Goal: Task Accomplishment & Management: Manage account settings

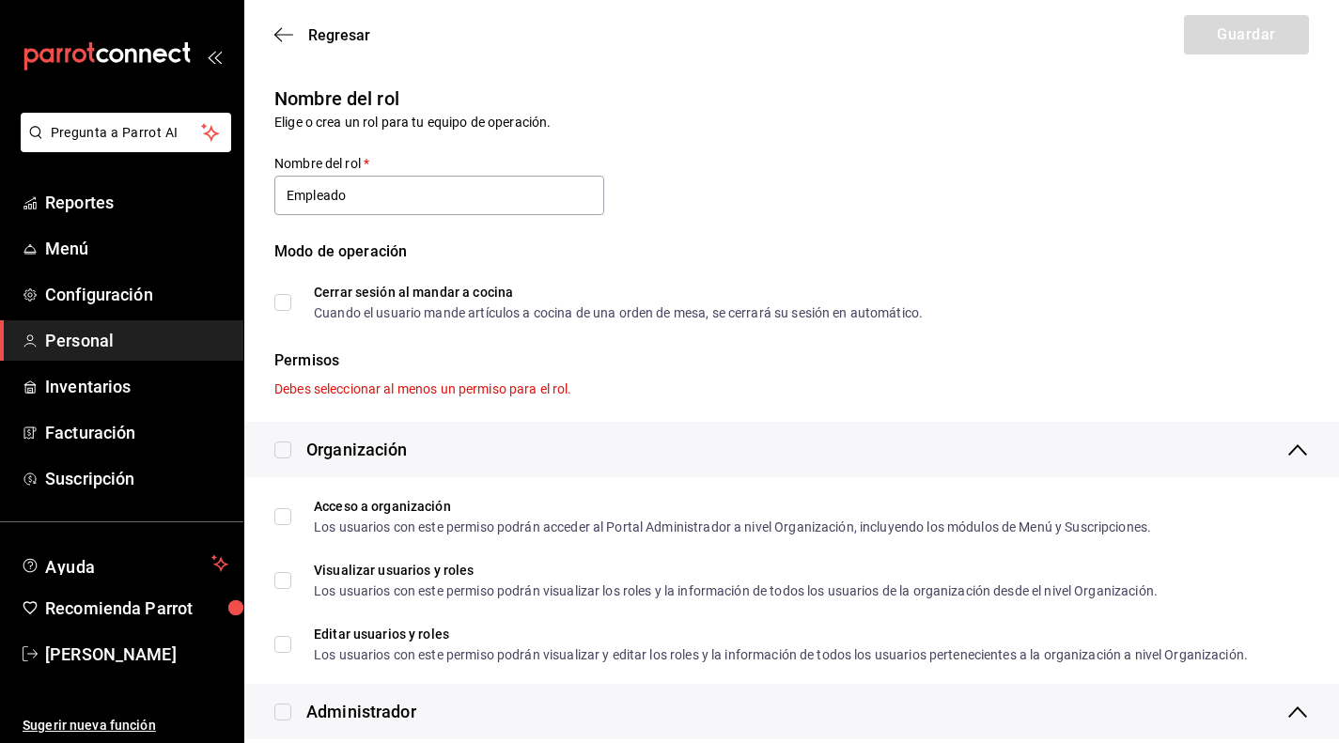
scroll to position [1051, 0]
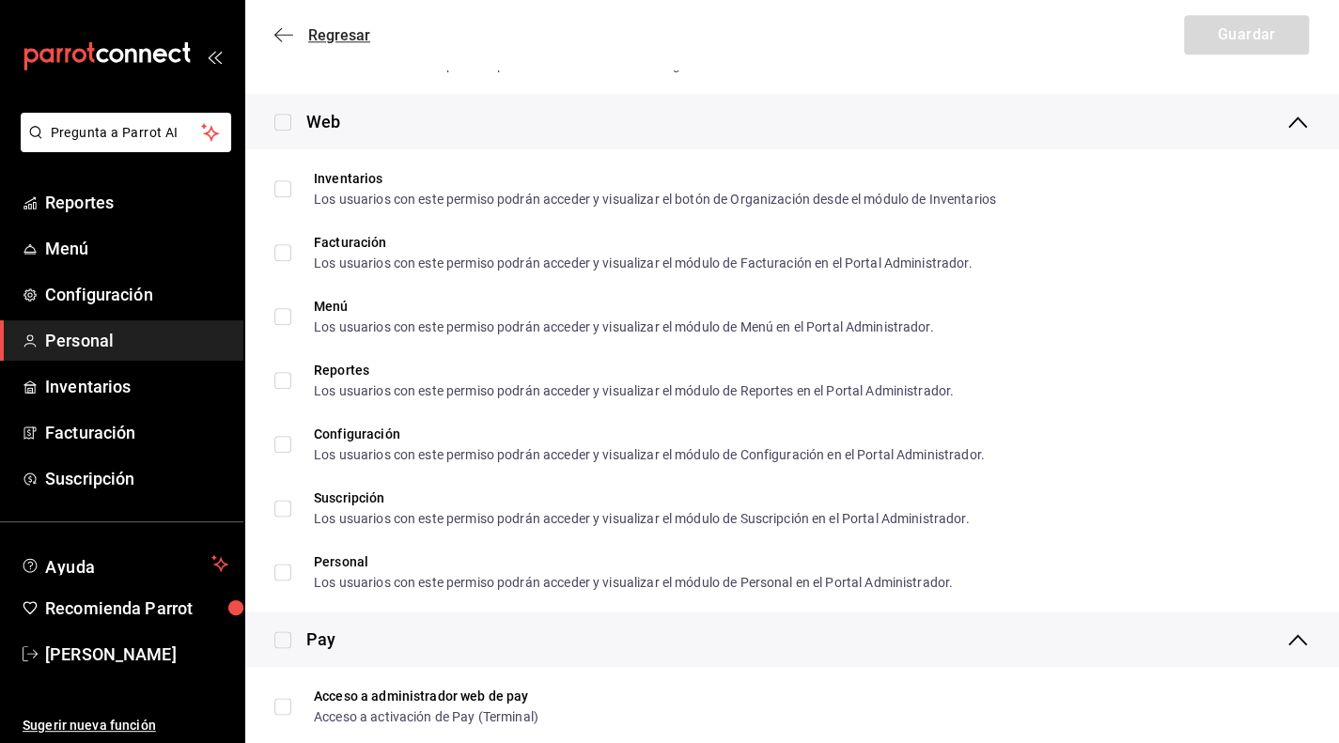
click at [284, 29] on icon "button" at bounding box center [283, 34] width 19 height 17
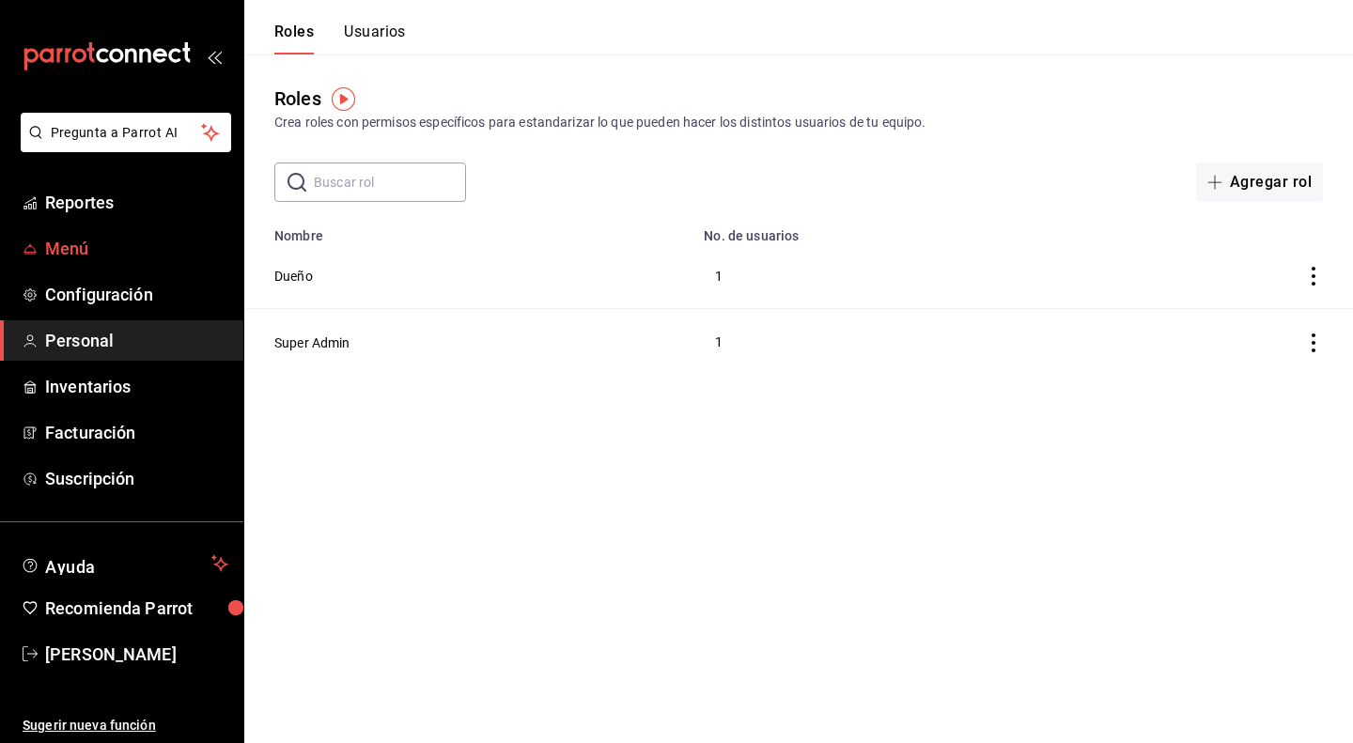
click at [92, 251] on span "Menú" at bounding box center [136, 248] width 183 height 25
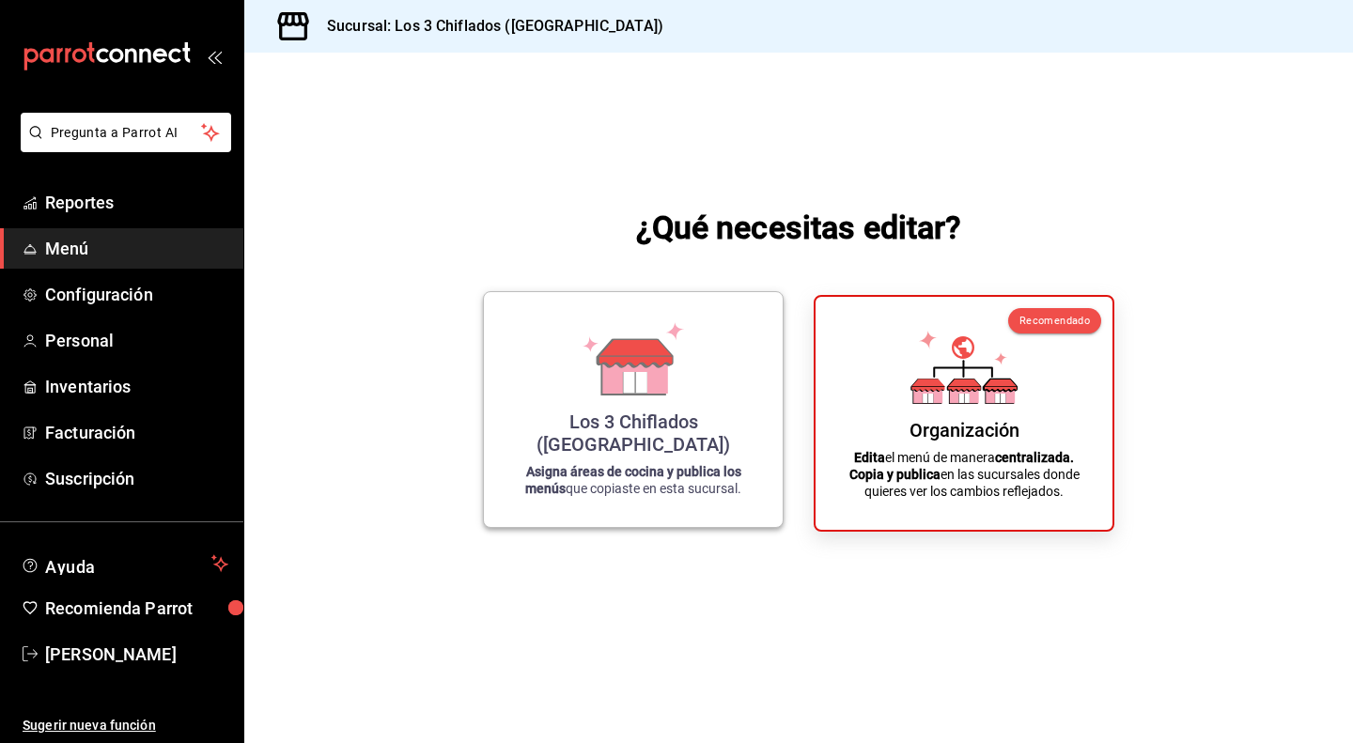
click at [590, 396] on icon at bounding box center [633, 358] width 107 height 73
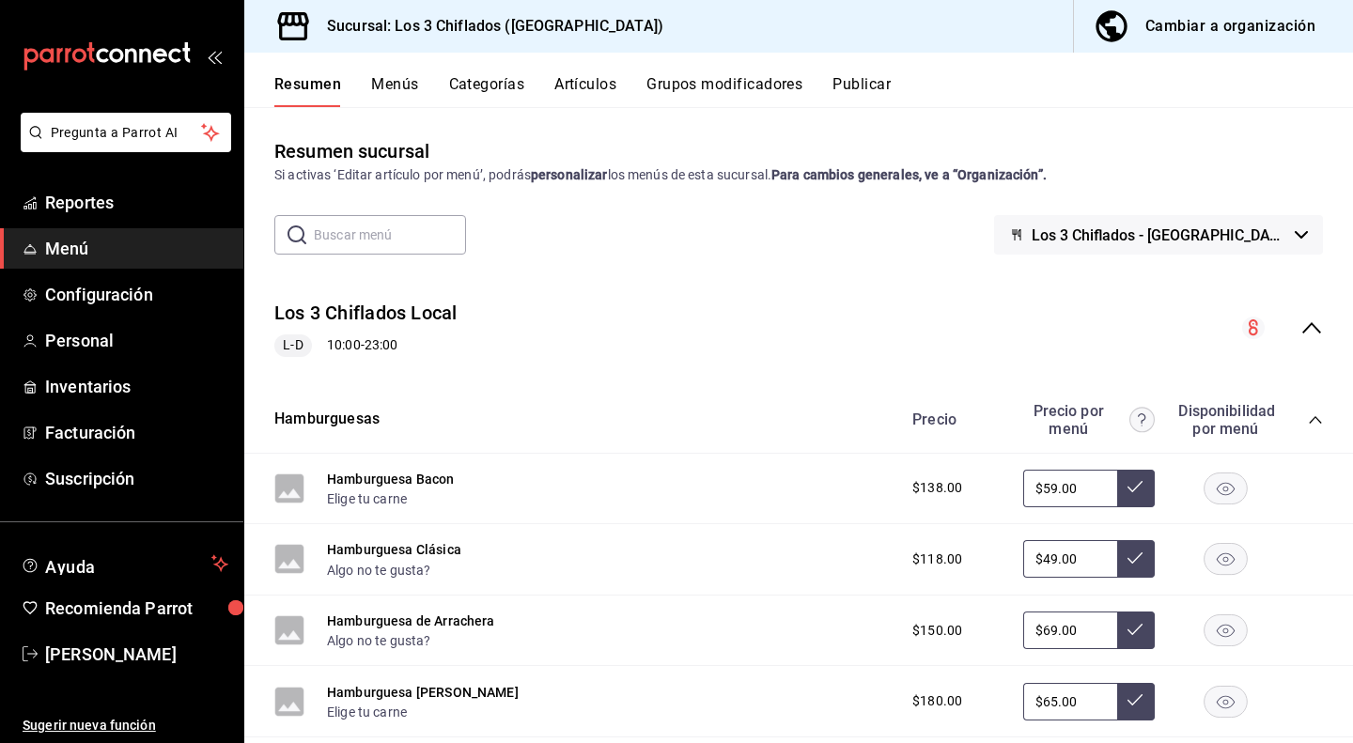
click at [1269, 230] on span "Los 3 Chiflados - [GEOGRAPHIC_DATA]" at bounding box center [1160, 235] width 256 height 18
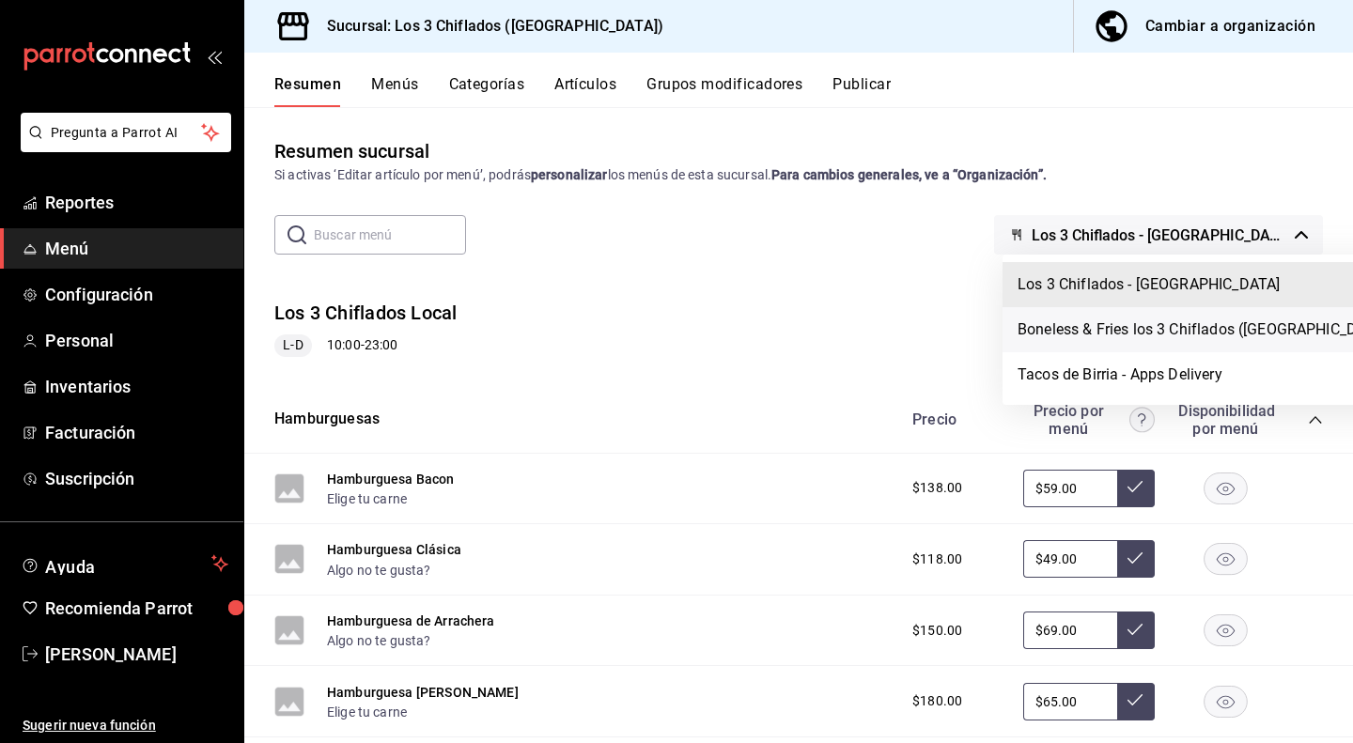
click at [1178, 331] on li "Boneless & Fries los 3 Chiflados ([GEOGRAPHIC_DATA])" at bounding box center [1206, 329] width 406 height 45
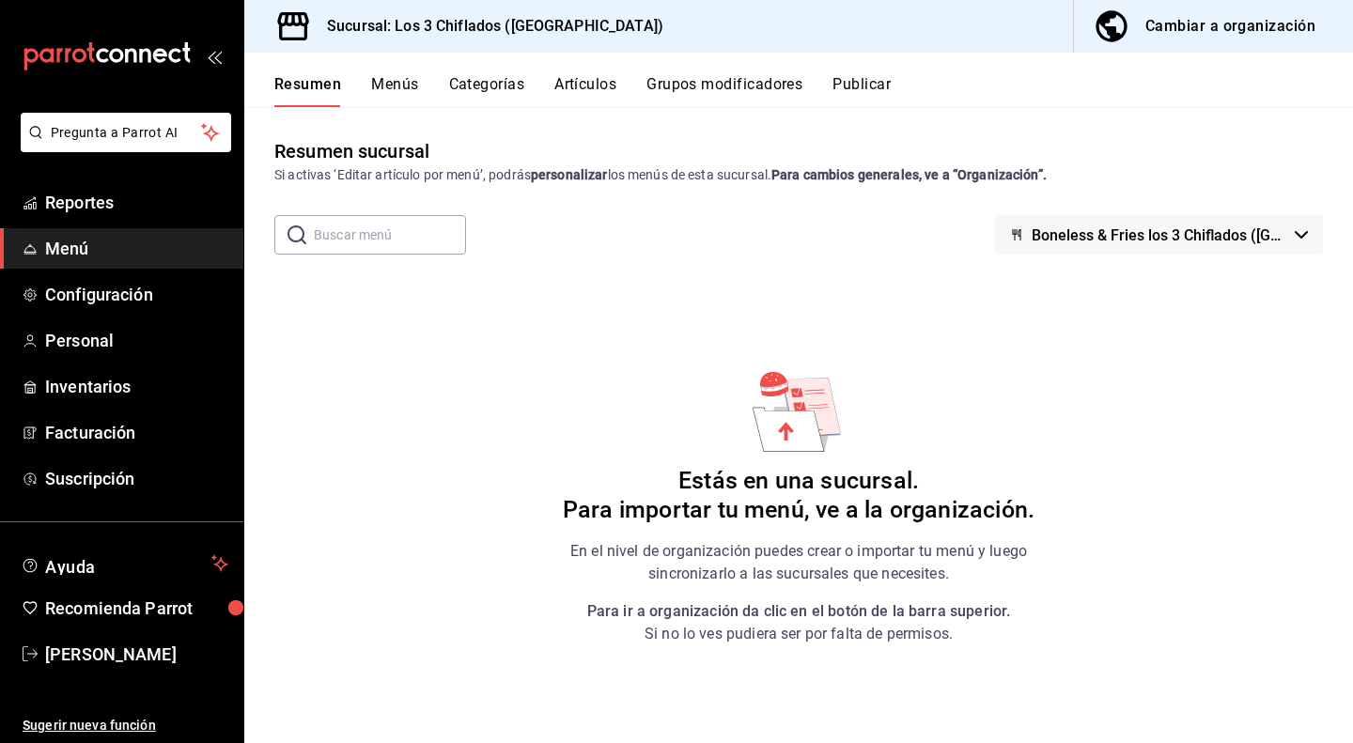
click at [1226, 23] on div "Cambiar a organización" at bounding box center [1230, 26] width 170 height 26
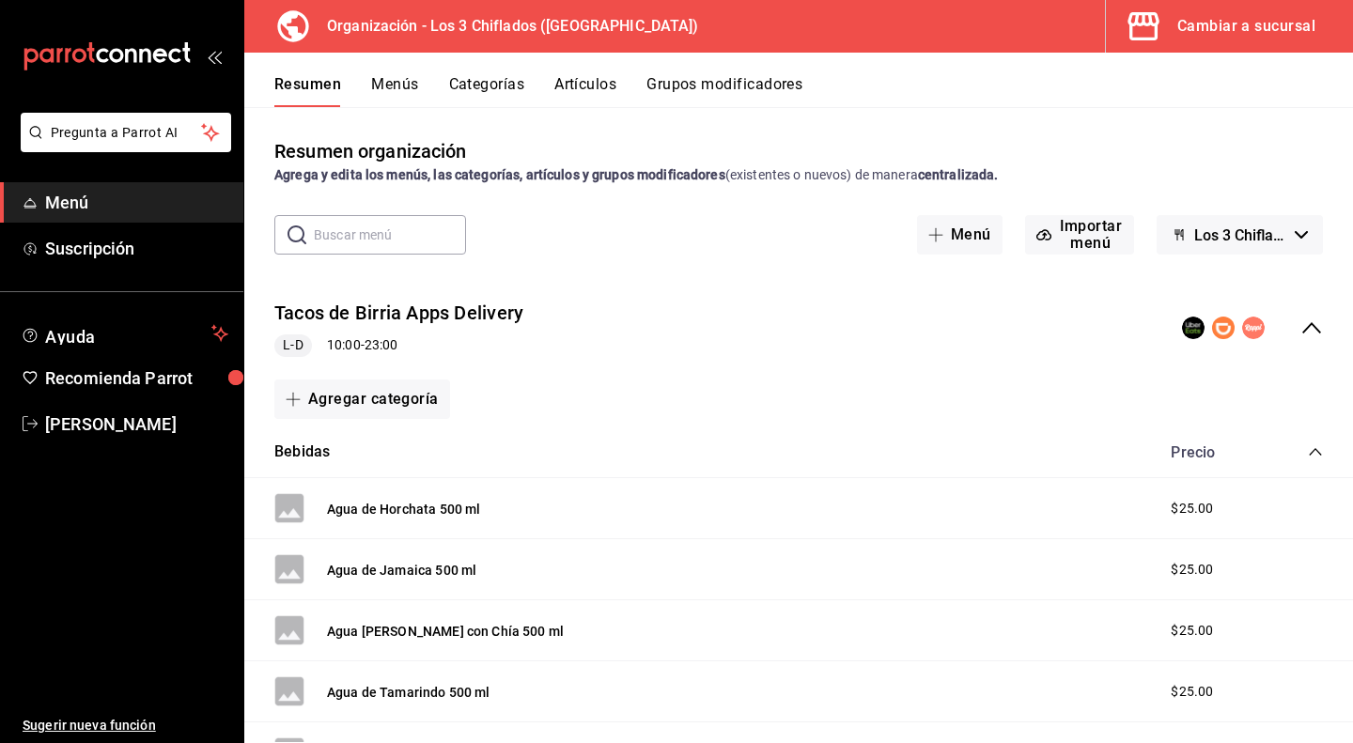
click at [1295, 233] on icon "button" at bounding box center [1301, 235] width 13 height 8
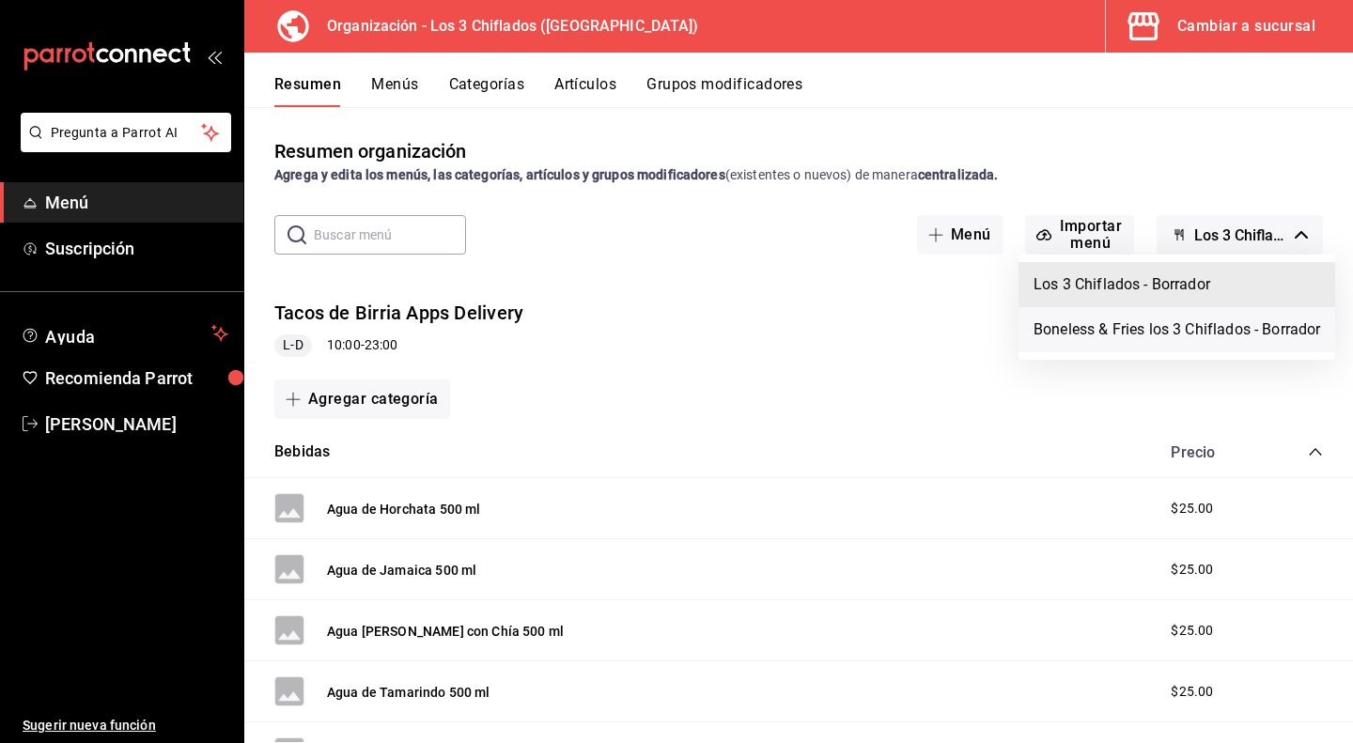
click at [1128, 332] on li "Boneless & Fries los 3 Chiflados - Borrador" at bounding box center [1177, 329] width 317 height 45
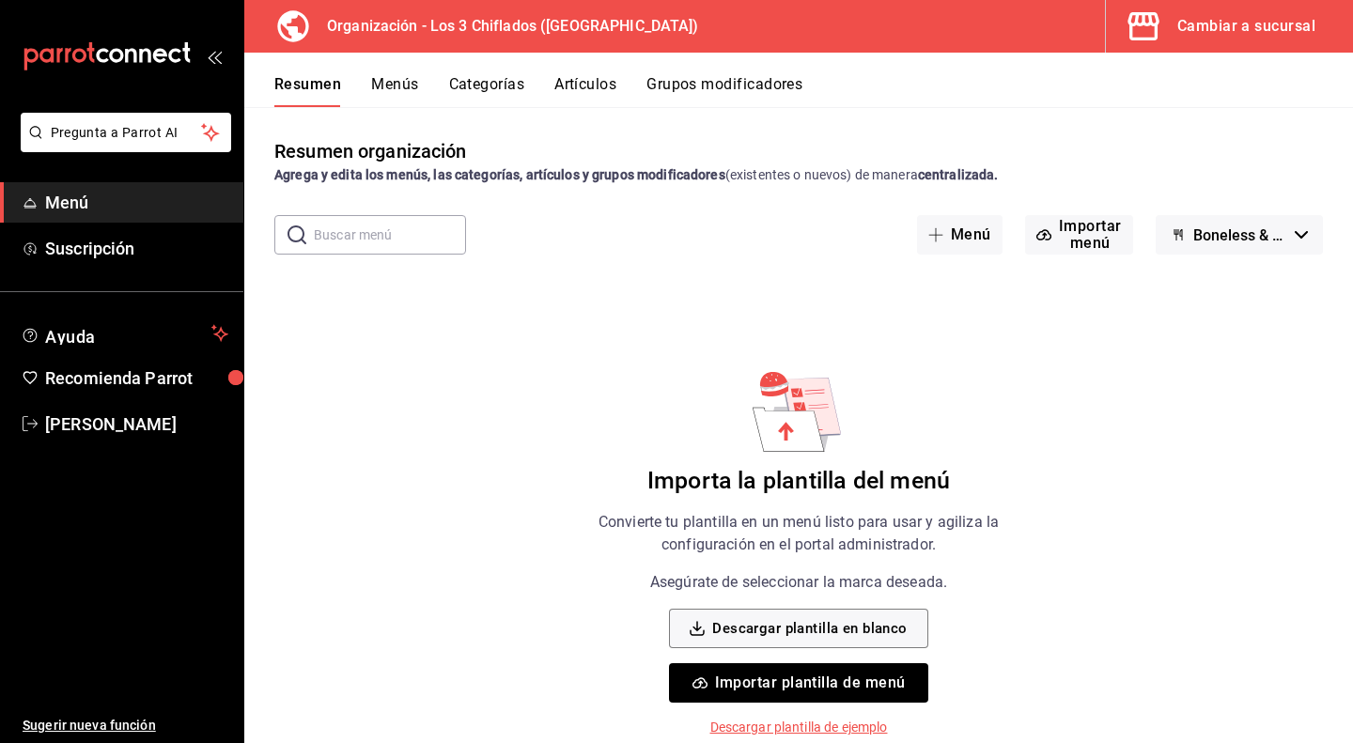
click at [801, 689] on button "Importar plantilla de menú" at bounding box center [798, 682] width 258 height 39
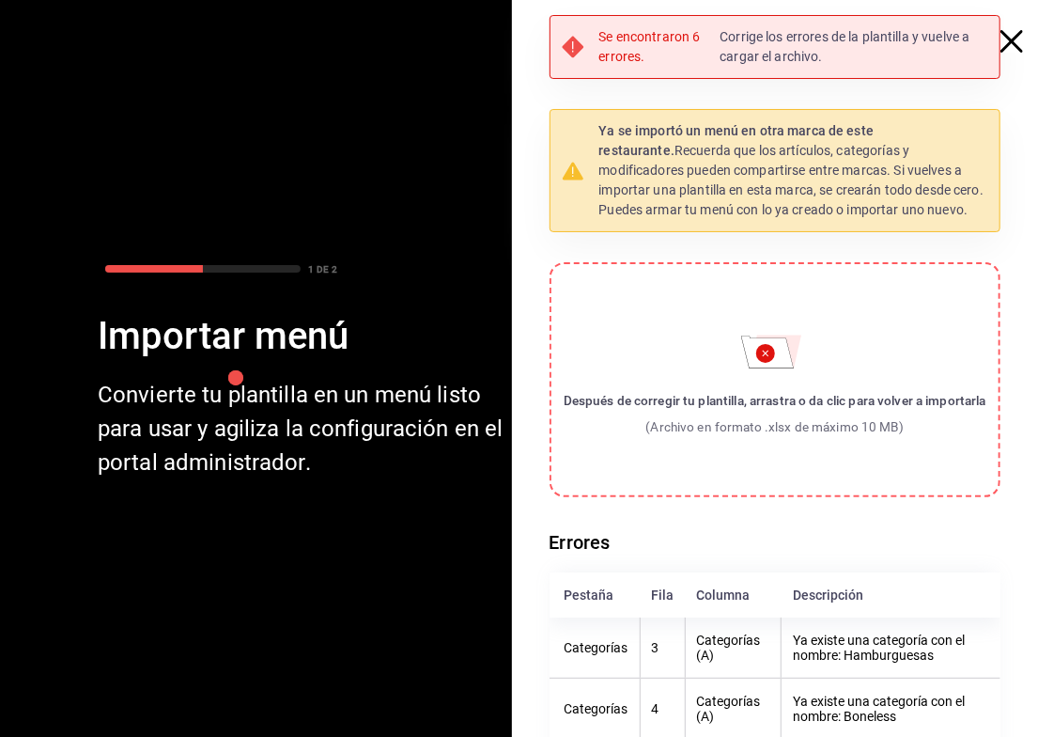
click at [1003, 33] on icon "button" at bounding box center [1012, 41] width 23 height 23
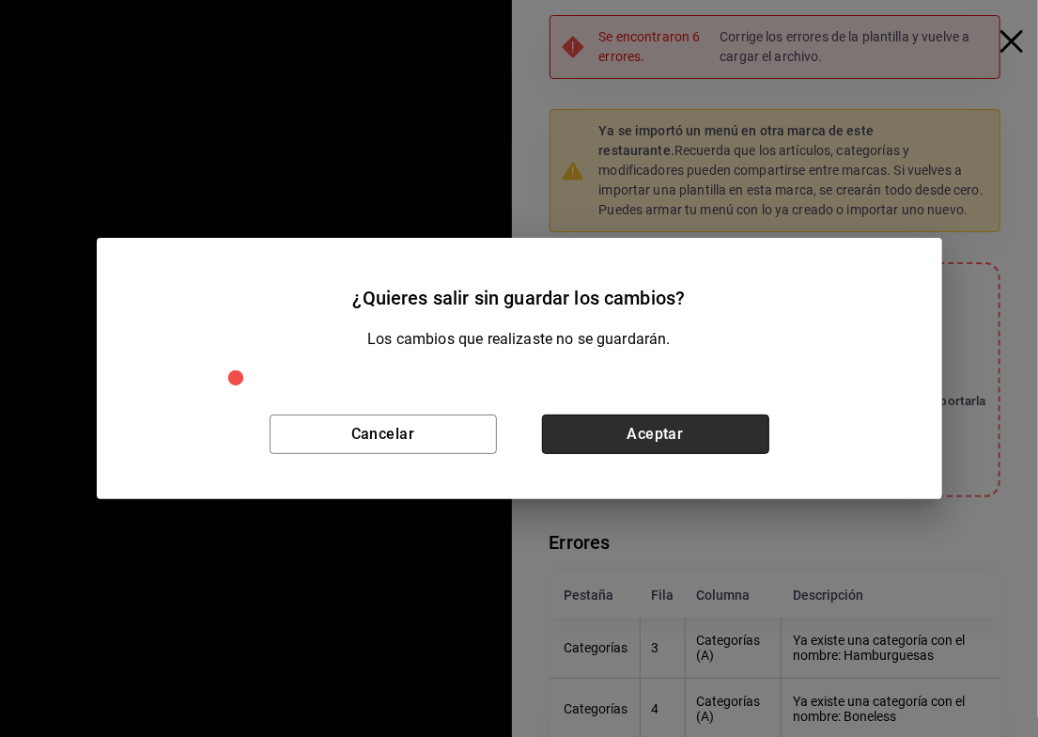
click at [628, 432] on button "Aceptar" at bounding box center [655, 433] width 227 height 39
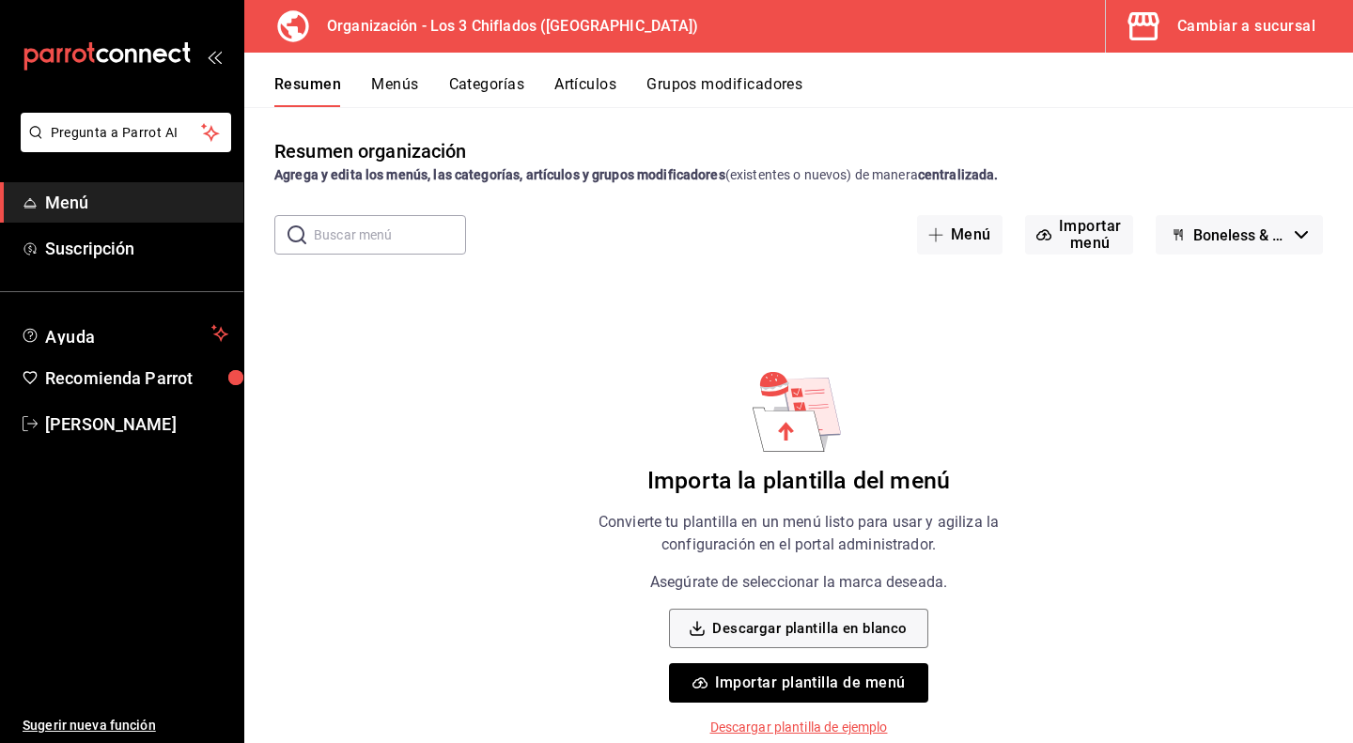
click at [1284, 241] on span "Boneless & Fries los 3 Chiflados - Borrador" at bounding box center [1240, 235] width 94 height 18
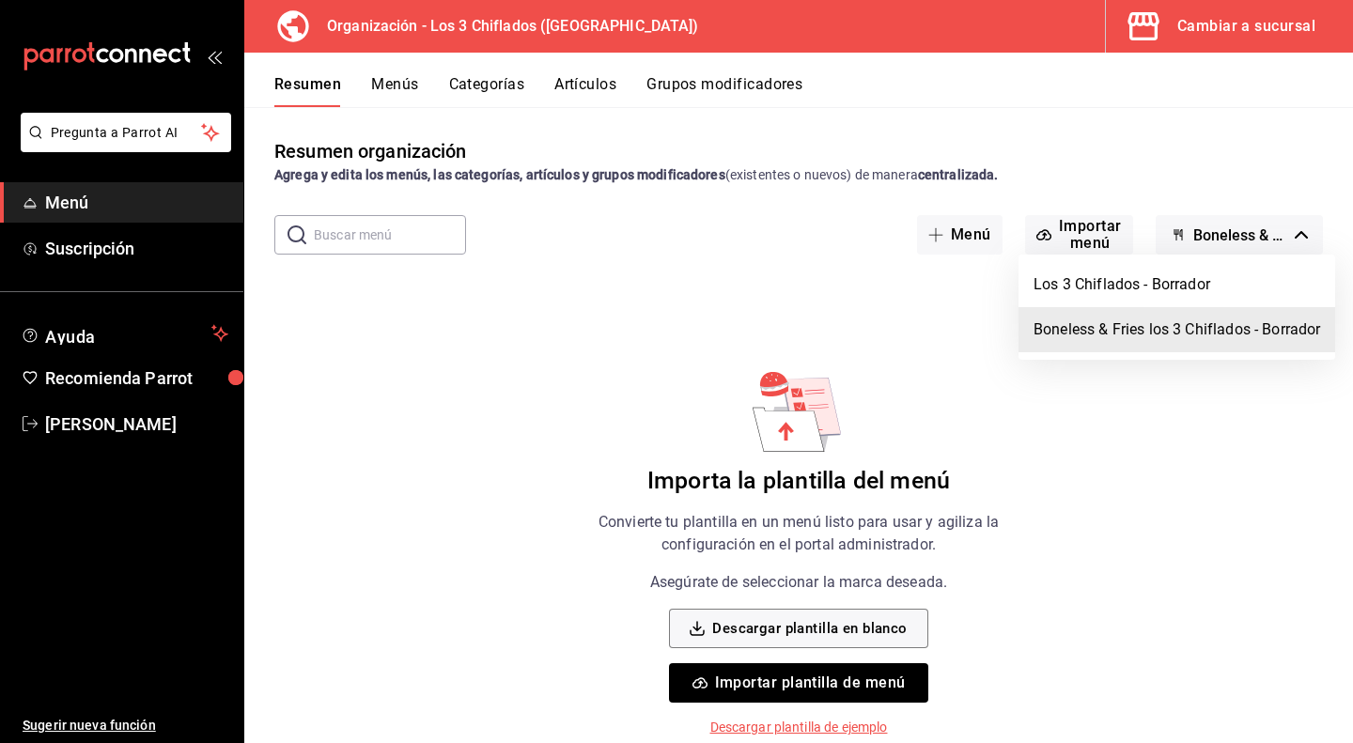
click at [1284, 241] on div at bounding box center [676, 371] width 1353 height 743
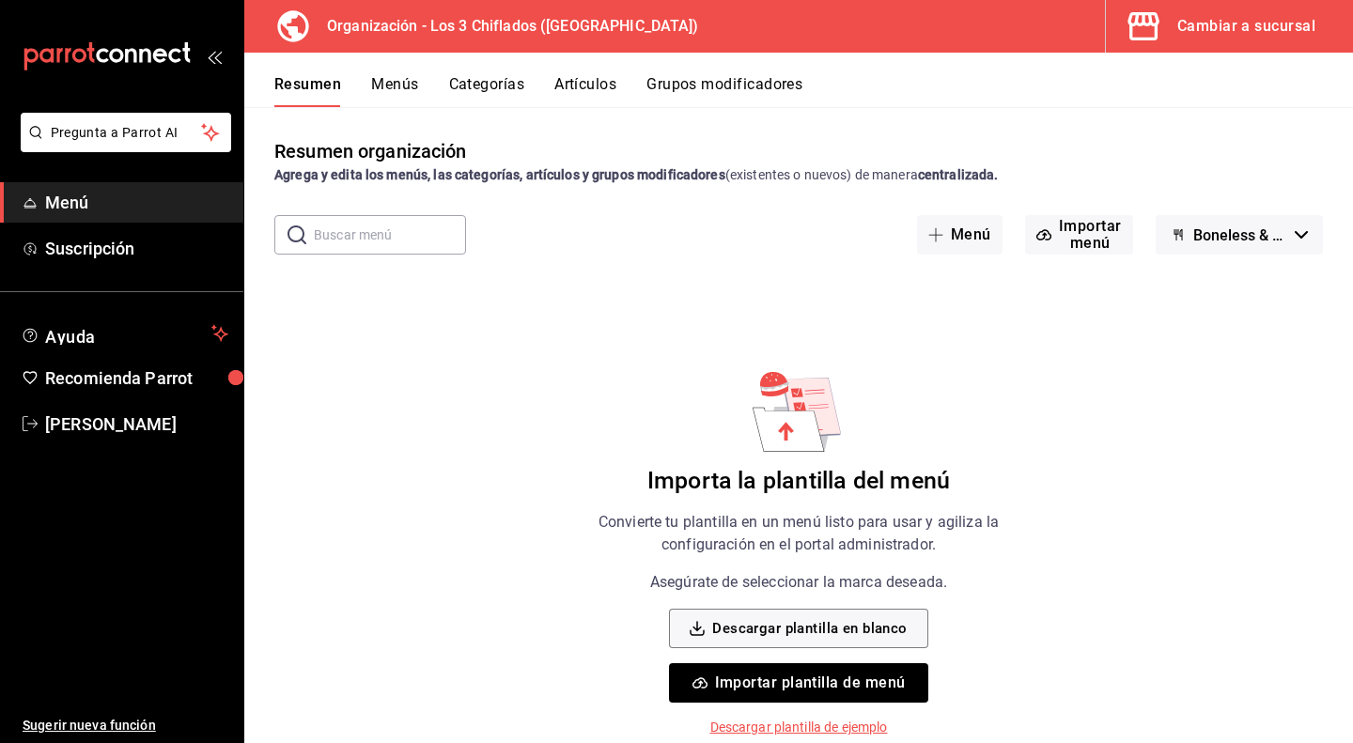
click at [1269, 234] on span "Boneless & Fries los 3 Chiflados - Borrador" at bounding box center [1240, 235] width 94 height 18
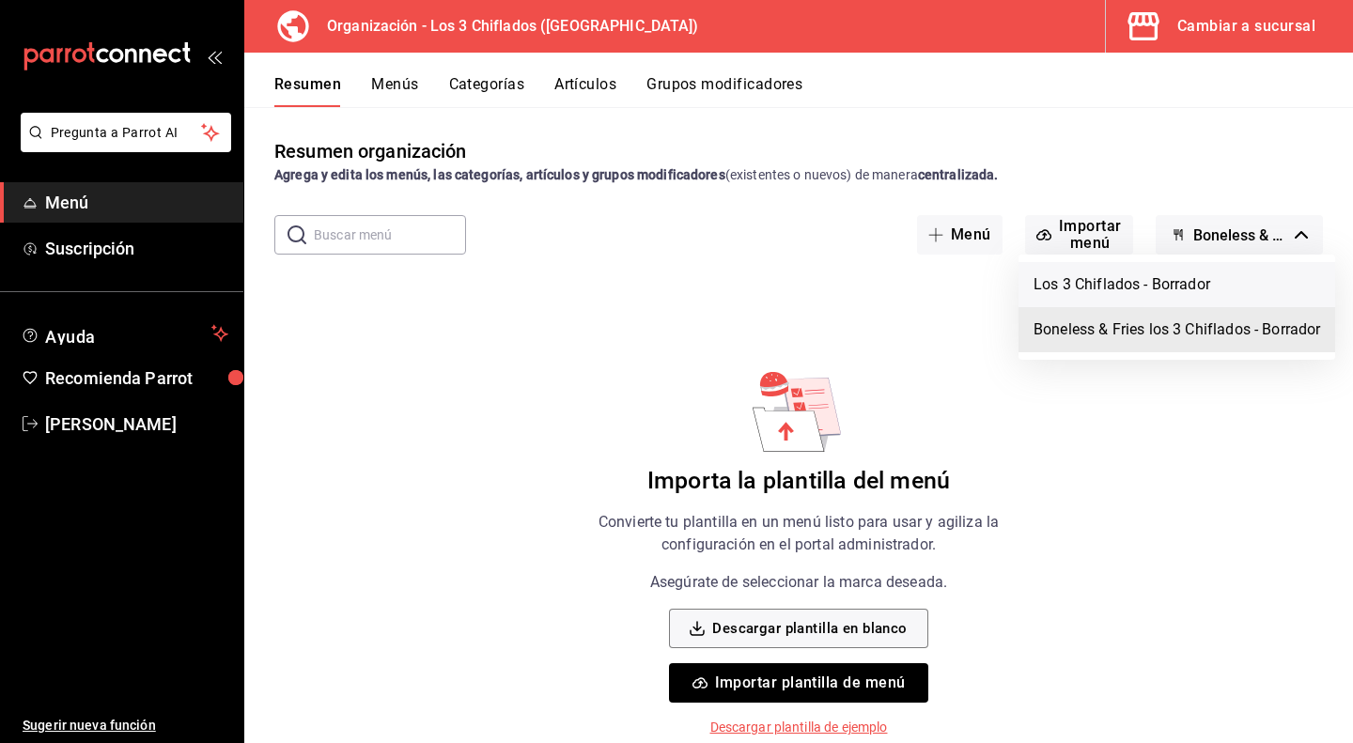
click at [1194, 275] on li "Los 3 Chiflados - Borrador" at bounding box center [1177, 284] width 317 height 45
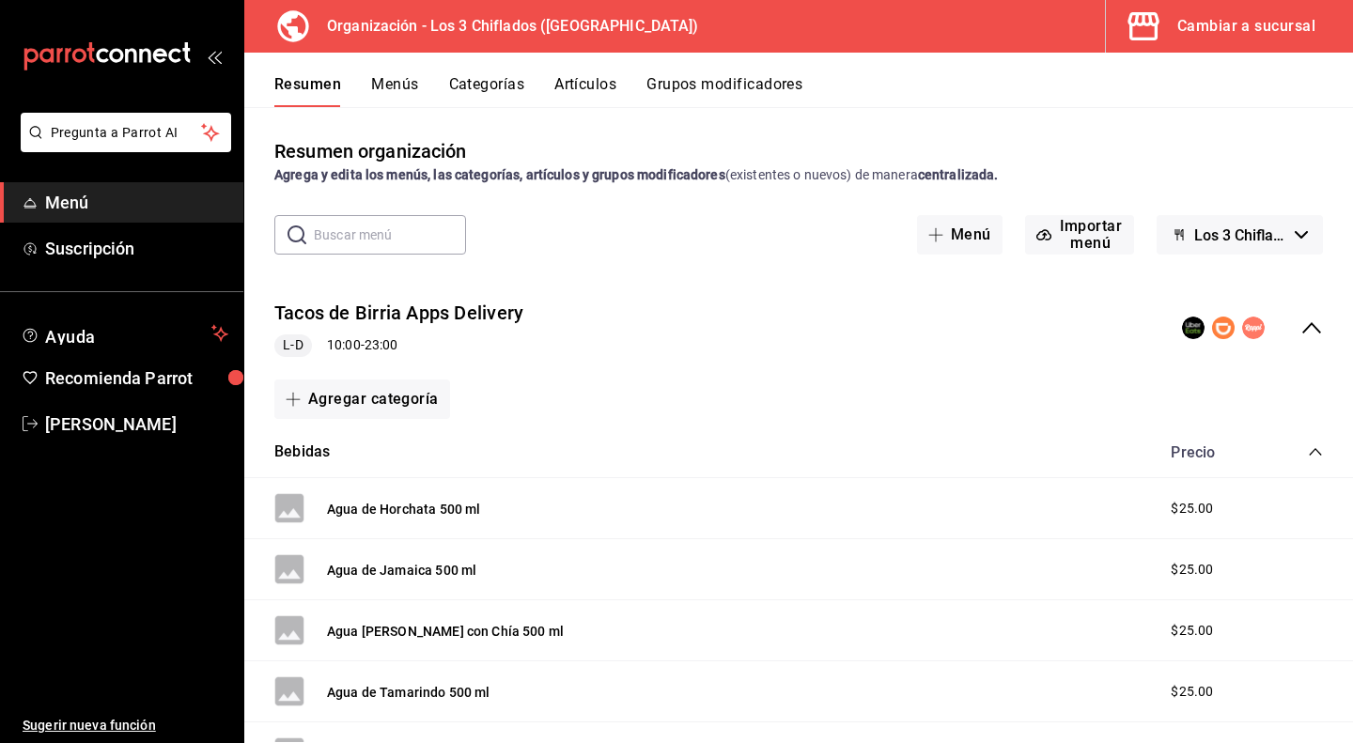
click at [398, 87] on button "Menús" at bounding box center [394, 91] width 47 height 32
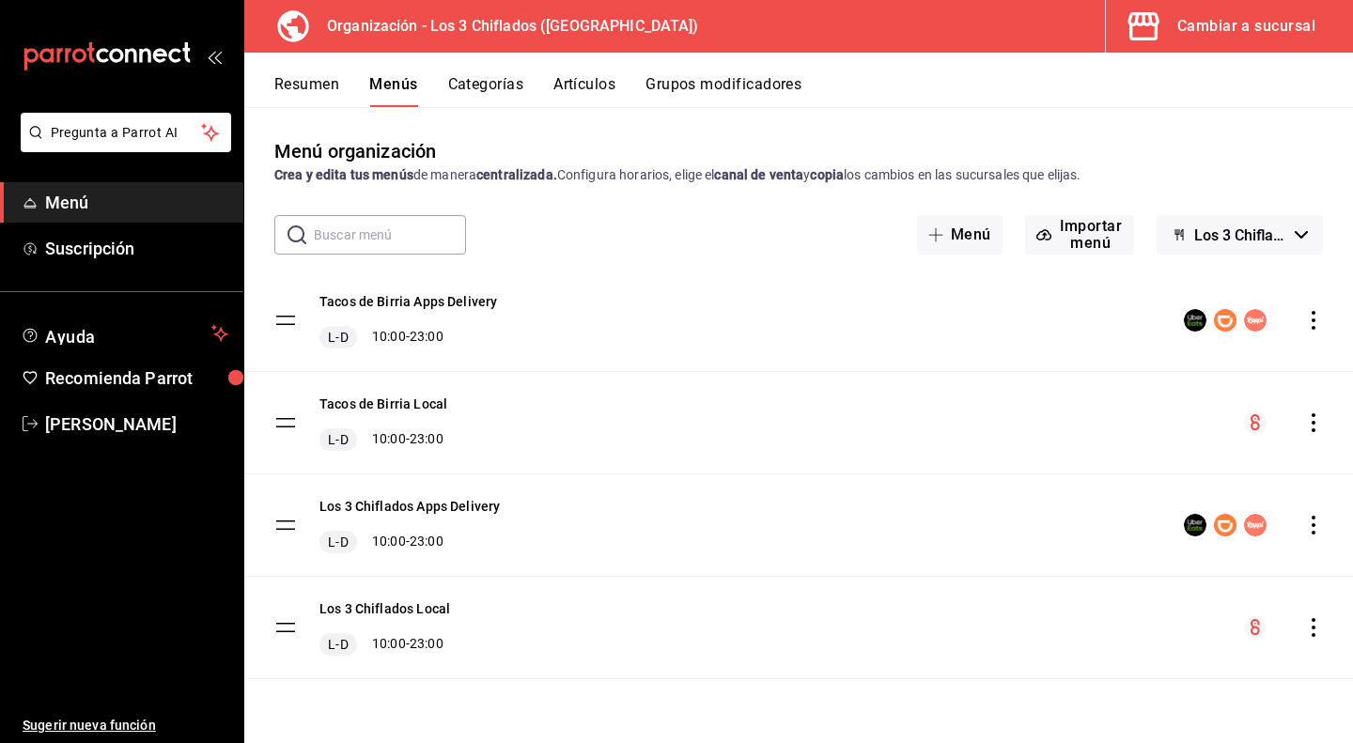
click at [1316, 521] on icon "actions" at bounding box center [1313, 525] width 19 height 19
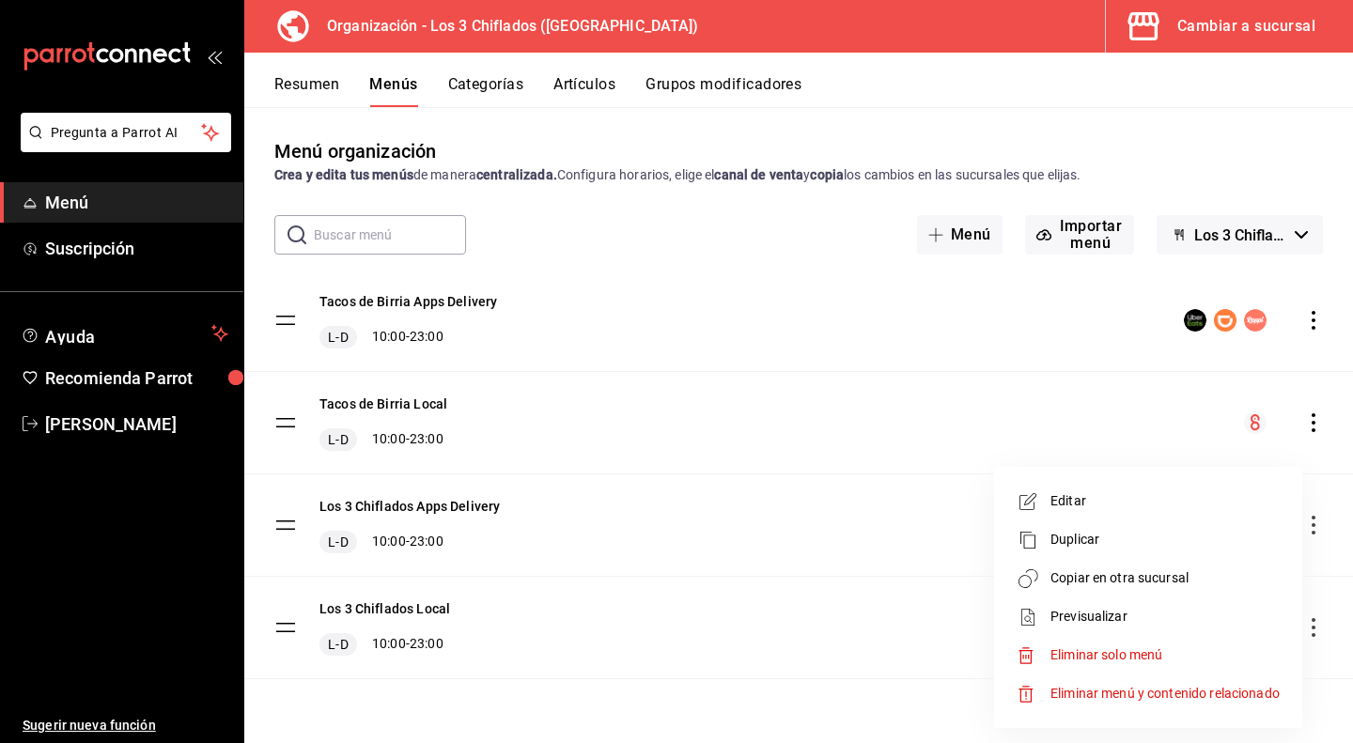
click at [1114, 580] on span "Copiar en otra sucursal" at bounding box center [1165, 578] width 229 height 20
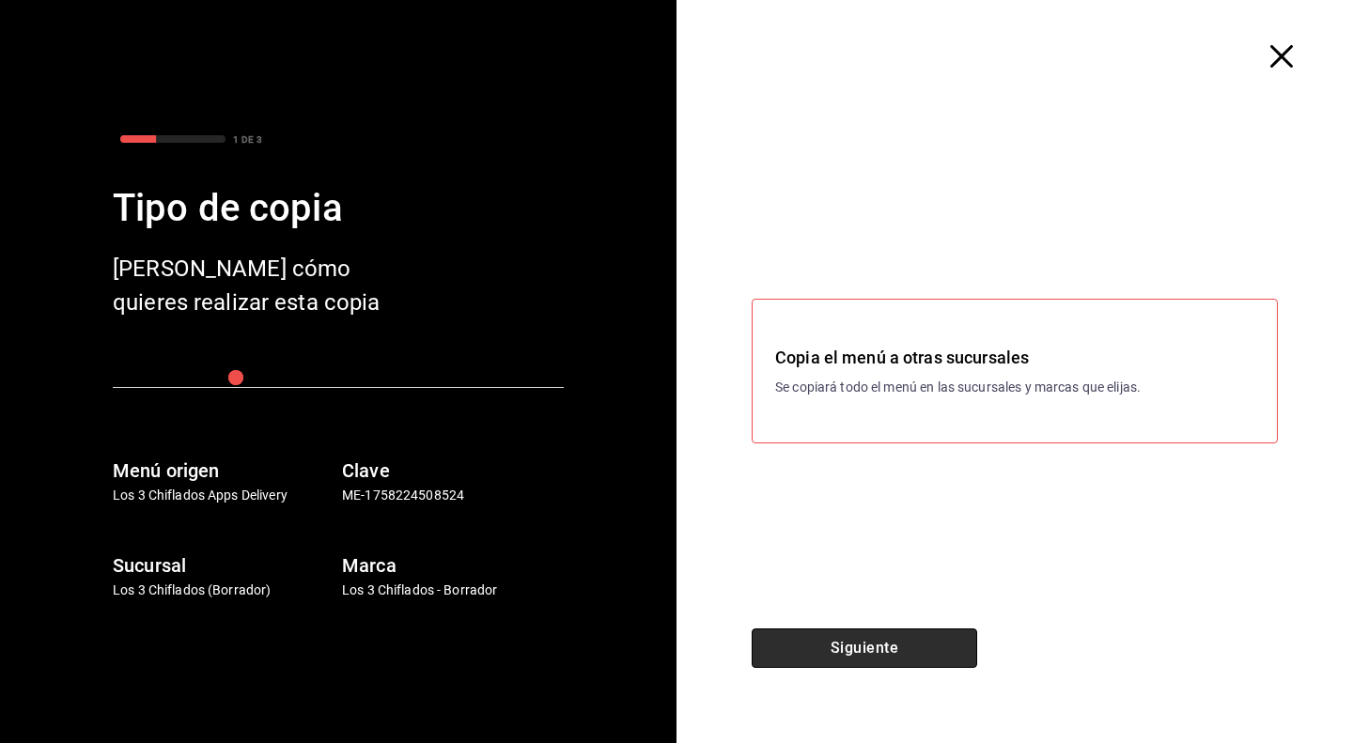
click at [844, 651] on button "Siguiente" at bounding box center [865, 648] width 226 height 39
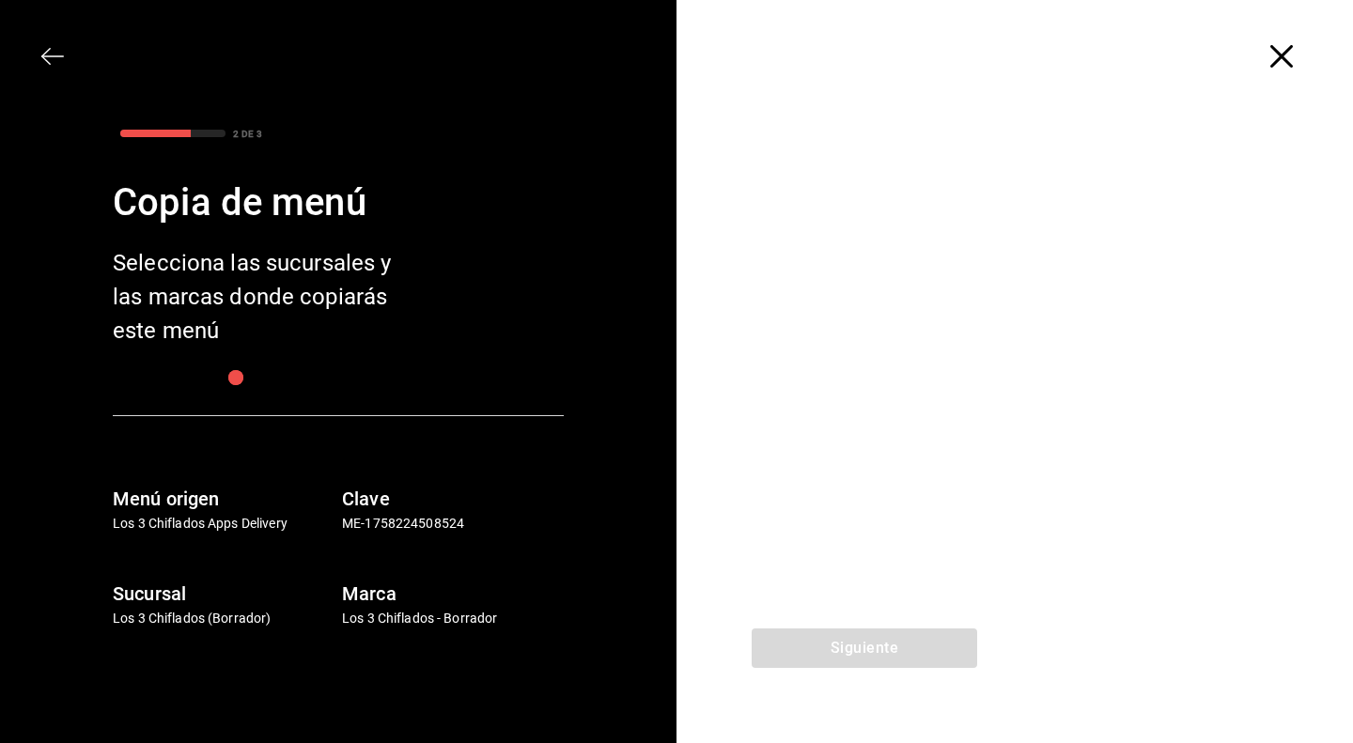
click at [378, 597] on h6 "Marca" at bounding box center [453, 594] width 222 height 30
click at [148, 587] on h6 "Sucursal" at bounding box center [224, 594] width 222 height 30
click at [1280, 52] on icon "button" at bounding box center [1281, 56] width 23 height 23
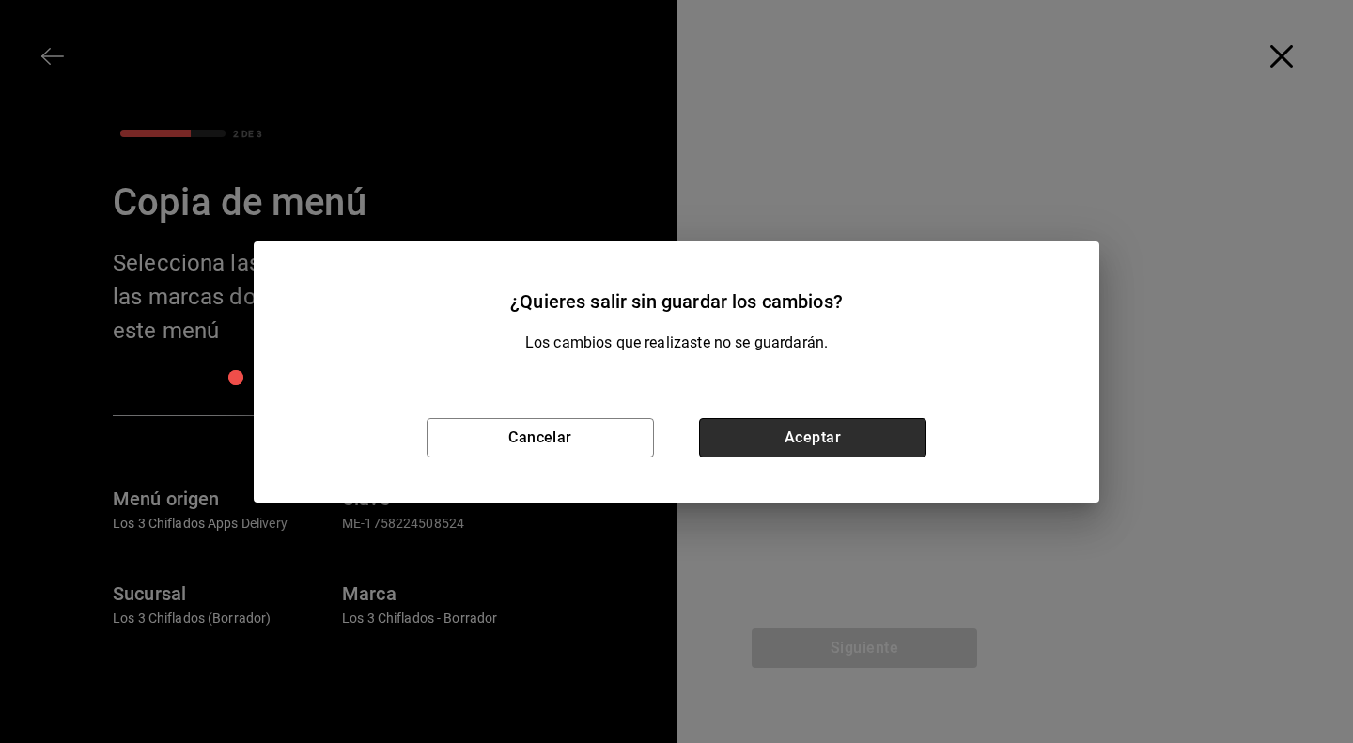
click at [792, 433] on button "Aceptar" at bounding box center [812, 437] width 227 height 39
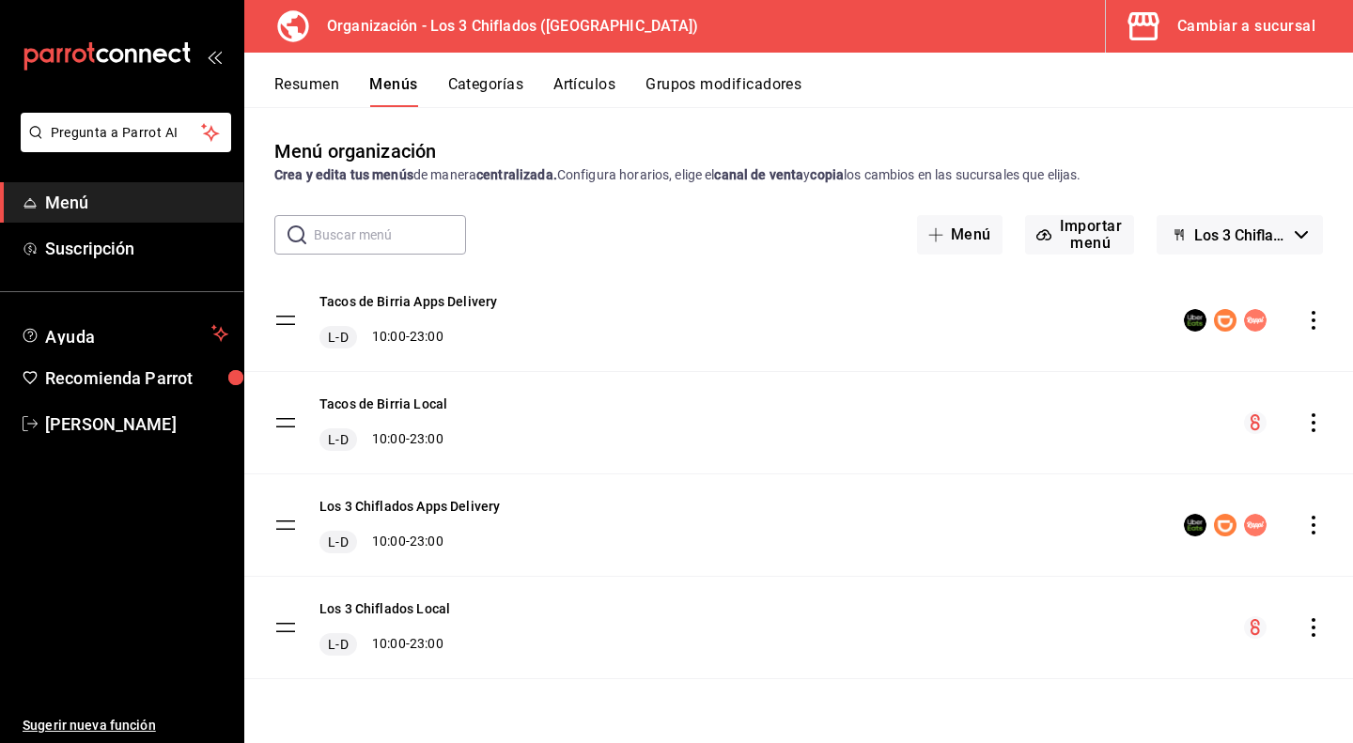
click at [1300, 225] on button "Los 3 Chiflados - Borrador" at bounding box center [1240, 234] width 166 height 39
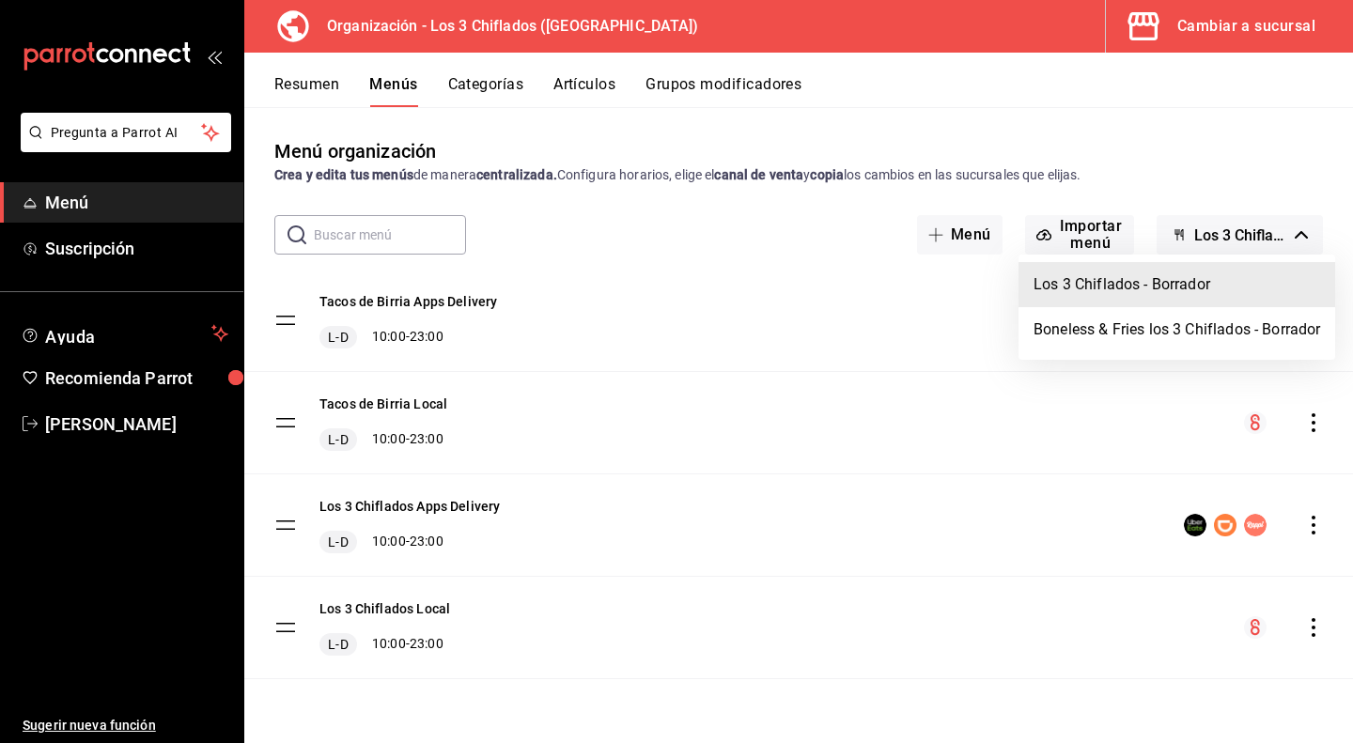
click at [1300, 229] on div at bounding box center [676, 371] width 1353 height 743
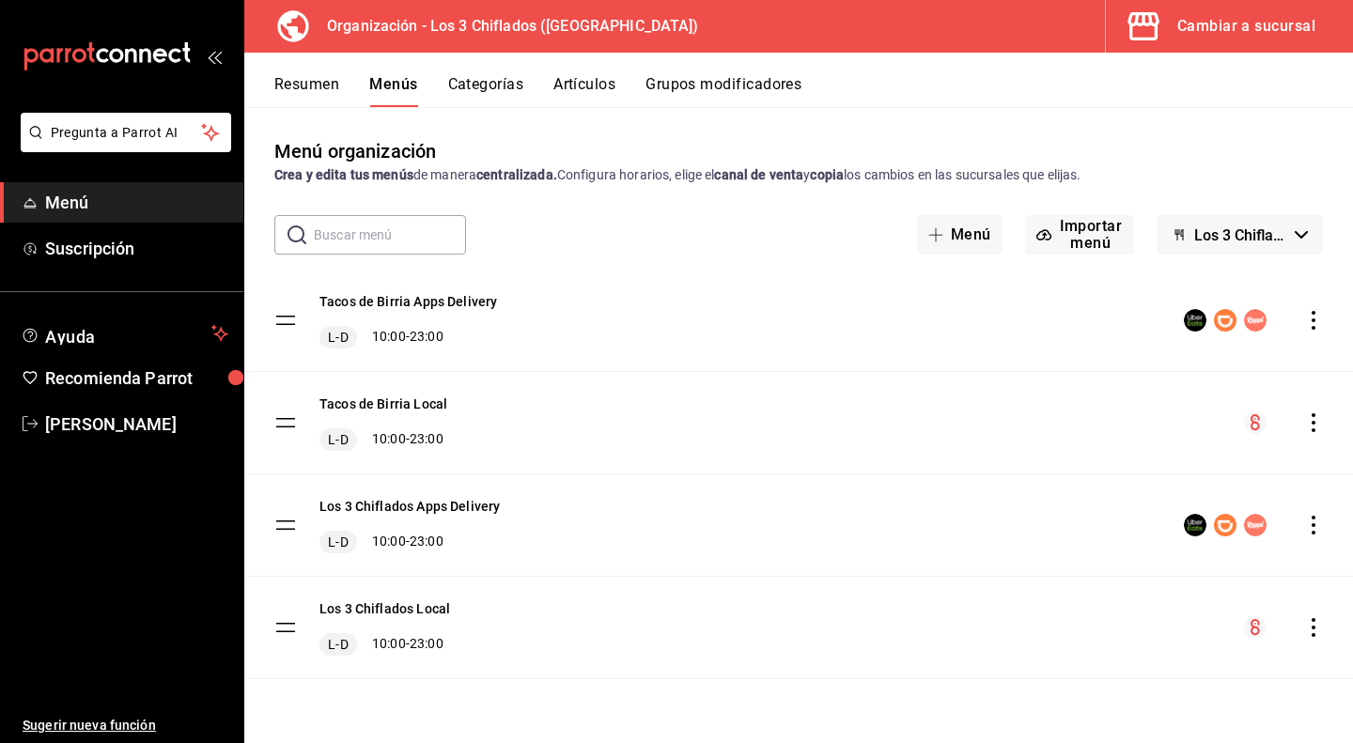
click at [506, 83] on button "Categorías" at bounding box center [486, 91] width 76 height 32
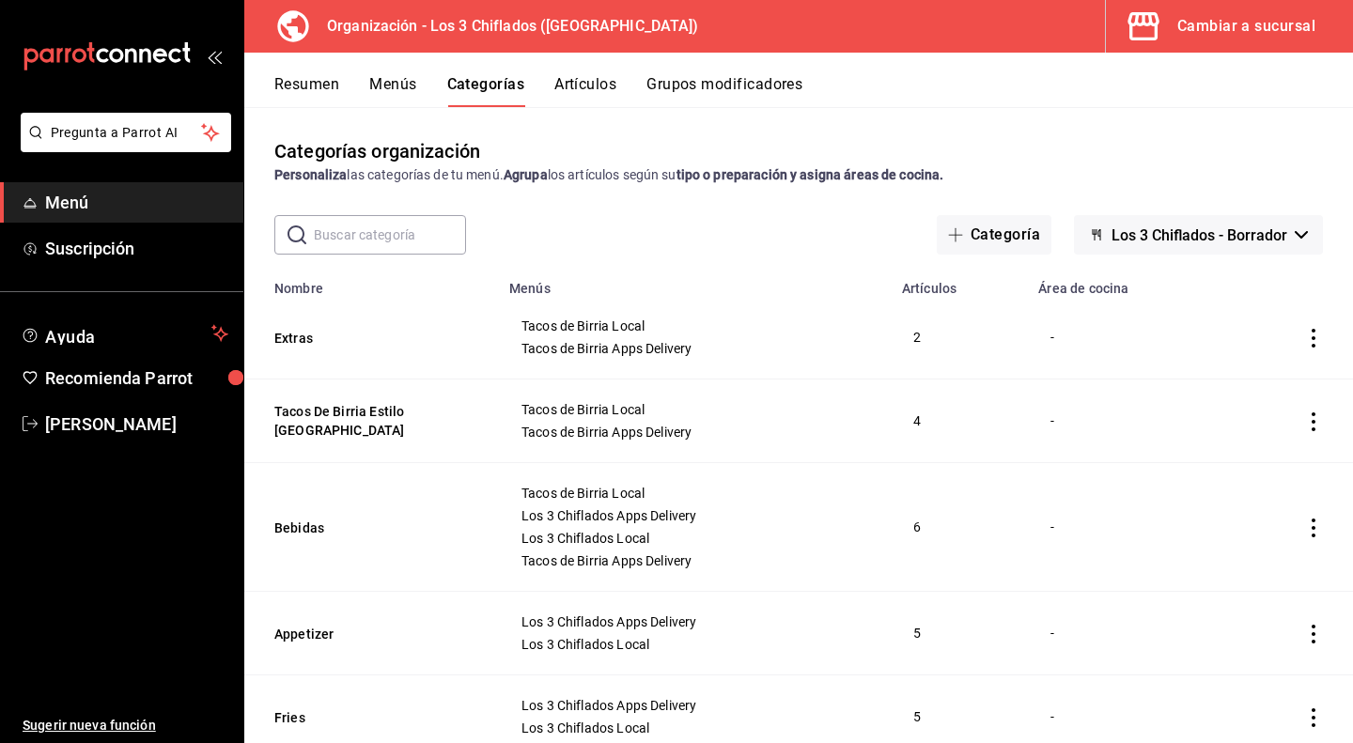
click at [577, 91] on button "Artículos" at bounding box center [585, 91] width 62 height 32
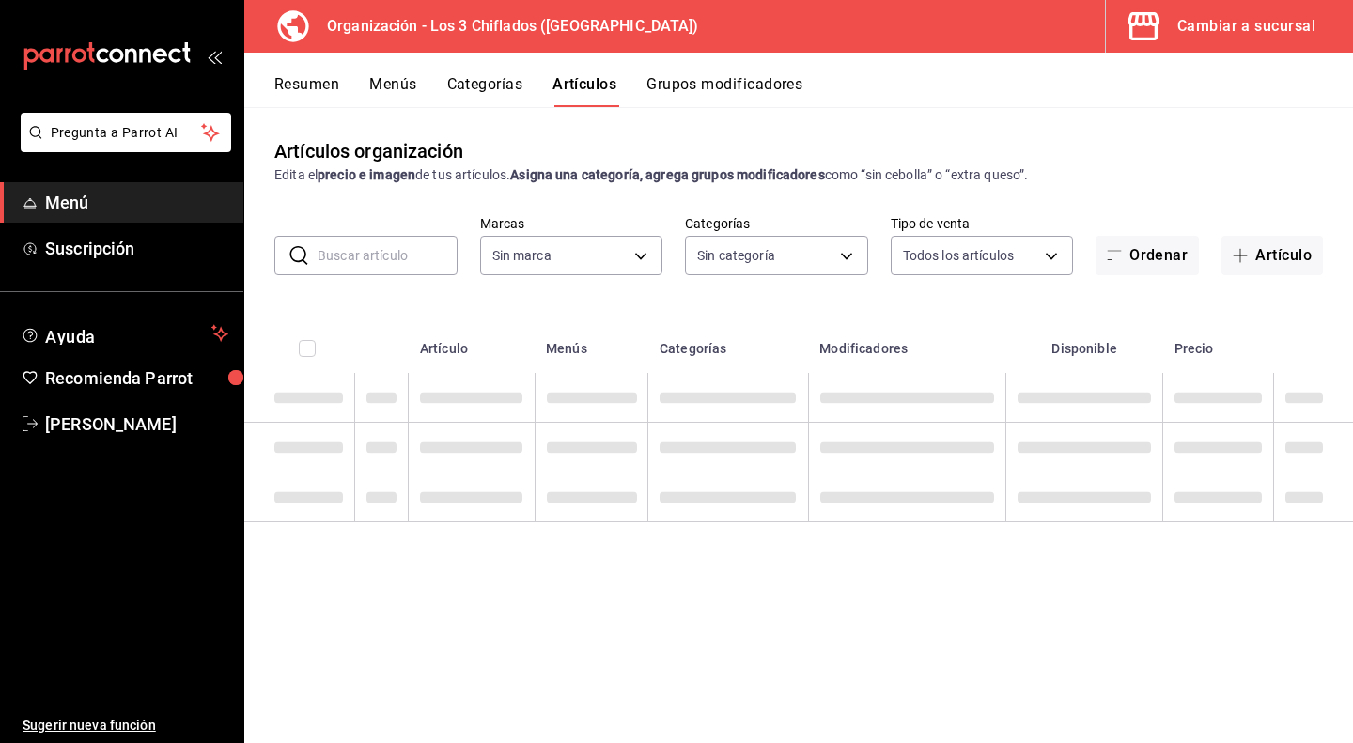
type input "5a2df107-cc52-4421-a2a7-8642c784f58f,b7f97b96-7dbd-41a5-9b42-32056c6cbefc"
type input "6a07edbd-e98f-4f54-9da9-12695b3a1614,e7619893-3c69-4b65-b8a1-11e0fb88c3fb,1c584…"
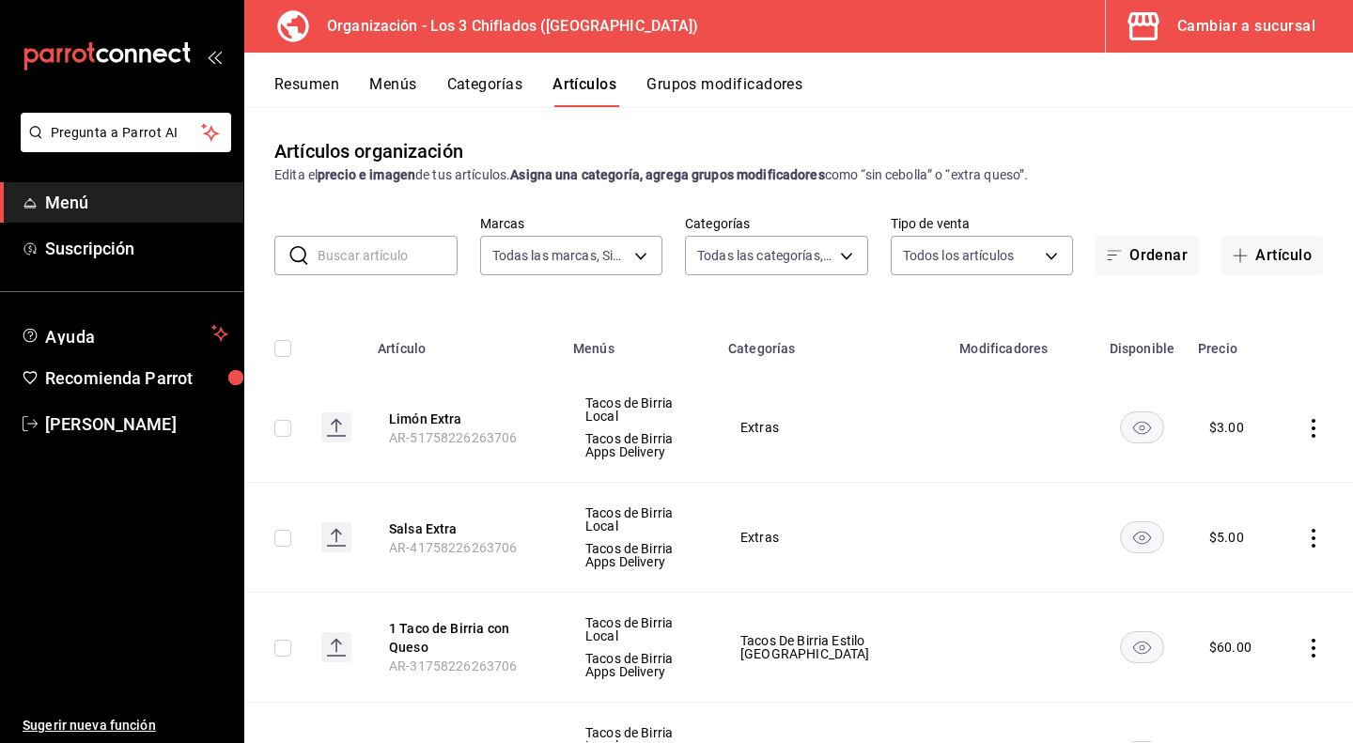
click at [727, 84] on button "Grupos modificadores" at bounding box center [724, 91] width 156 height 32
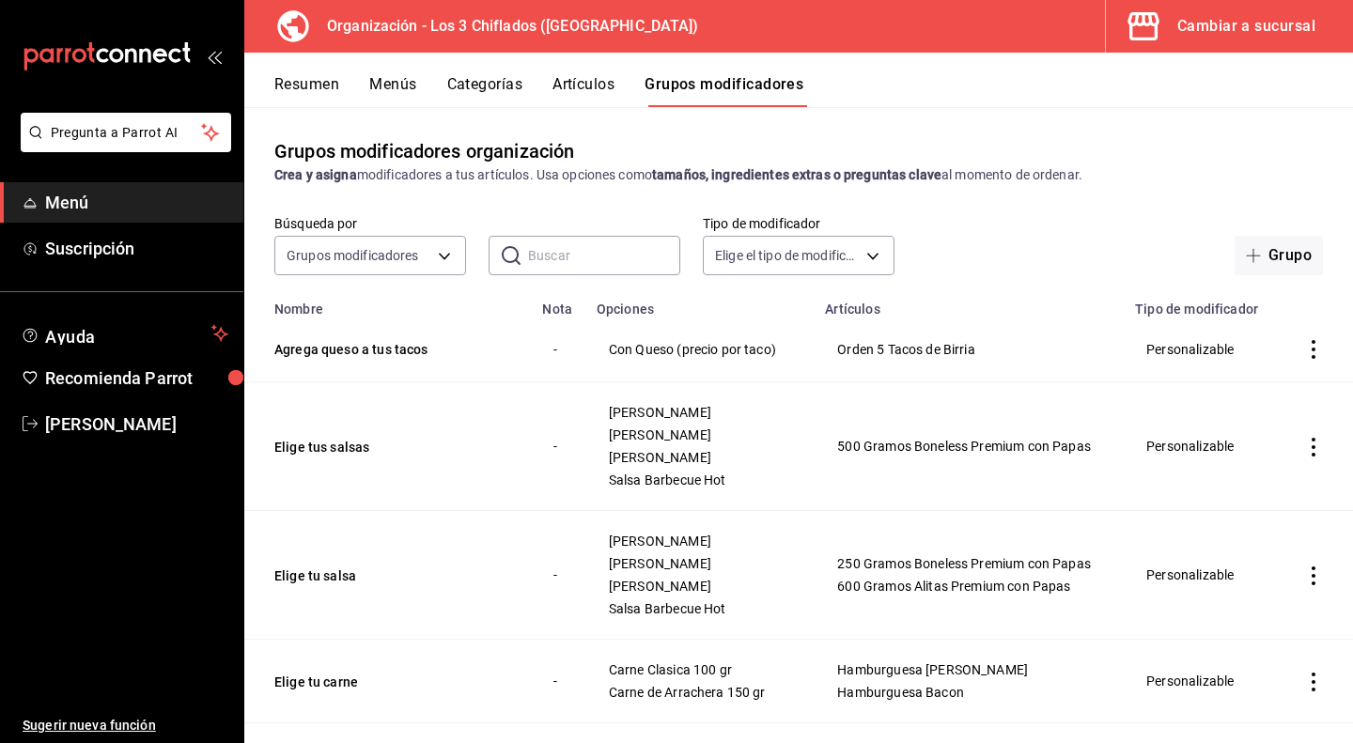
click at [570, 79] on button "Artículos" at bounding box center [584, 91] width 62 height 32
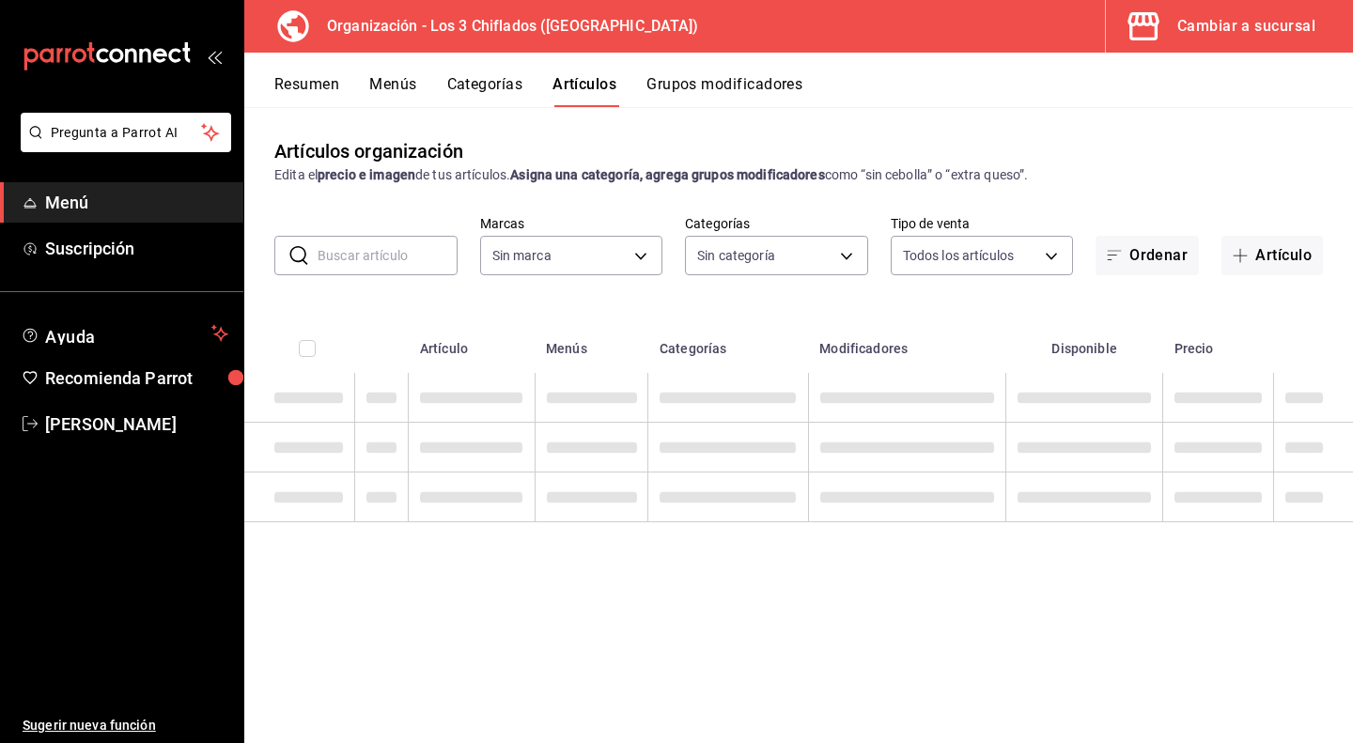
type input "5a2df107-cc52-4421-a2a7-8642c784f58f,b7f97b96-7dbd-41a5-9b42-32056c6cbefc"
type input "6a07edbd-e98f-4f54-9da9-12695b3a1614,e7619893-3c69-4b65-b8a1-11e0fb88c3fb,1c584…"
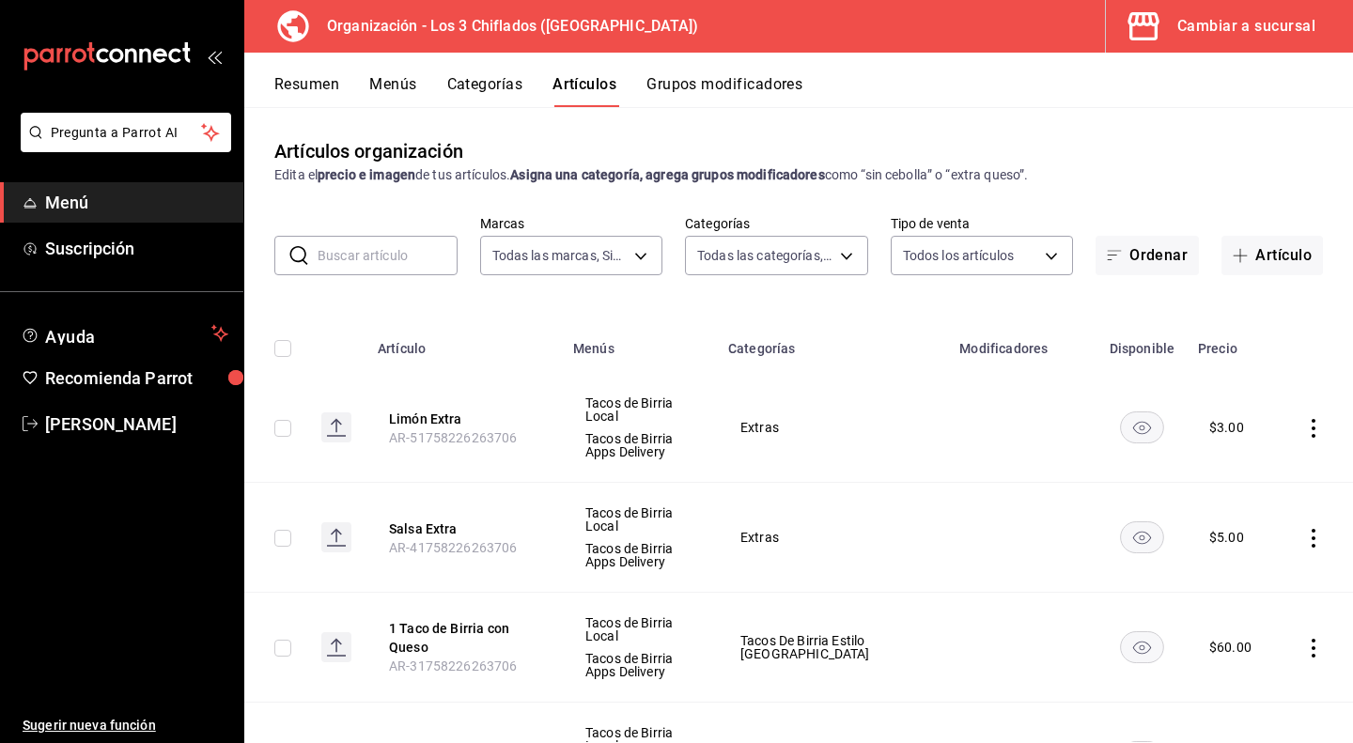
click at [483, 86] on button "Categorías" at bounding box center [485, 91] width 76 height 32
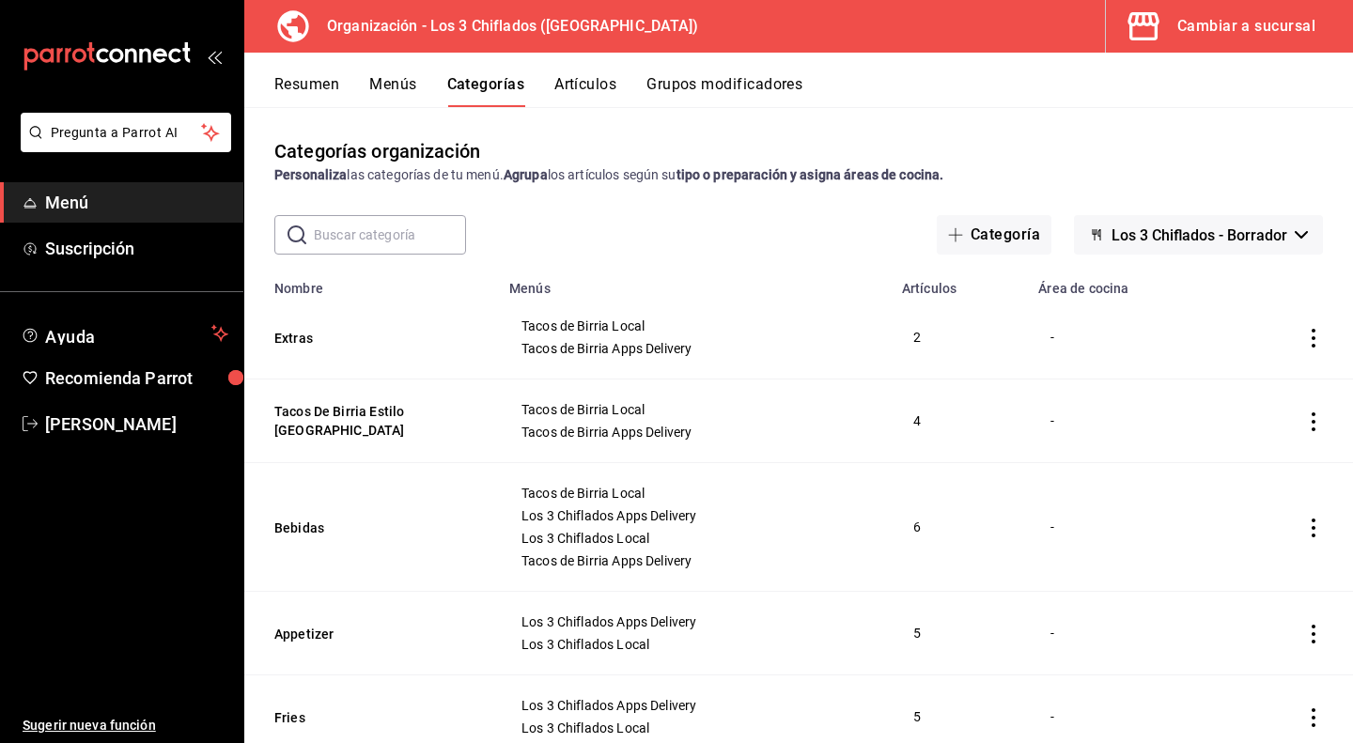
click at [401, 86] on button "Menús" at bounding box center [392, 91] width 47 height 32
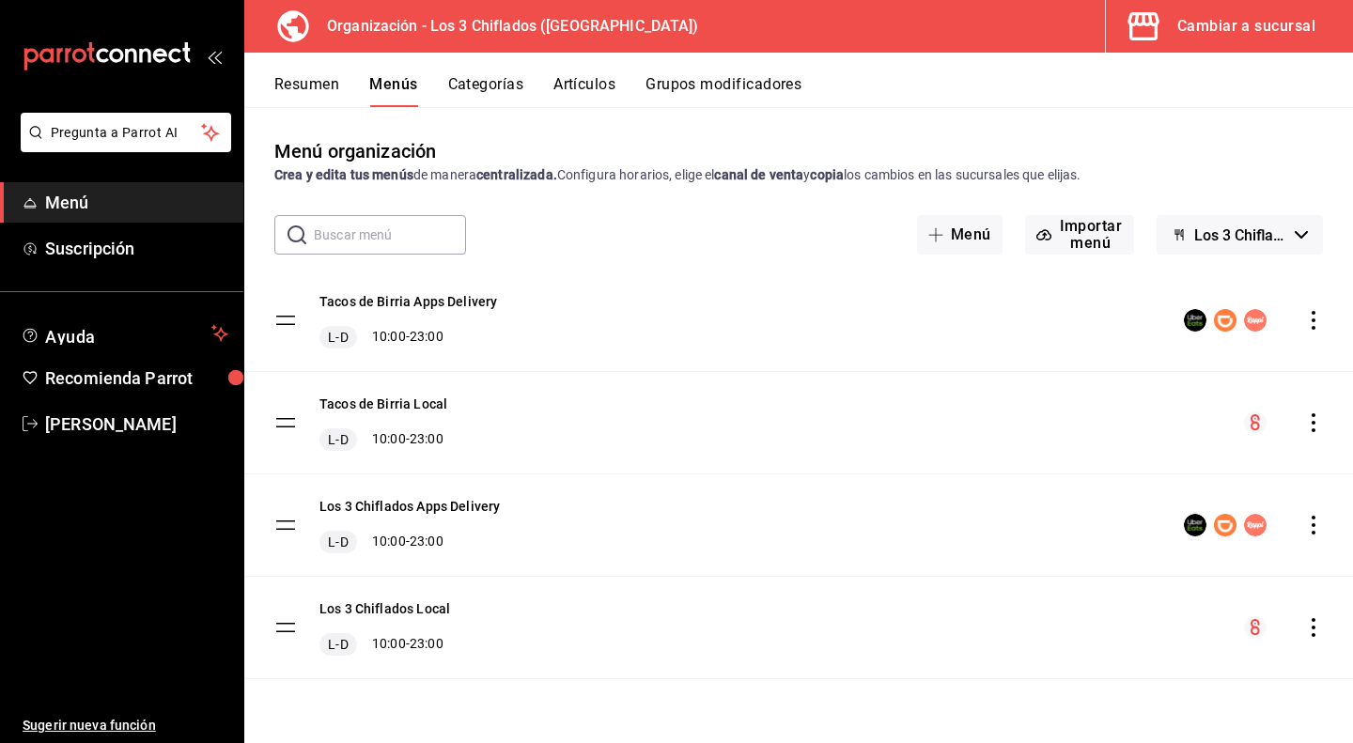
click at [285, 319] on tbody "Tacos de Birria Apps Delivery L-D 10:00 - 23:00 Tacos de Birria Local L-D 10:00…" at bounding box center [798, 475] width 1109 height 410
click at [1318, 527] on icon "actions" at bounding box center [1313, 525] width 19 height 19
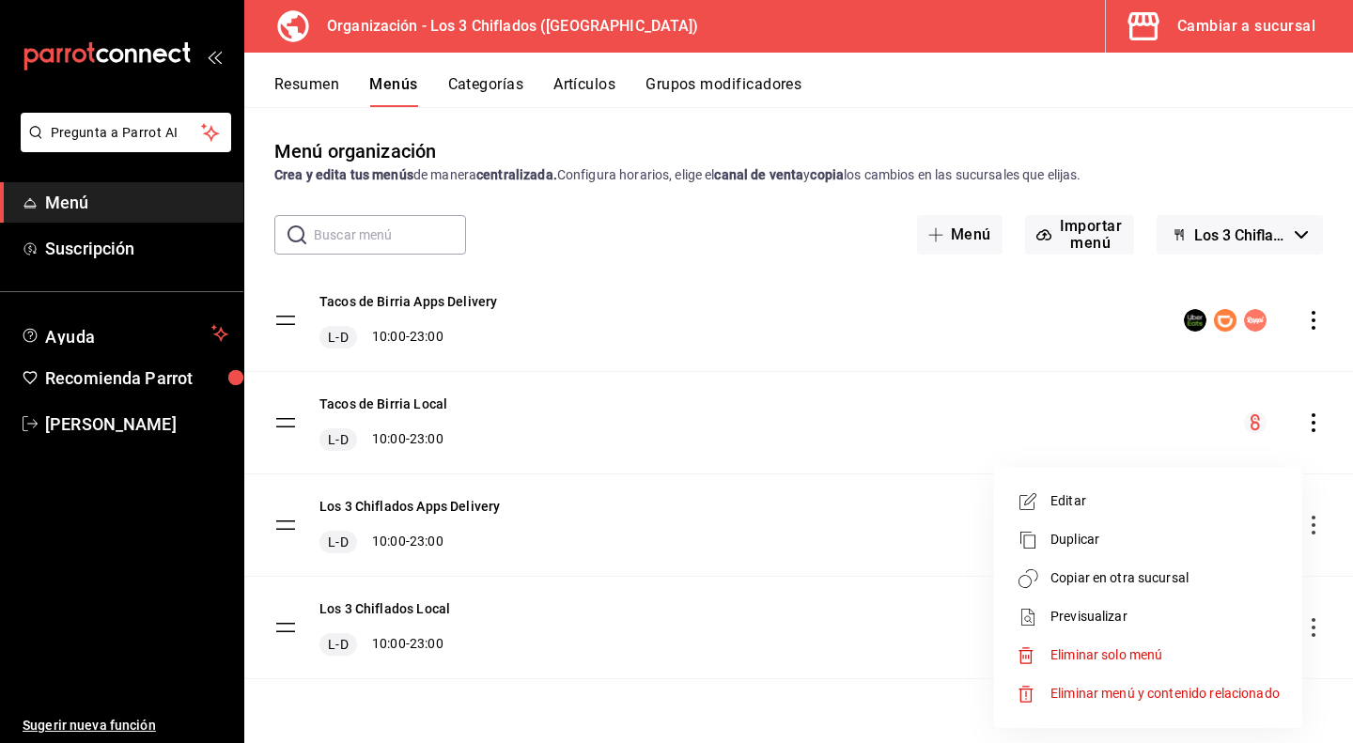
click at [1079, 543] on span "Duplicar" at bounding box center [1165, 540] width 229 height 20
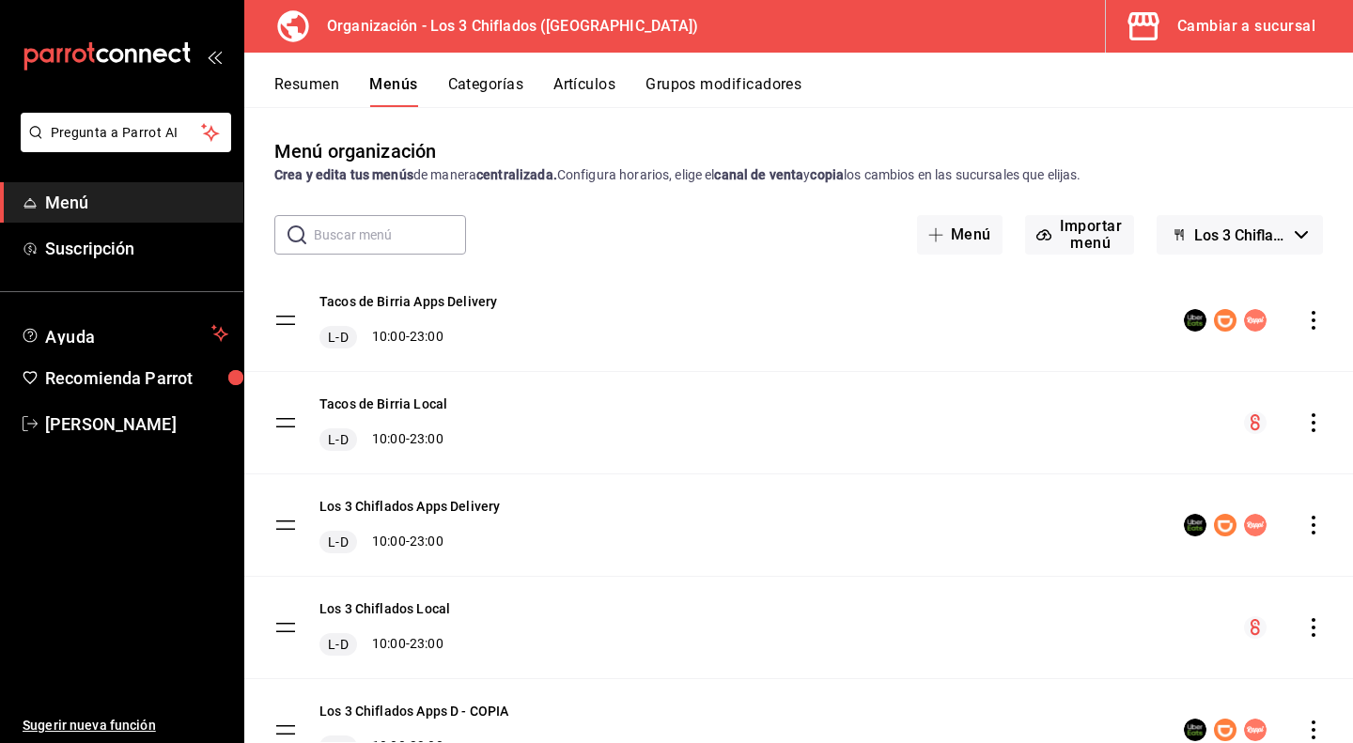
scroll to position [90, 0]
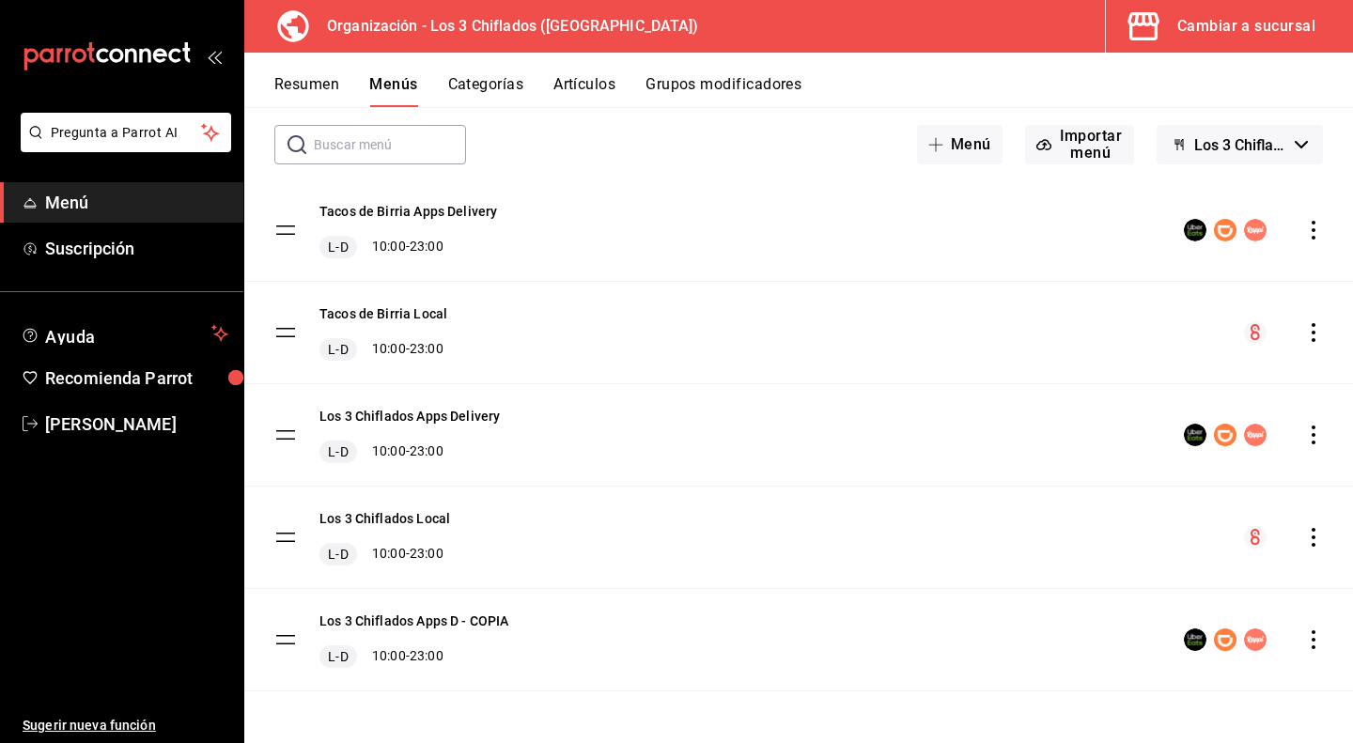
click at [1304, 641] on icon "actions" at bounding box center [1313, 640] width 19 height 19
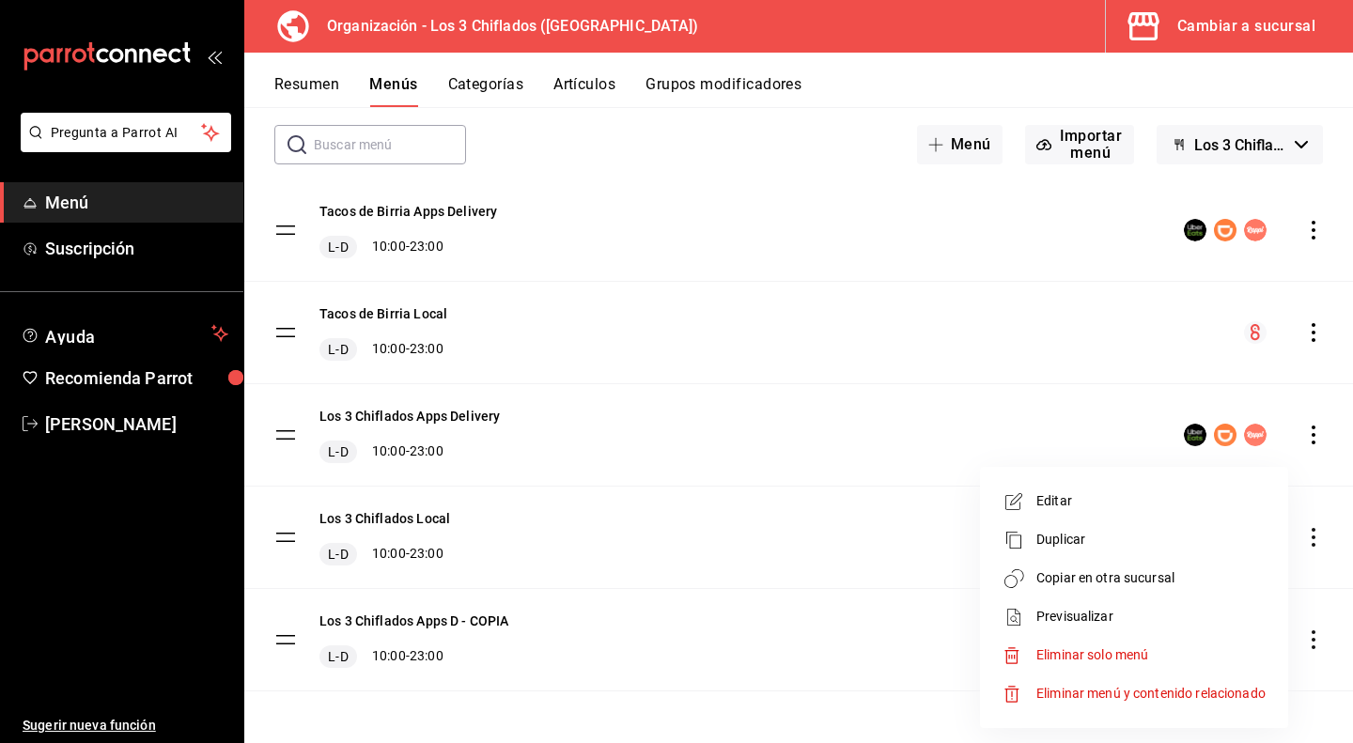
click at [1071, 507] on span "Editar" at bounding box center [1150, 501] width 229 height 20
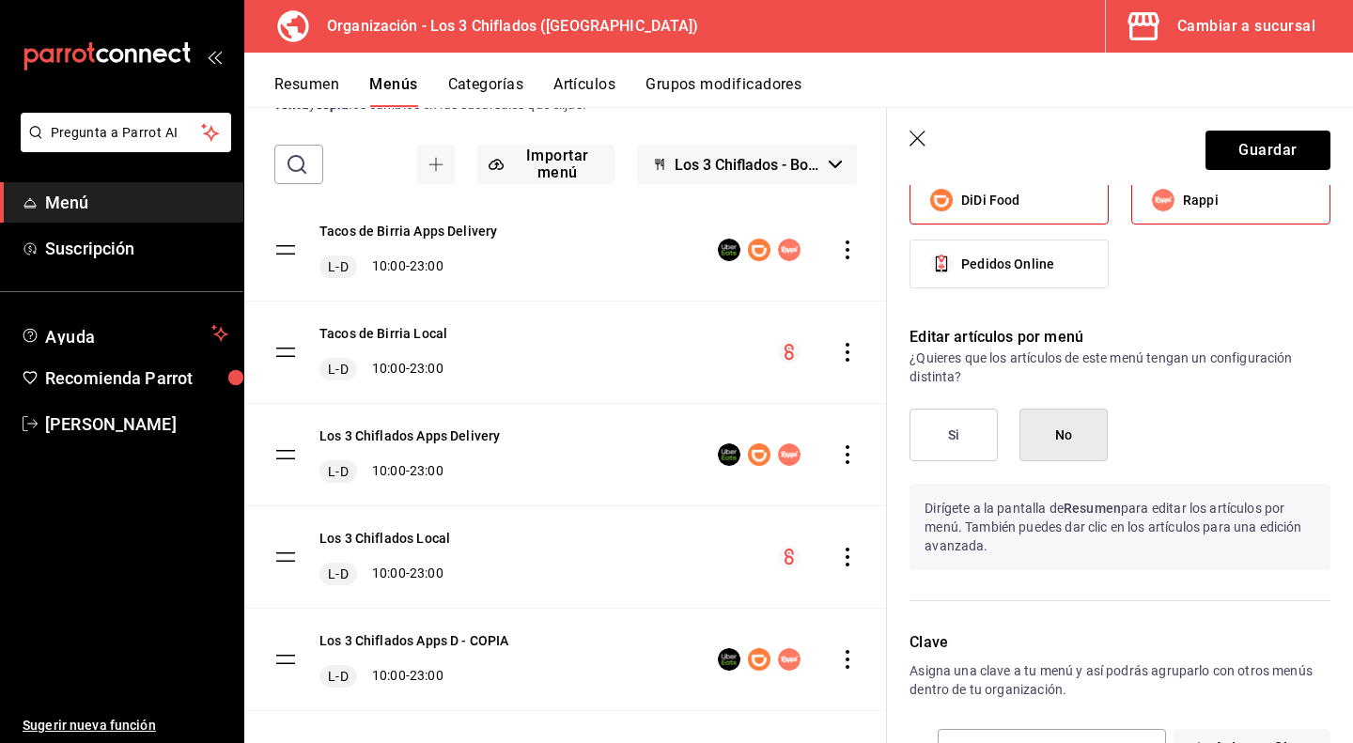
scroll to position [1173, 0]
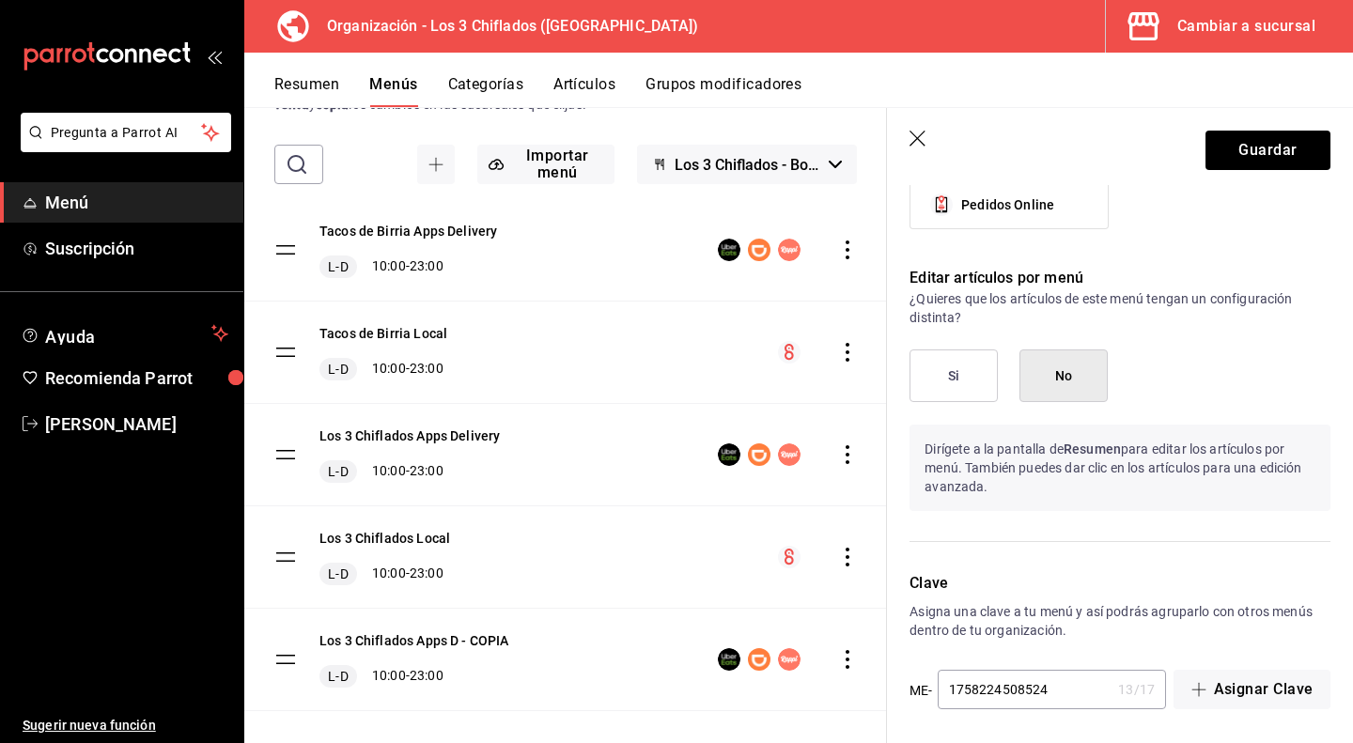
click at [915, 136] on icon "button" at bounding box center [918, 139] width 16 height 16
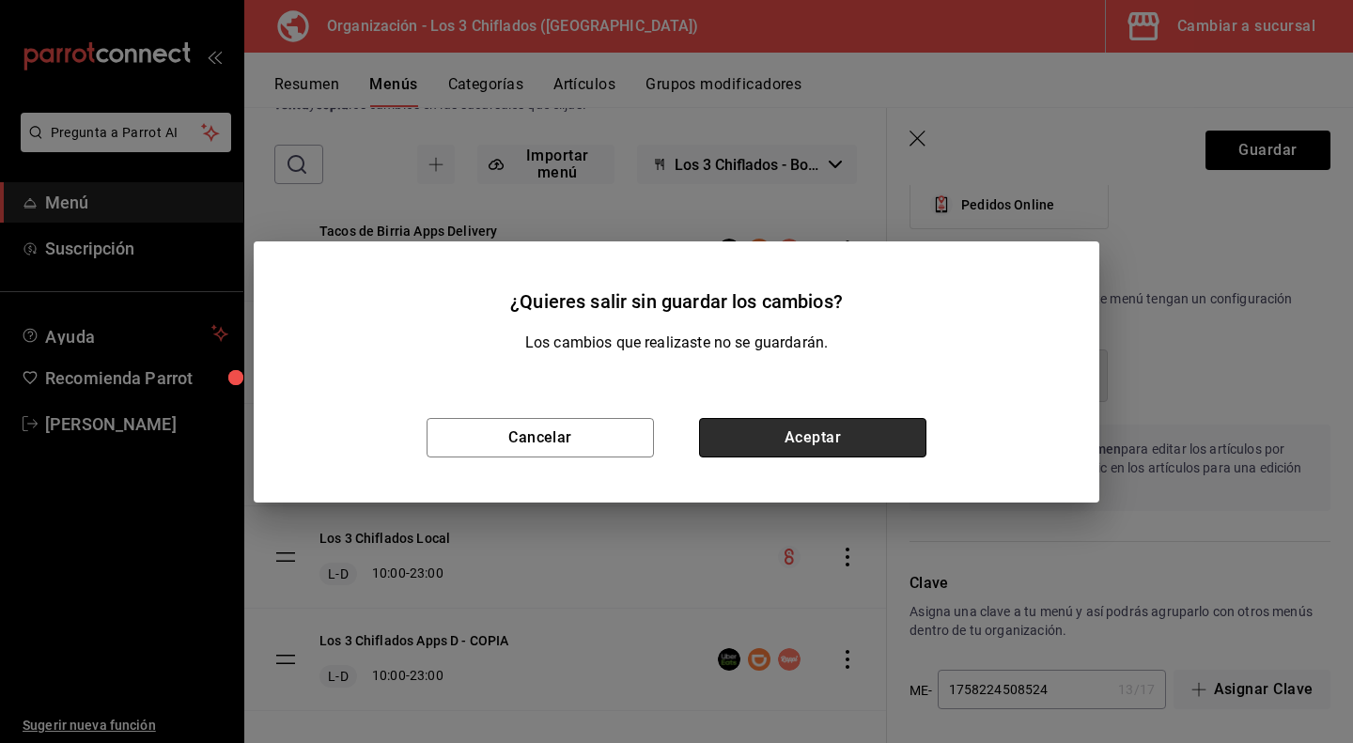
click at [815, 443] on button "Aceptar" at bounding box center [812, 437] width 227 height 39
checkbox input "false"
type input "1758845291792"
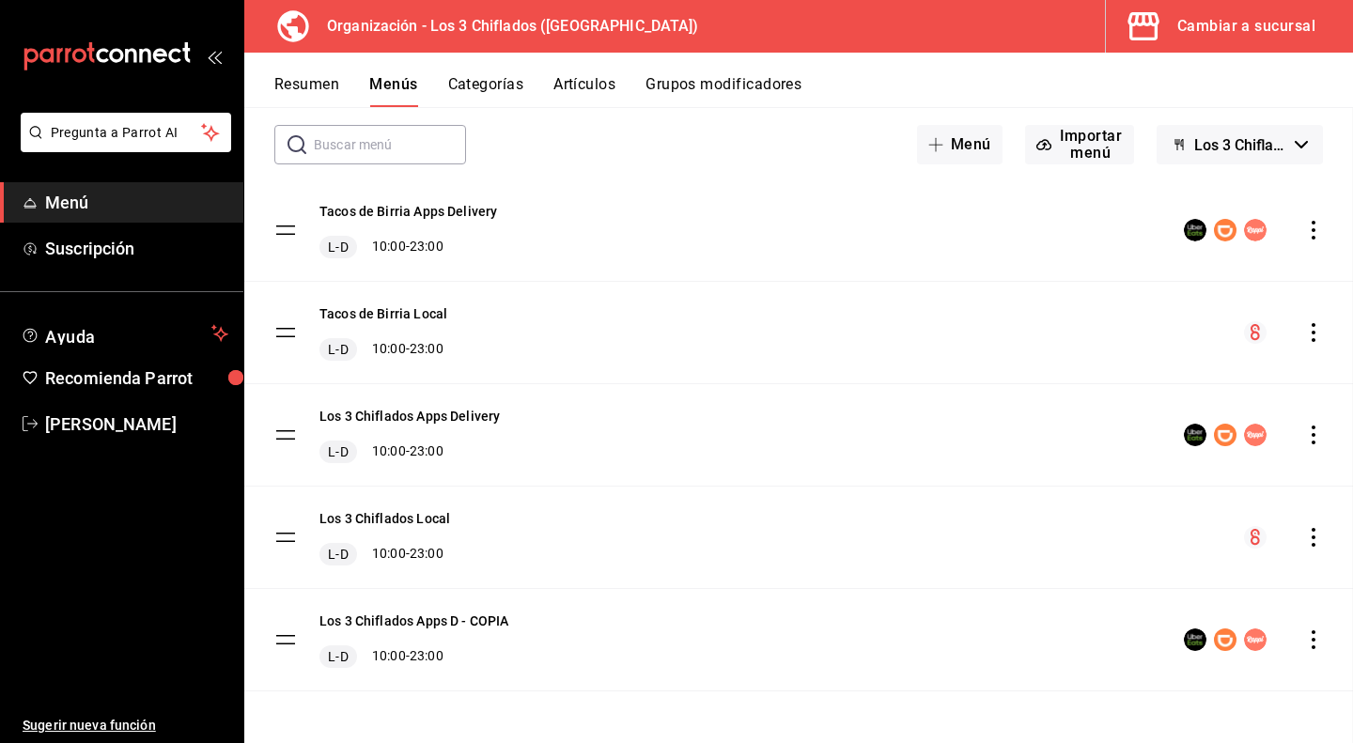
checkbox input "false"
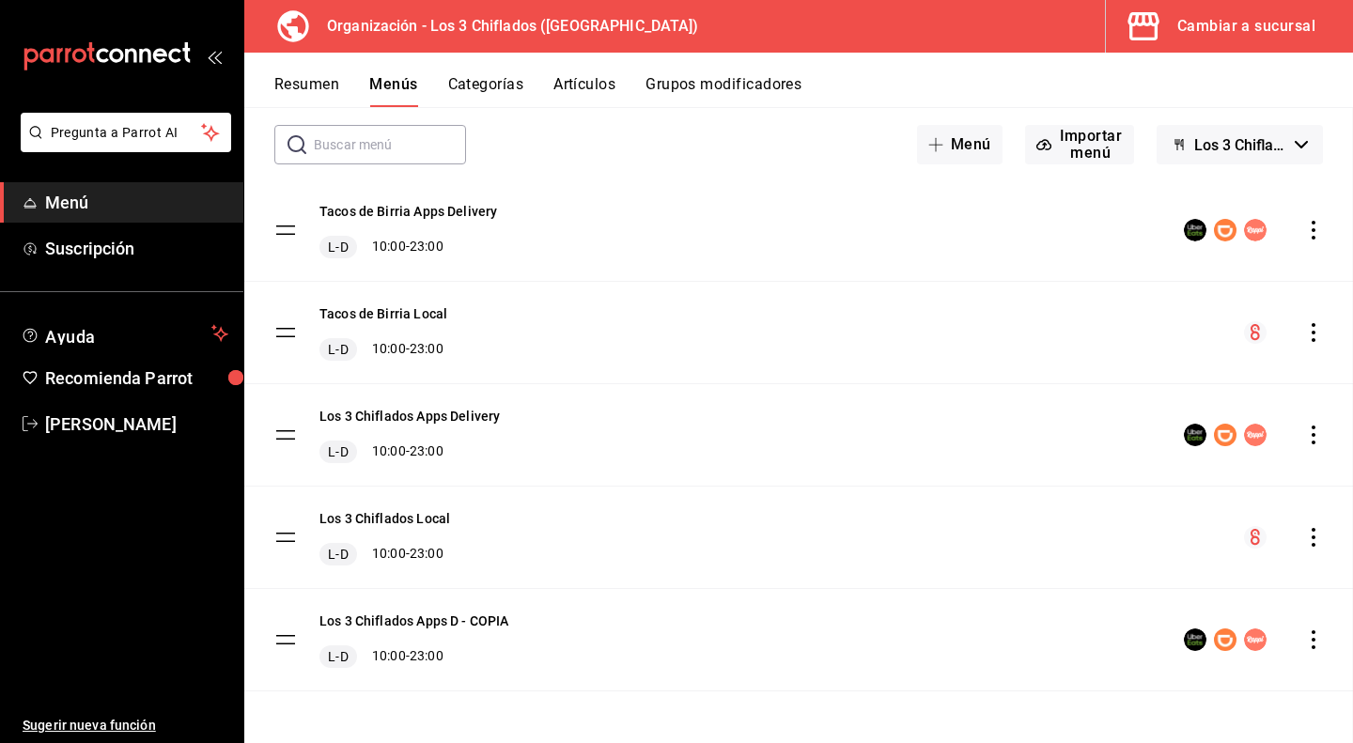
checkbox input "false"
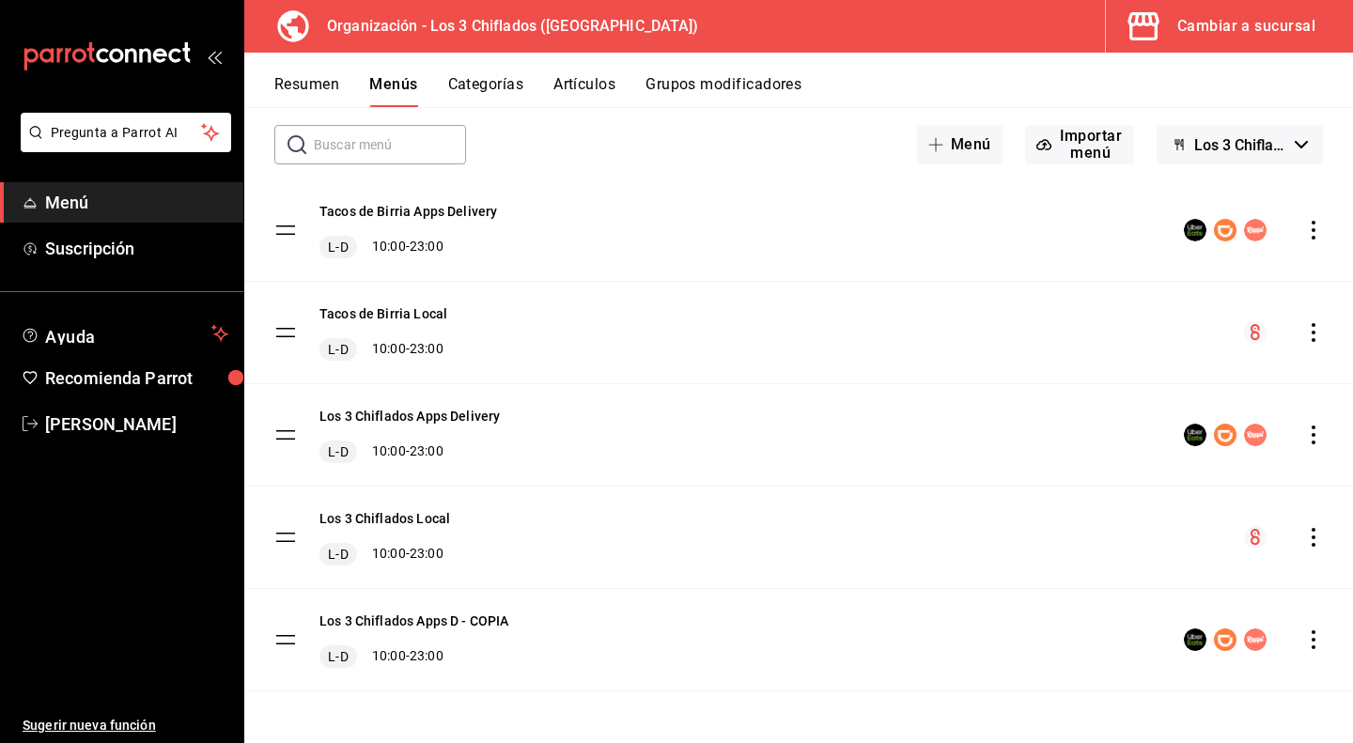
click at [1304, 636] on icon "actions" at bounding box center [1313, 640] width 19 height 19
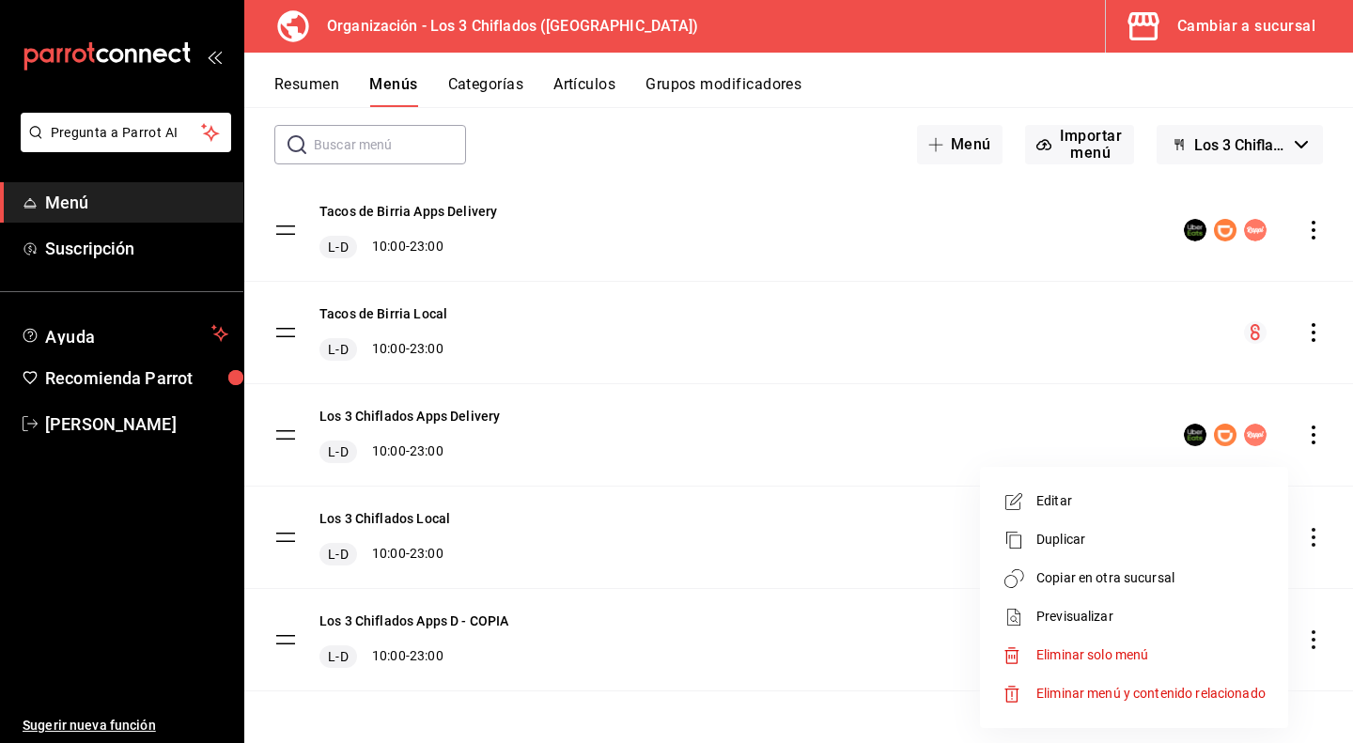
click at [1085, 665] on li "Eliminar solo menú" at bounding box center [1134, 655] width 293 height 39
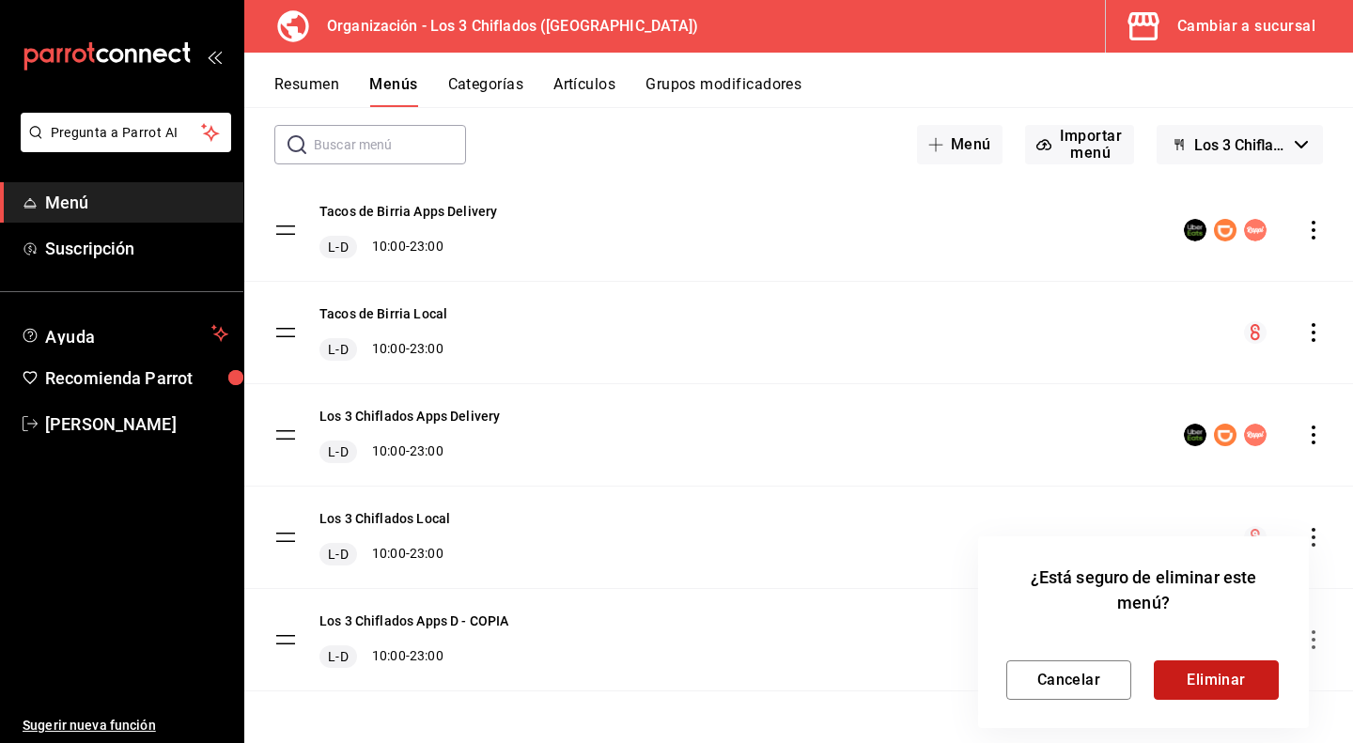
click at [1196, 693] on button "Eliminar" at bounding box center [1216, 680] width 125 height 39
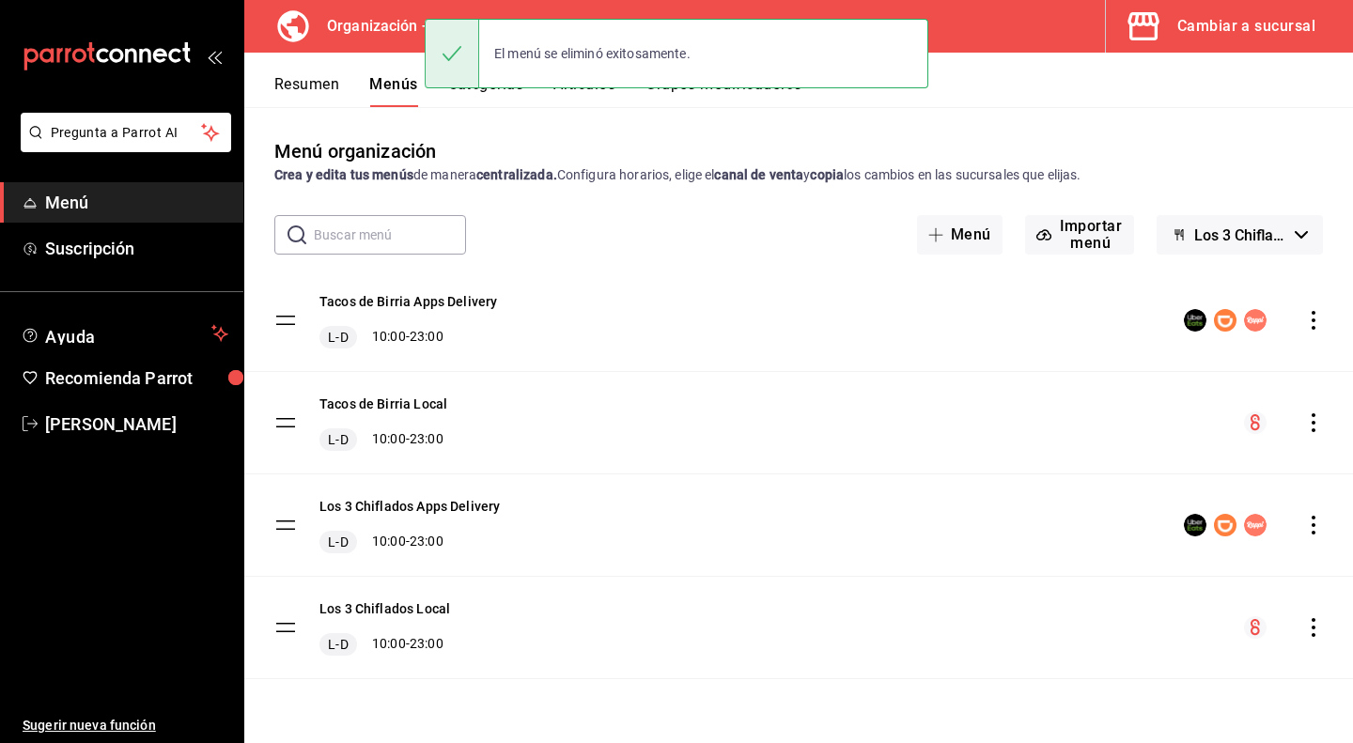
scroll to position [0, 0]
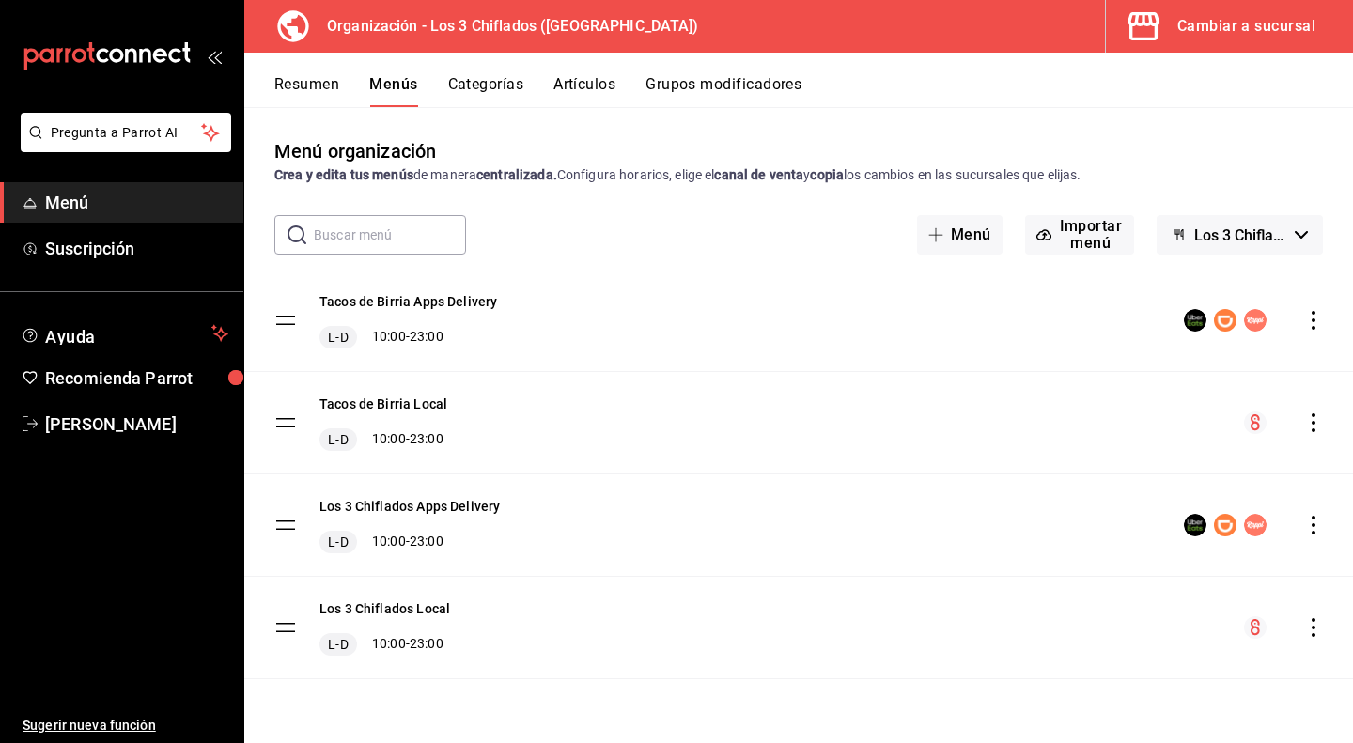
click at [1303, 237] on icon "button" at bounding box center [1301, 235] width 13 height 8
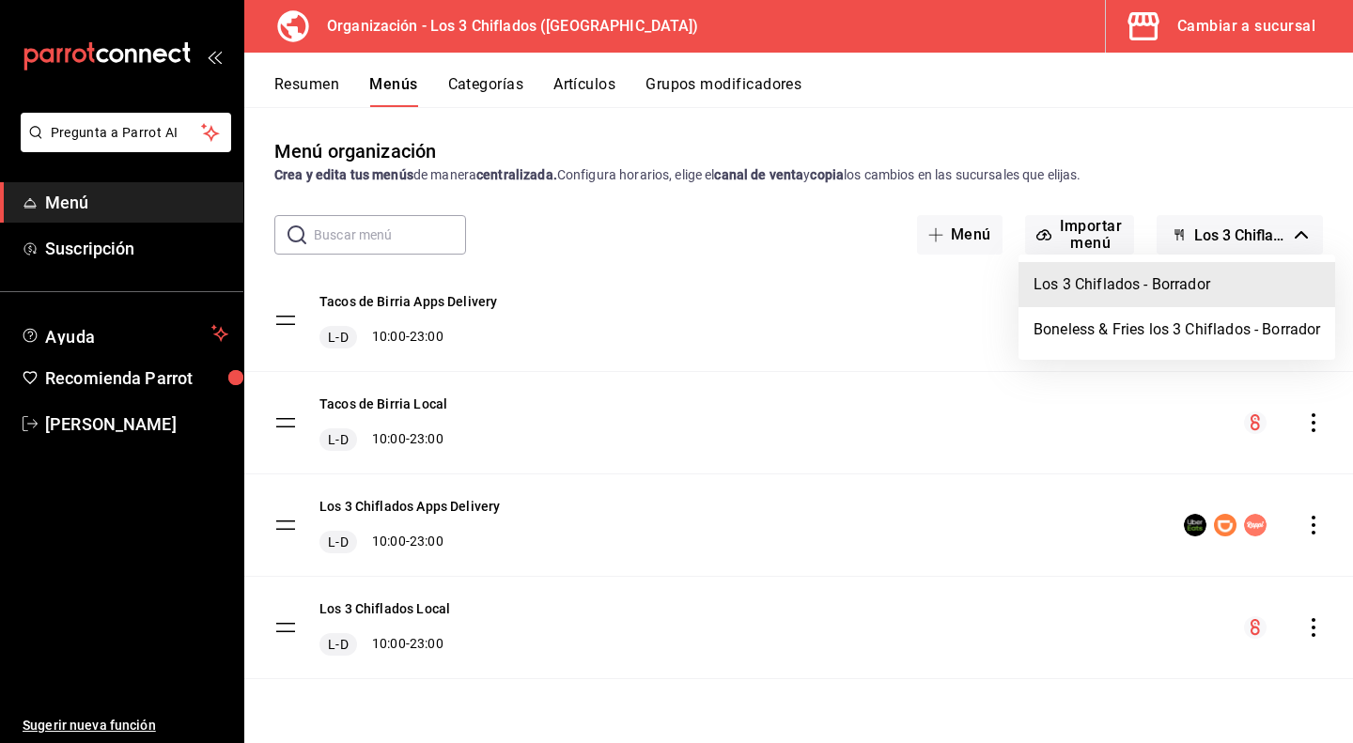
click at [1267, 191] on div at bounding box center [676, 371] width 1353 height 743
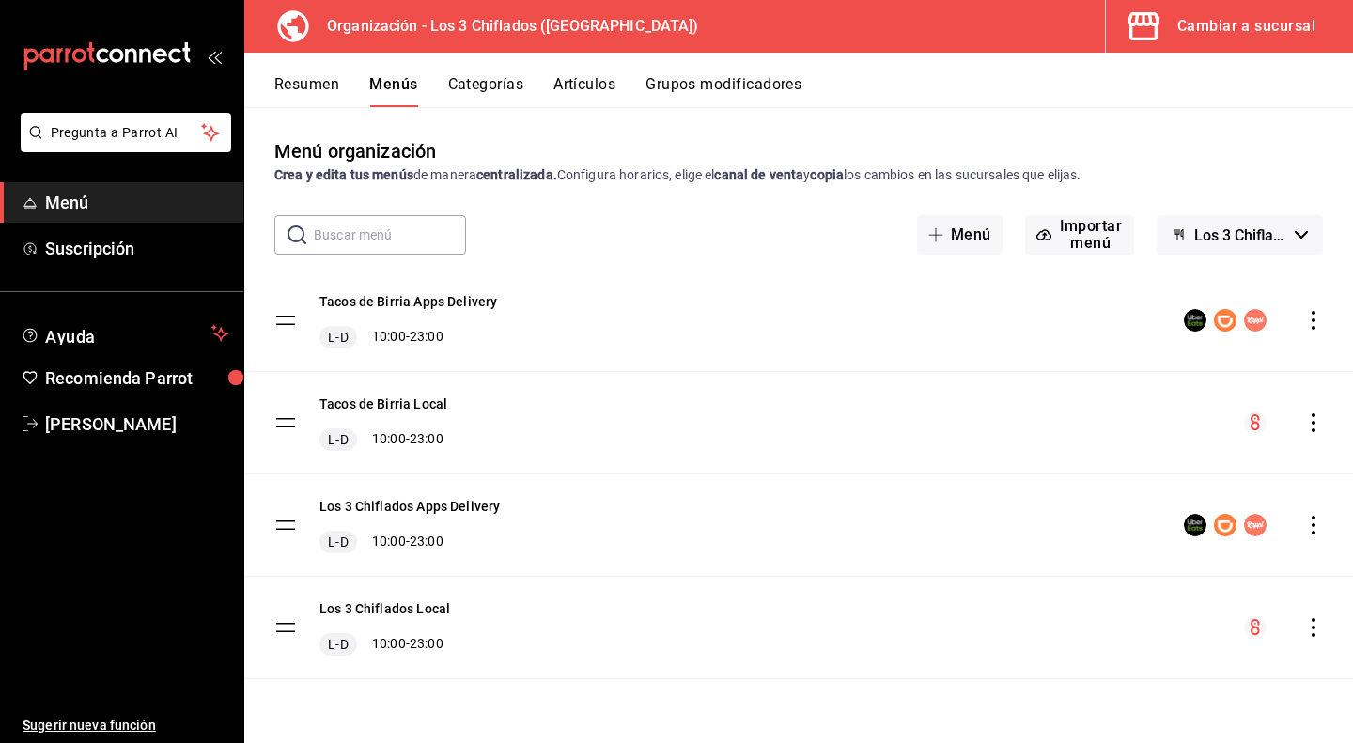
click at [1233, 19] on div "Cambiar a sucursal" at bounding box center [1246, 26] width 138 height 26
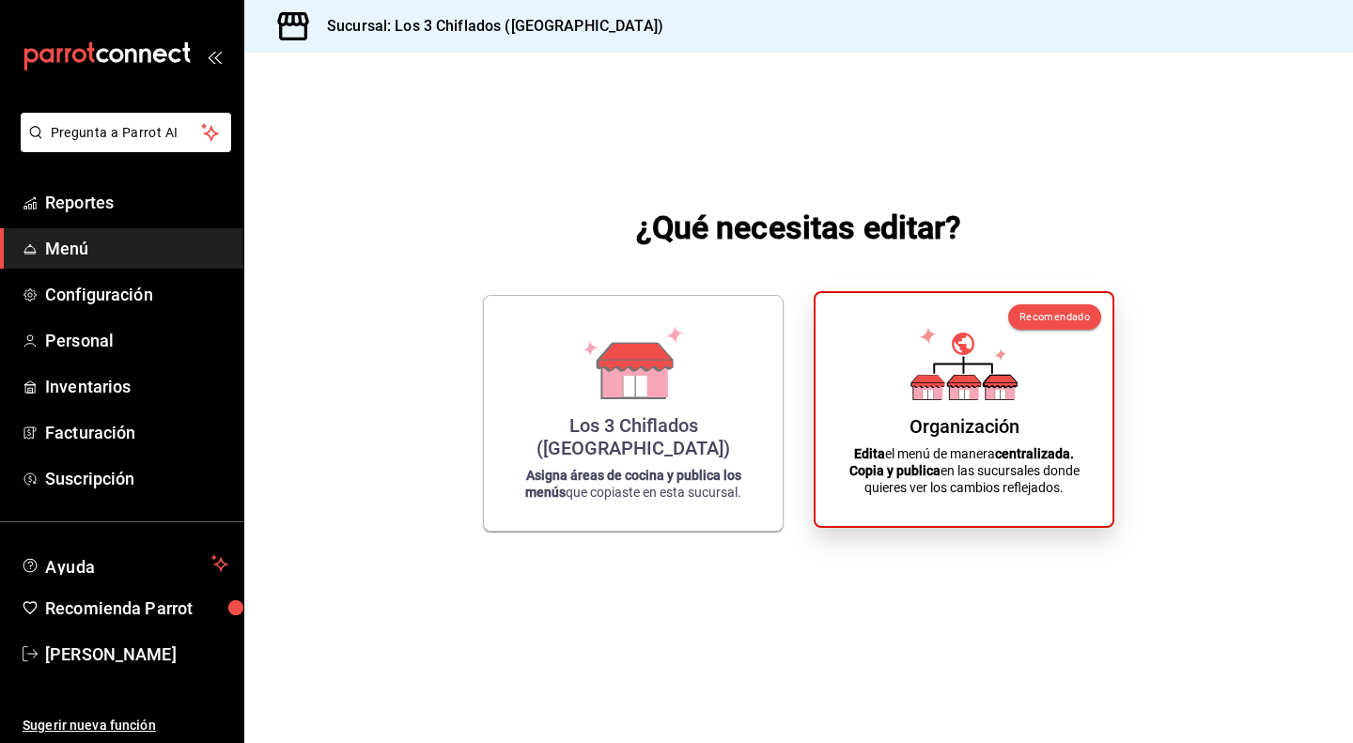
click at [1019, 426] on div "Organización" at bounding box center [965, 426] width 110 height 23
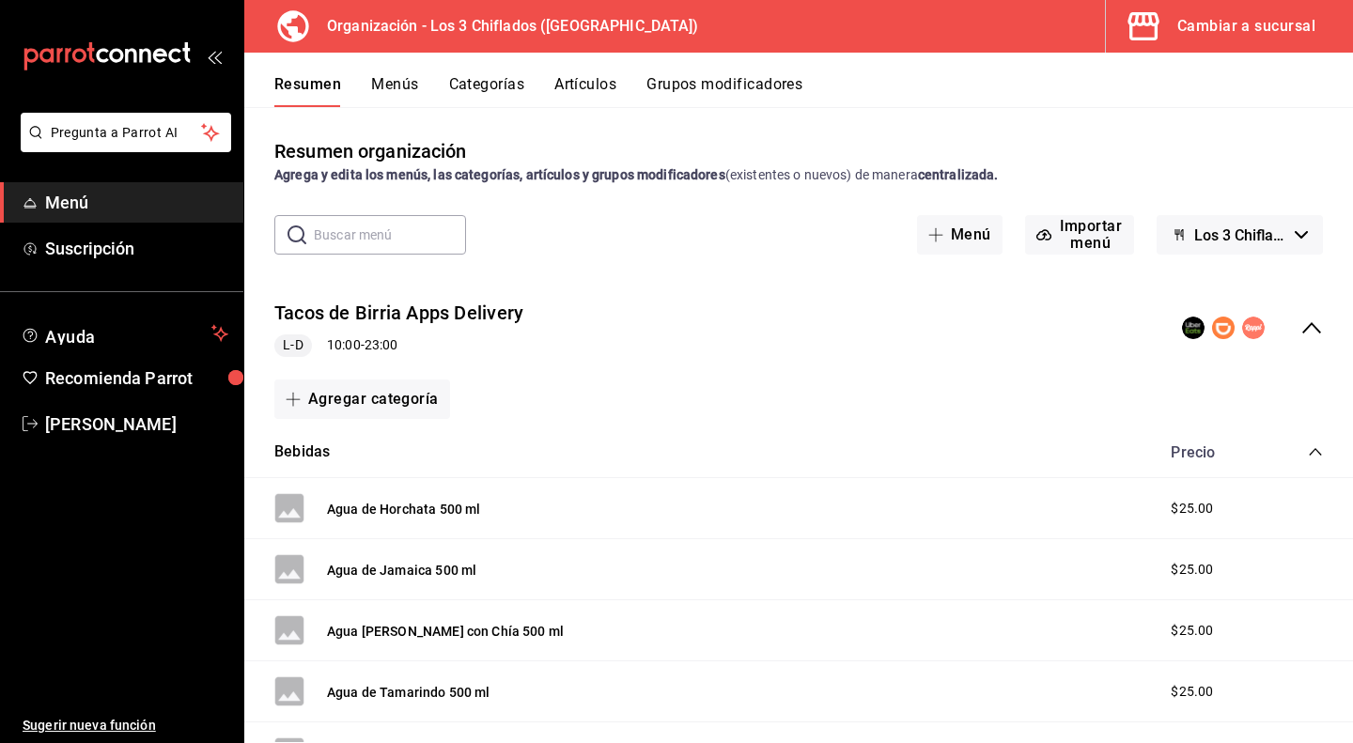
click at [1270, 225] on button "Los 3 Chiflados - Borrador" at bounding box center [1240, 234] width 166 height 39
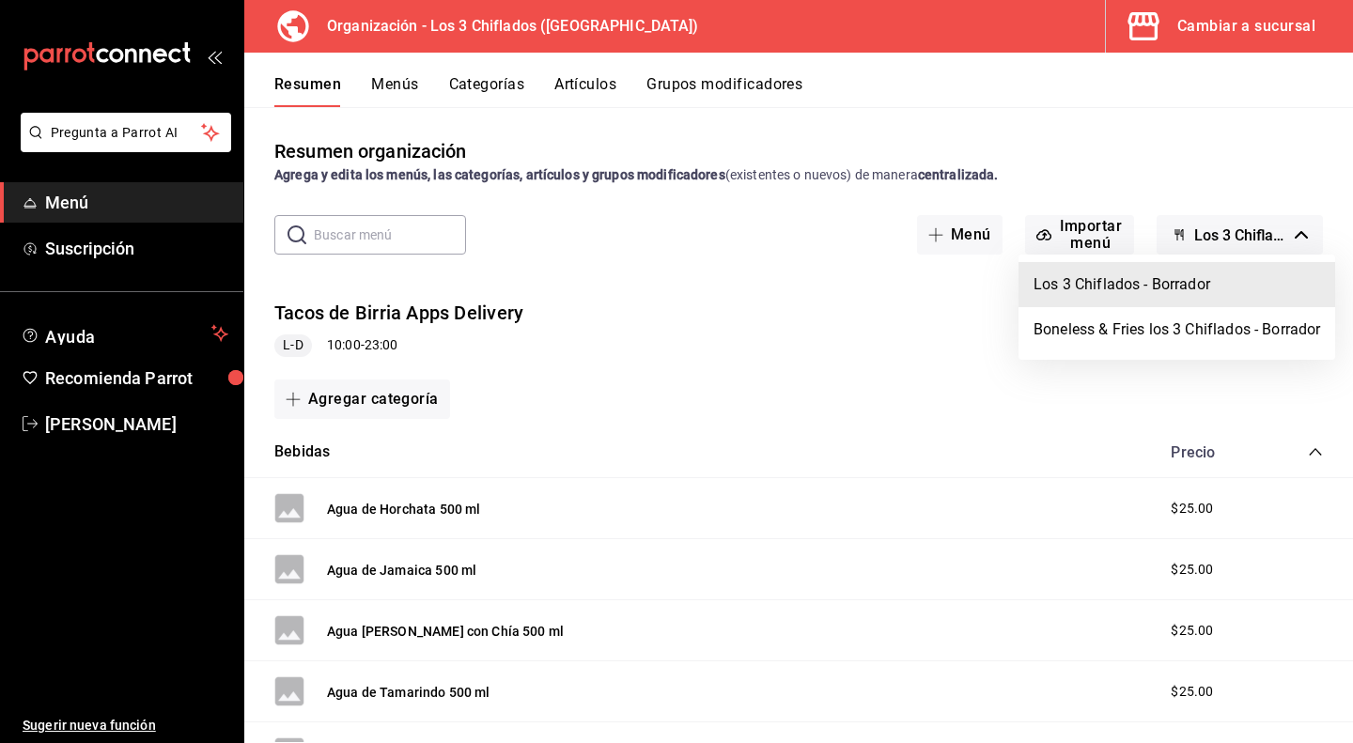
click at [1270, 225] on div at bounding box center [676, 371] width 1353 height 743
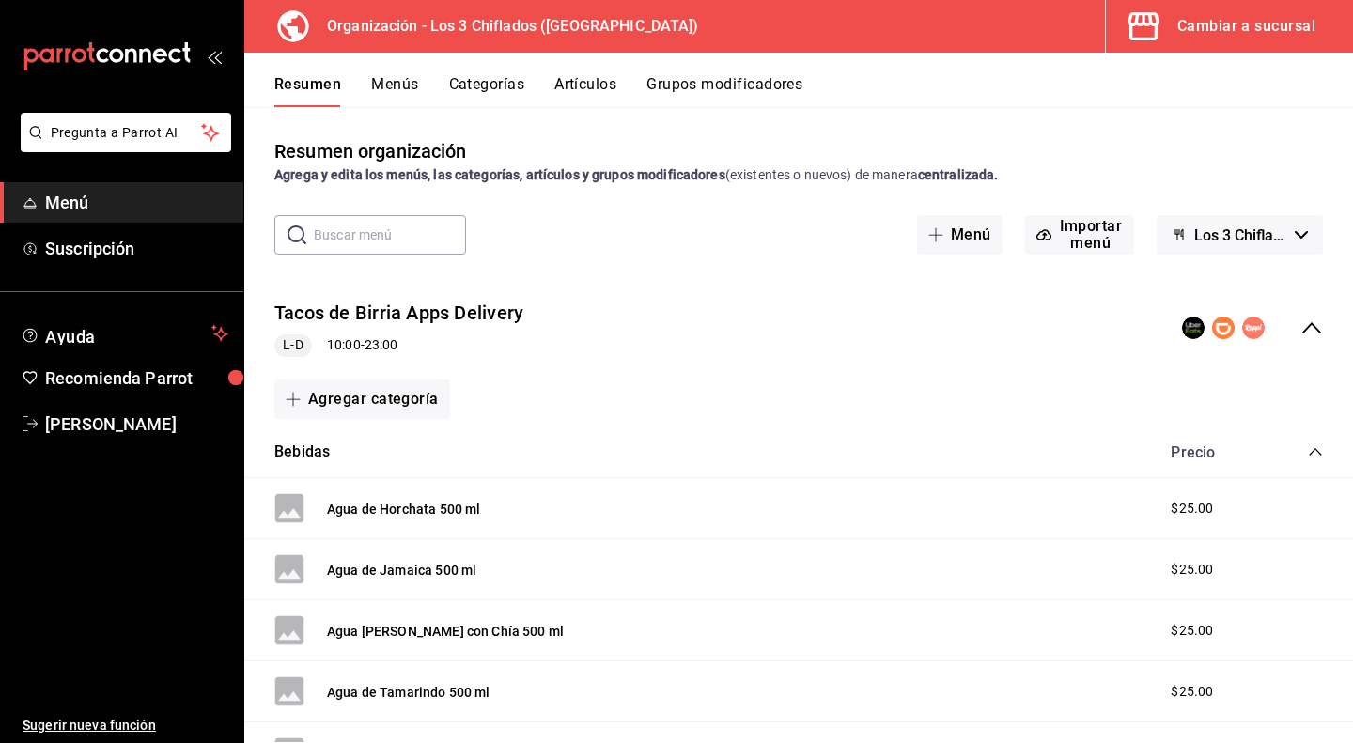
click at [1270, 226] on span "Los 3 Chiflados - Borrador" at bounding box center [1240, 235] width 93 height 18
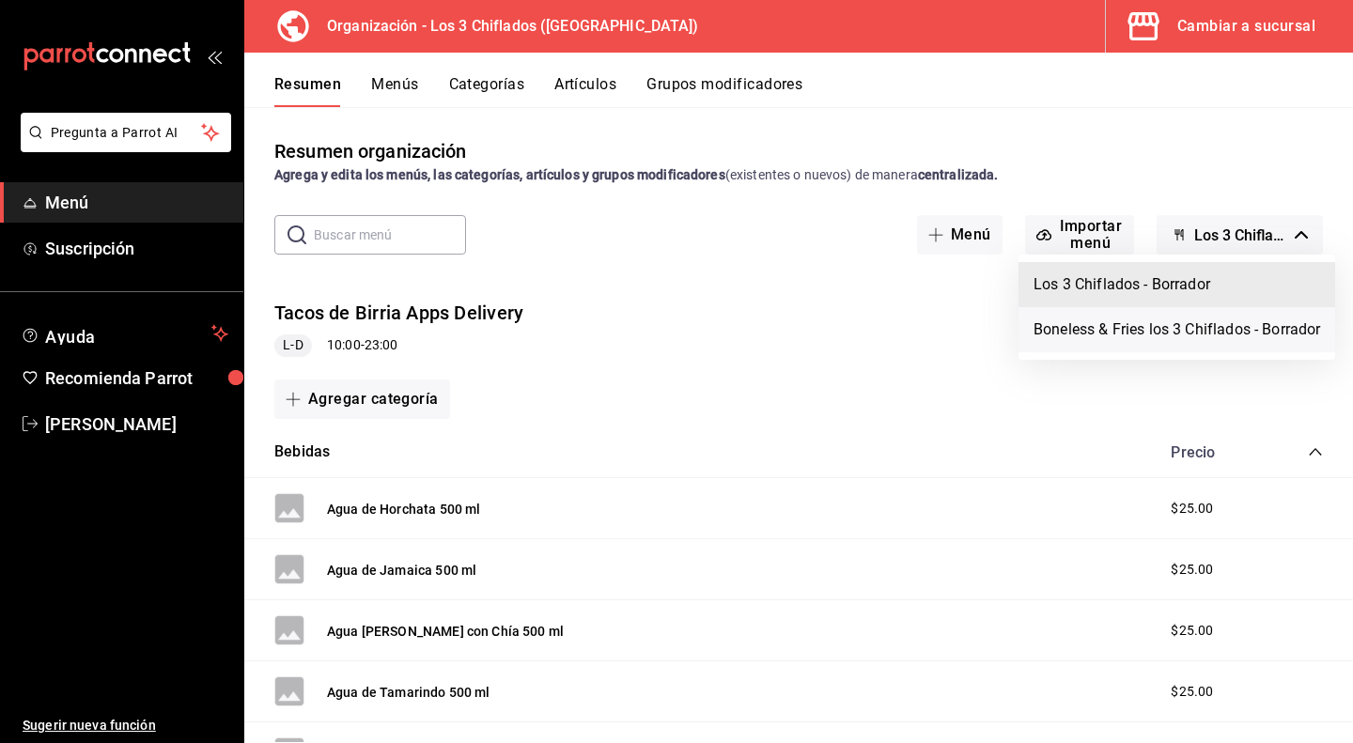
click at [1214, 334] on li "Boneless & Fries los 3 Chiflados - Borrador" at bounding box center [1177, 329] width 317 height 45
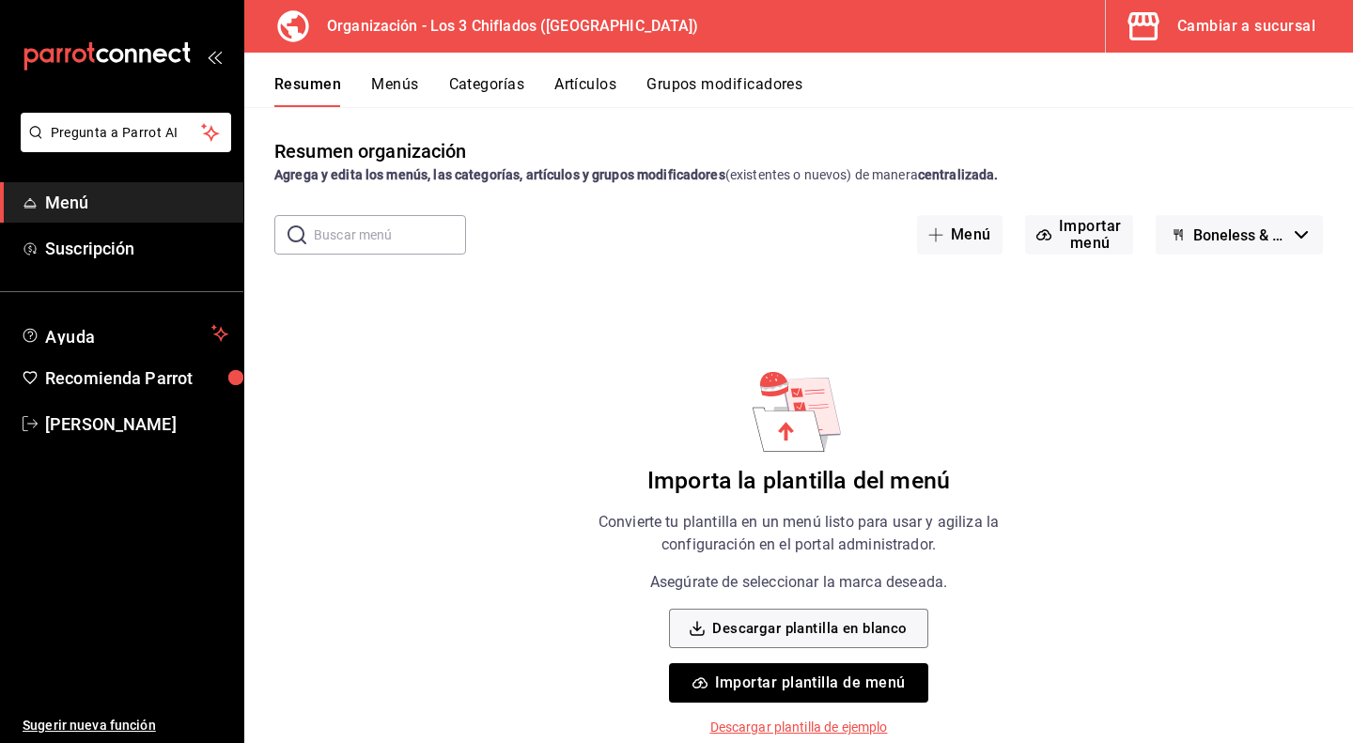
click at [1293, 239] on button "Boneless & Fries los 3 Chiflados - Borrador" at bounding box center [1239, 234] width 167 height 39
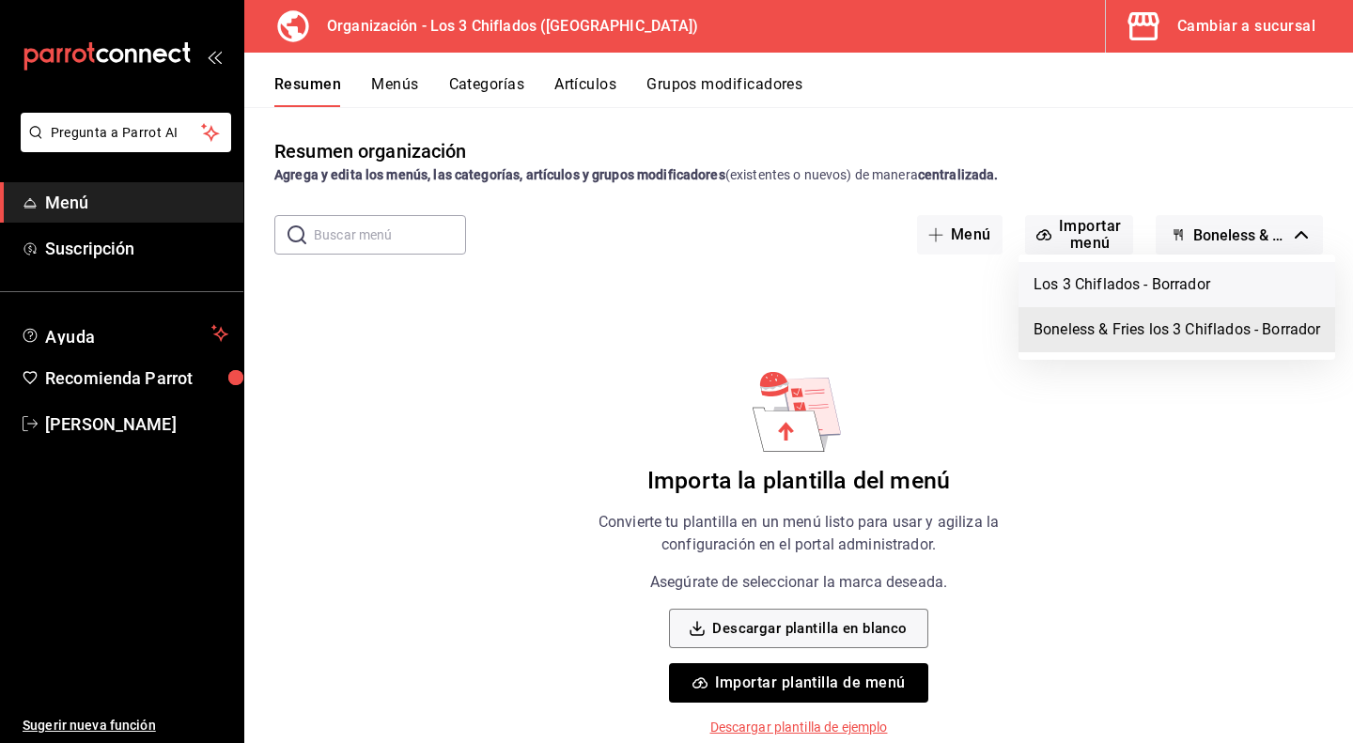
click at [1222, 274] on li "Los 3 Chiflados - Borrador" at bounding box center [1177, 284] width 317 height 45
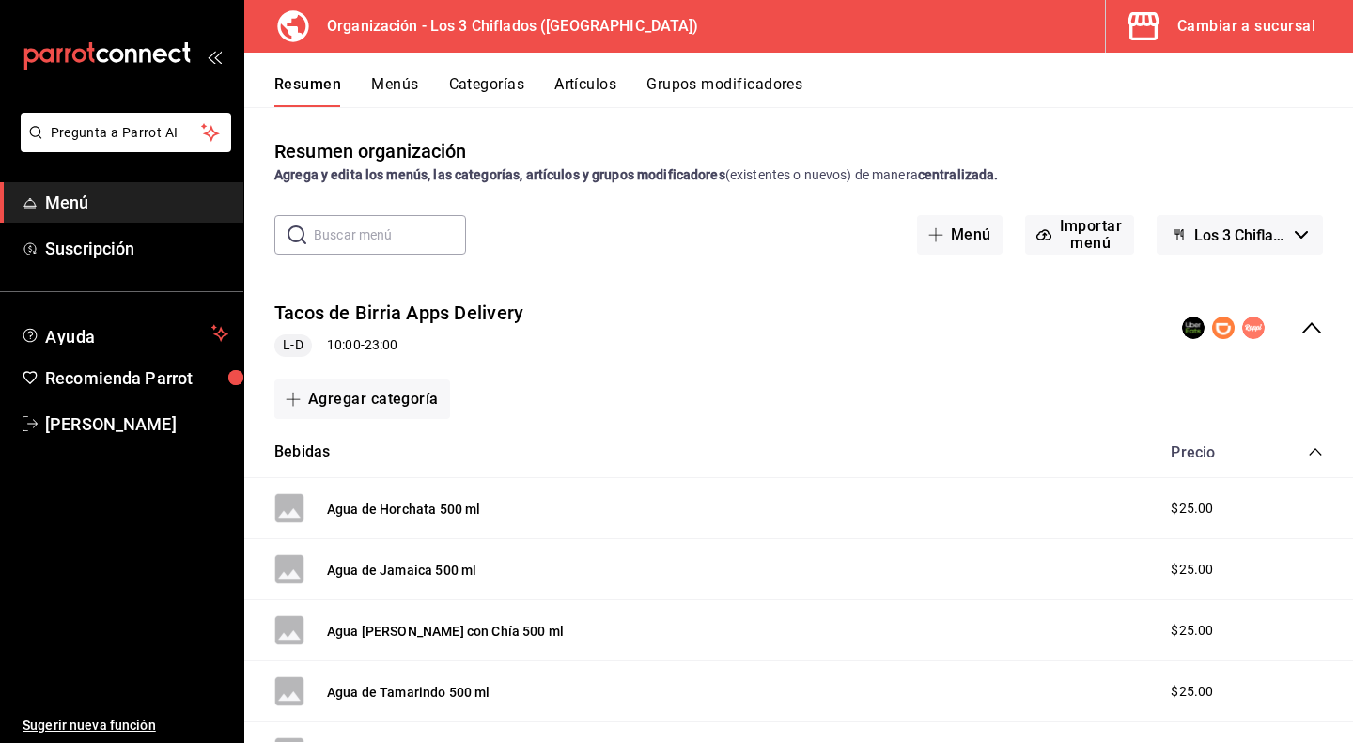
click at [1300, 323] on icon "collapse-menu-row" at bounding box center [1311, 328] width 23 height 23
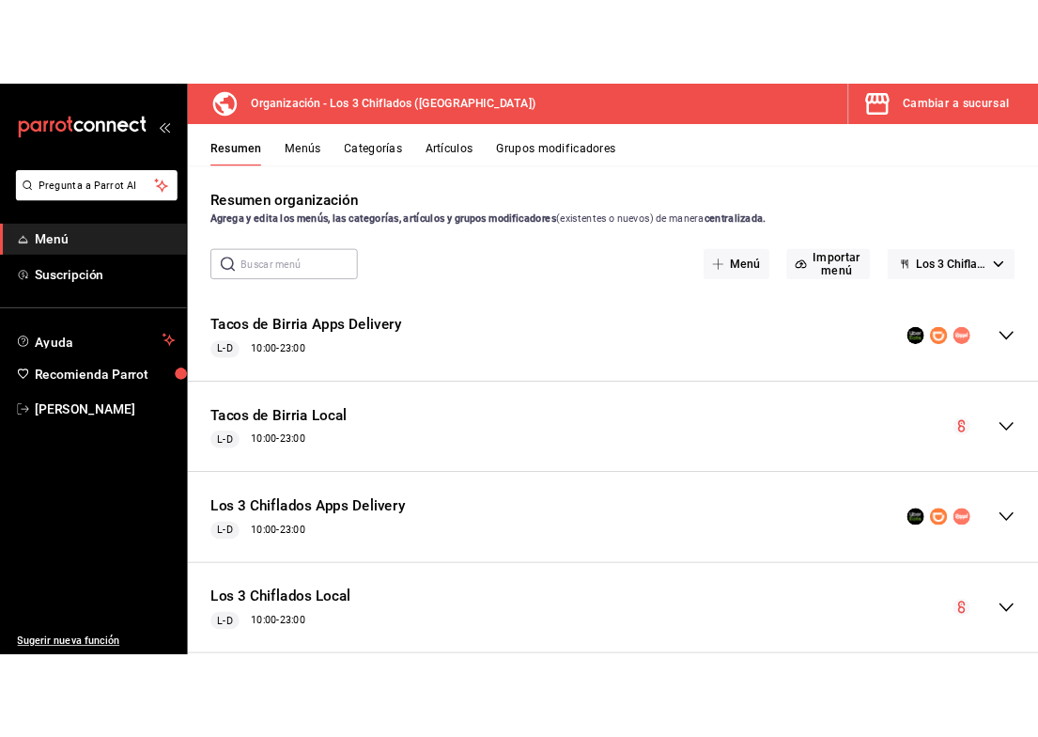
scroll to position [35, 0]
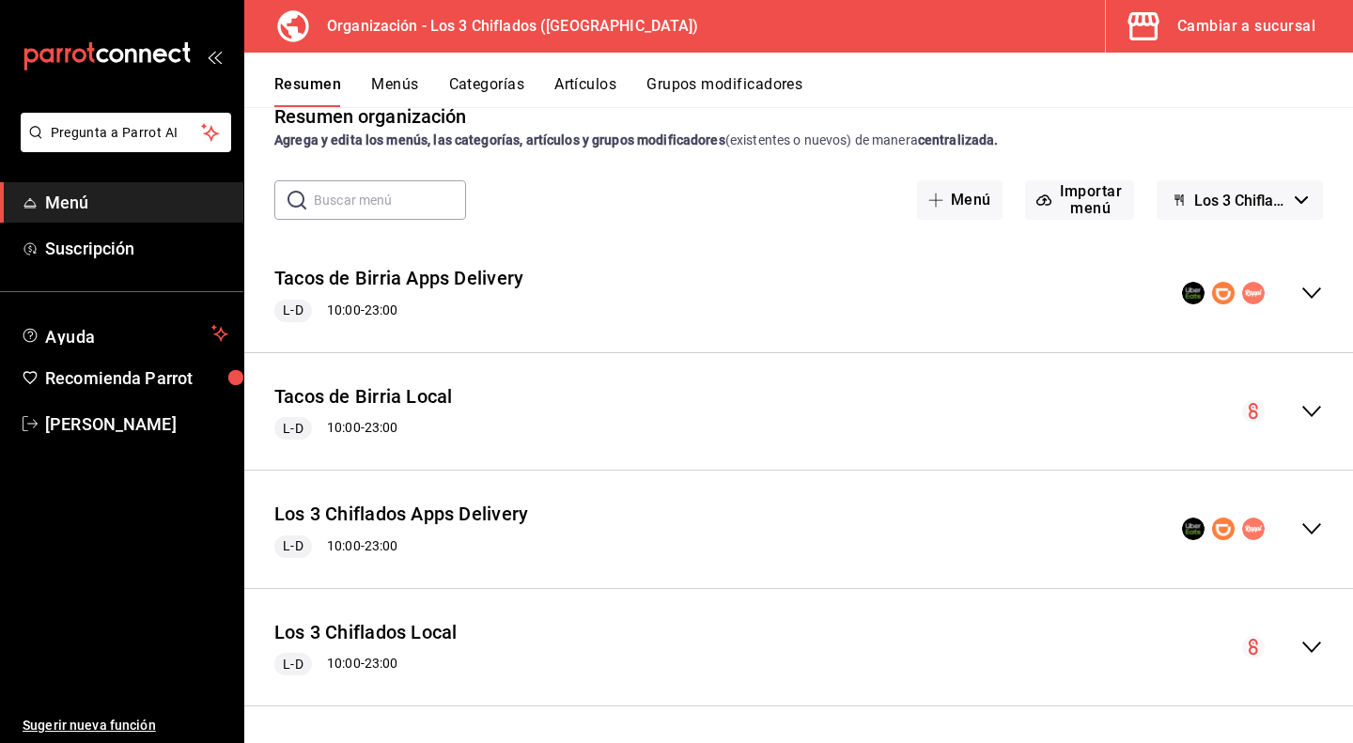
click at [397, 81] on button "Menús" at bounding box center [394, 91] width 47 height 32
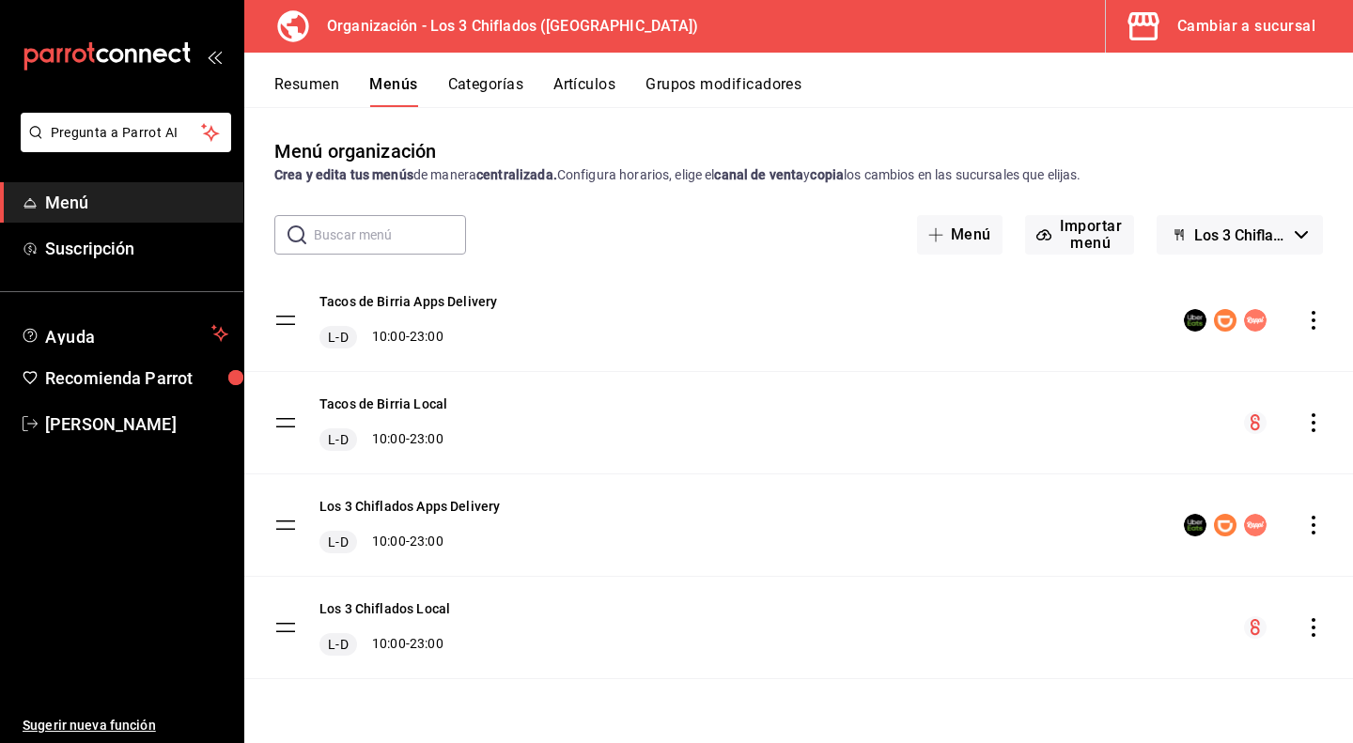
click at [498, 87] on button "Categorías" at bounding box center [486, 91] width 76 height 32
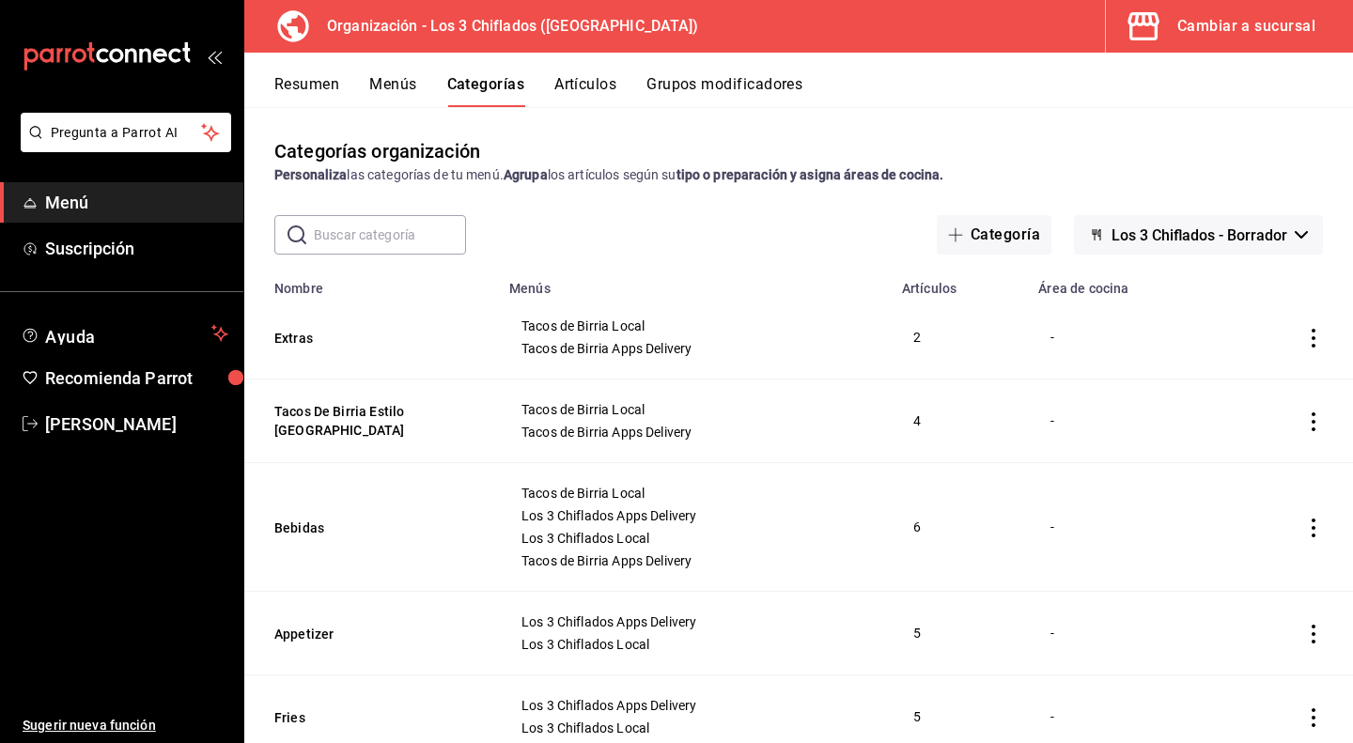
click at [300, 86] on button "Resumen" at bounding box center [306, 91] width 65 height 32
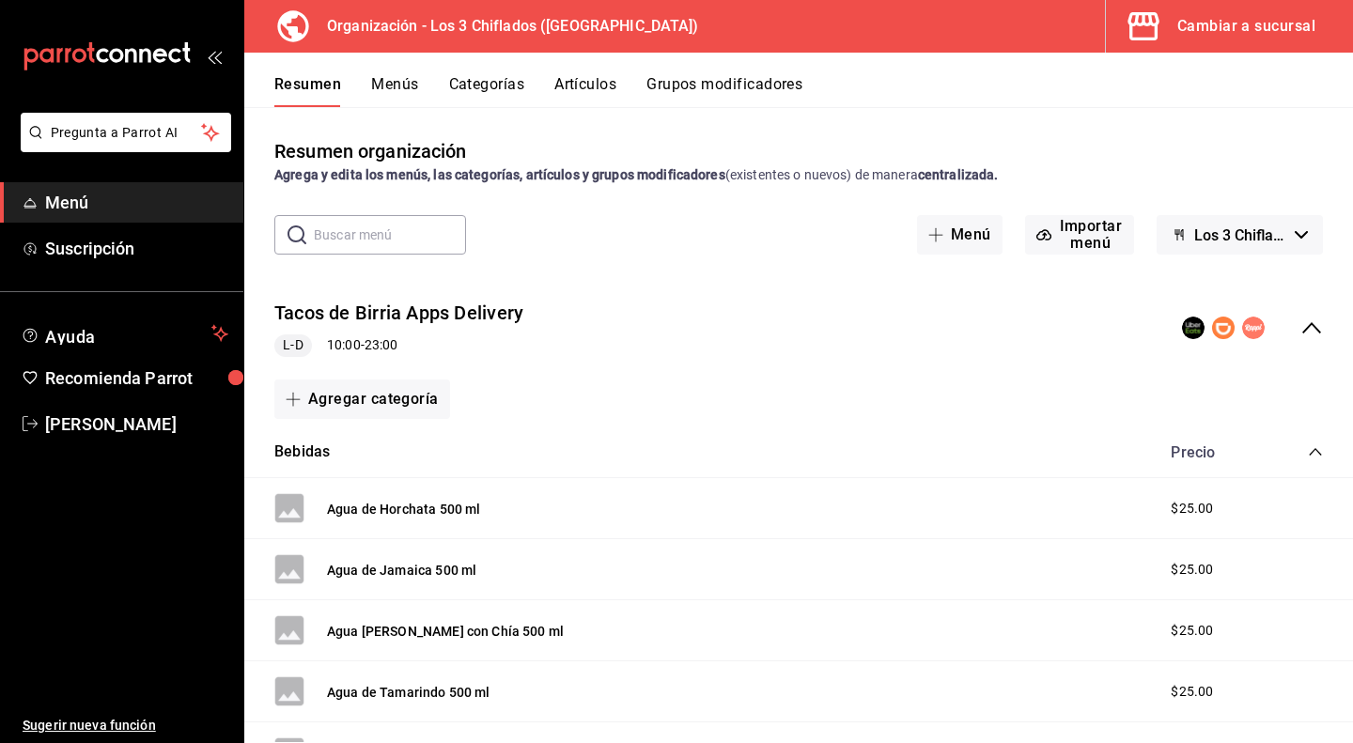
click at [1295, 236] on icon "button" at bounding box center [1301, 235] width 13 height 8
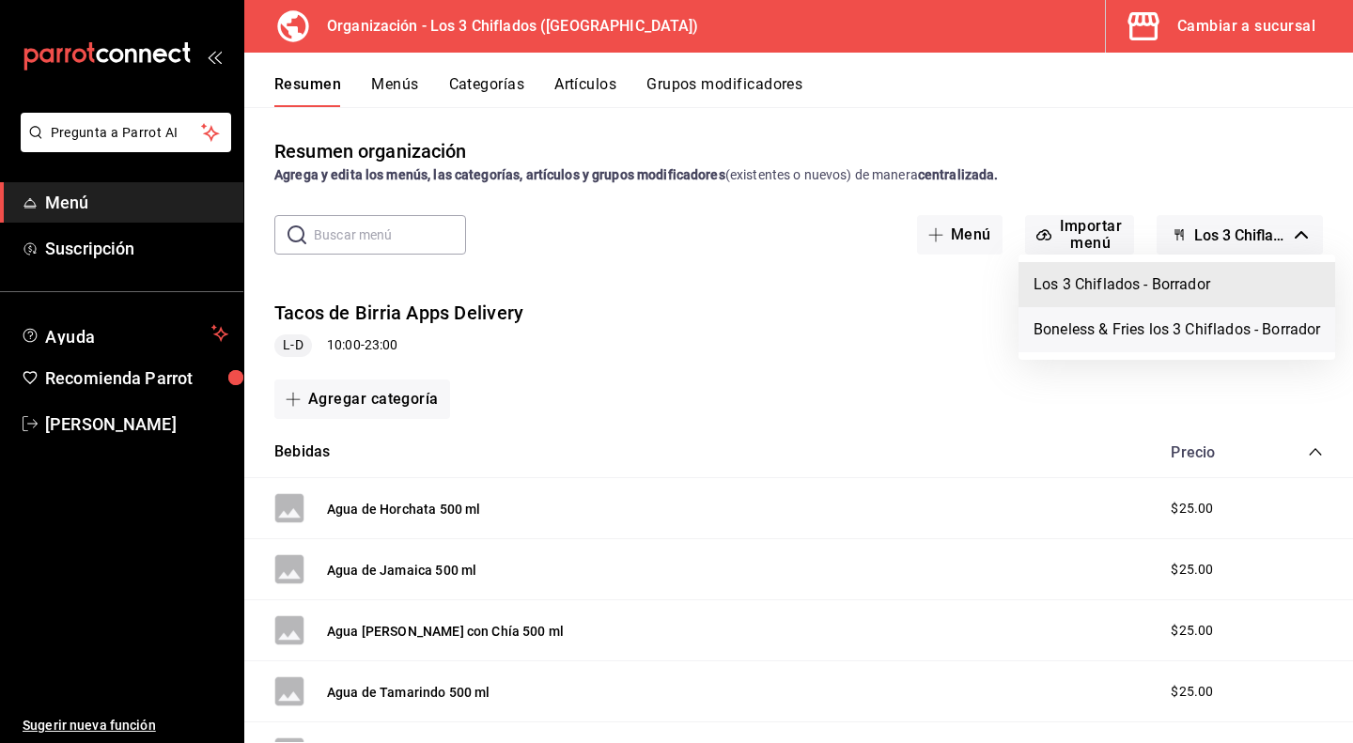
click at [1211, 335] on li "Boneless & Fries los 3 Chiflados - Borrador" at bounding box center [1177, 329] width 317 height 45
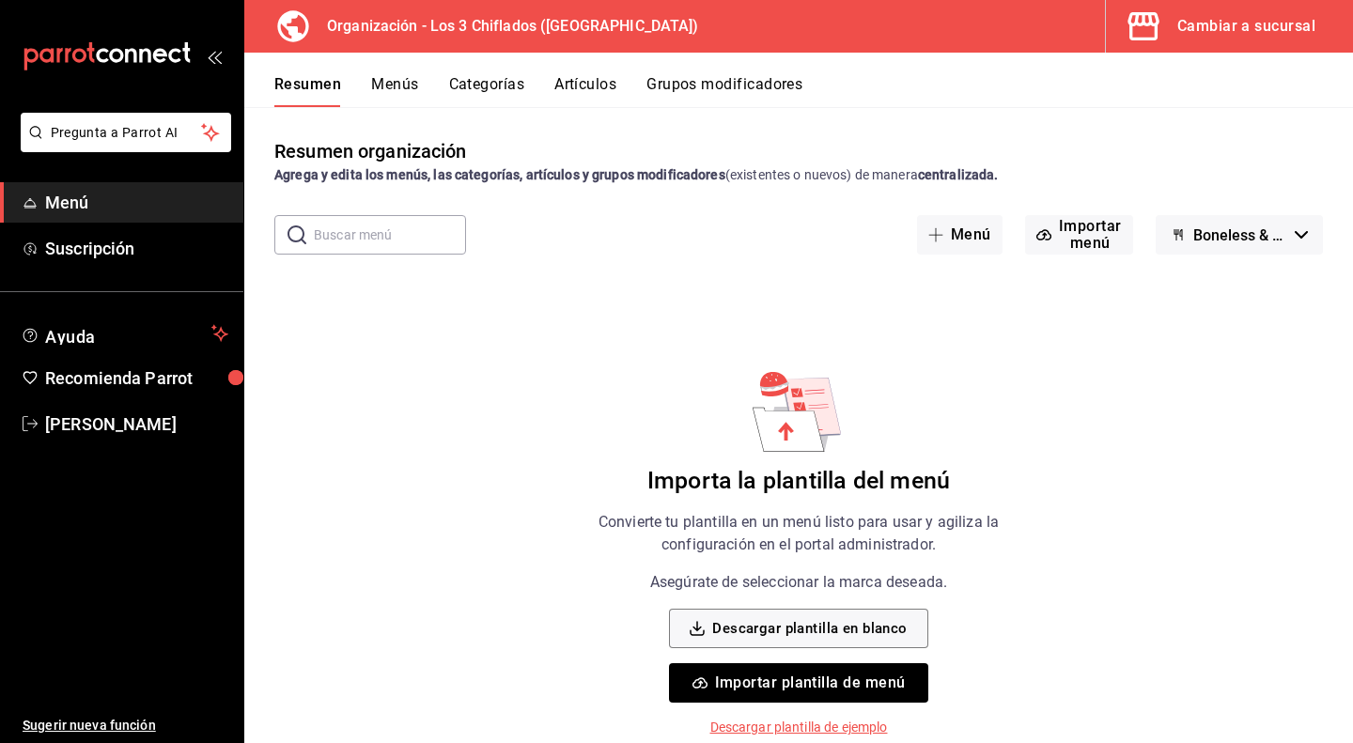
click at [817, 681] on button "Importar plantilla de menú" at bounding box center [798, 682] width 258 height 39
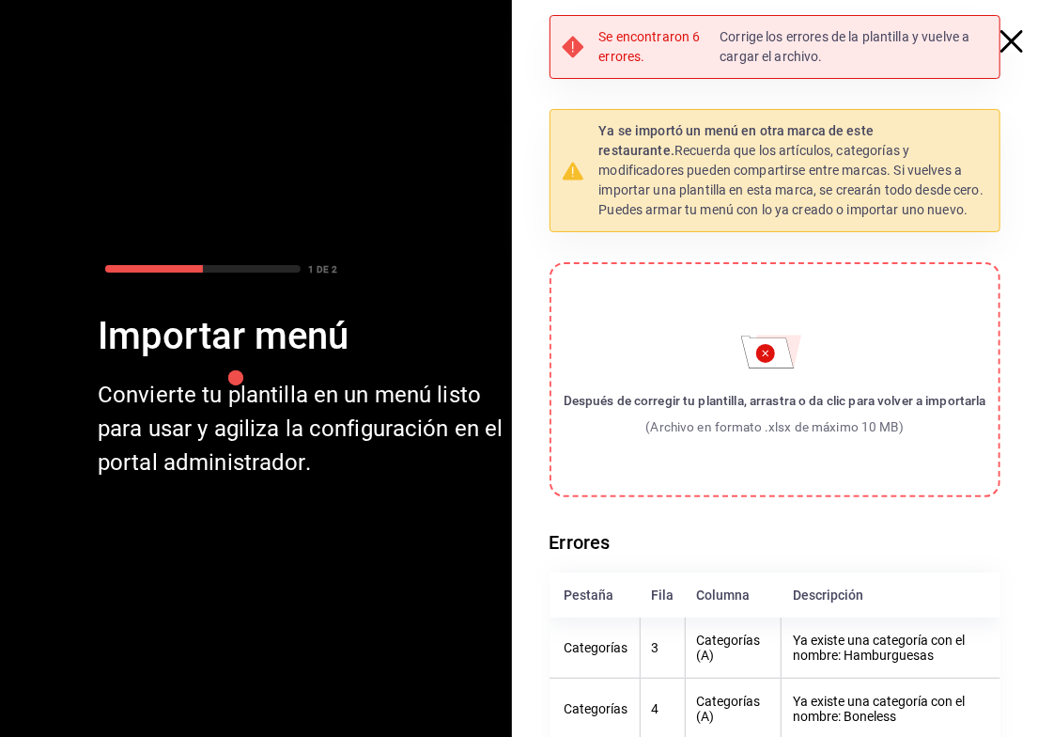
click at [1001, 39] on icon "button" at bounding box center [1012, 41] width 23 height 23
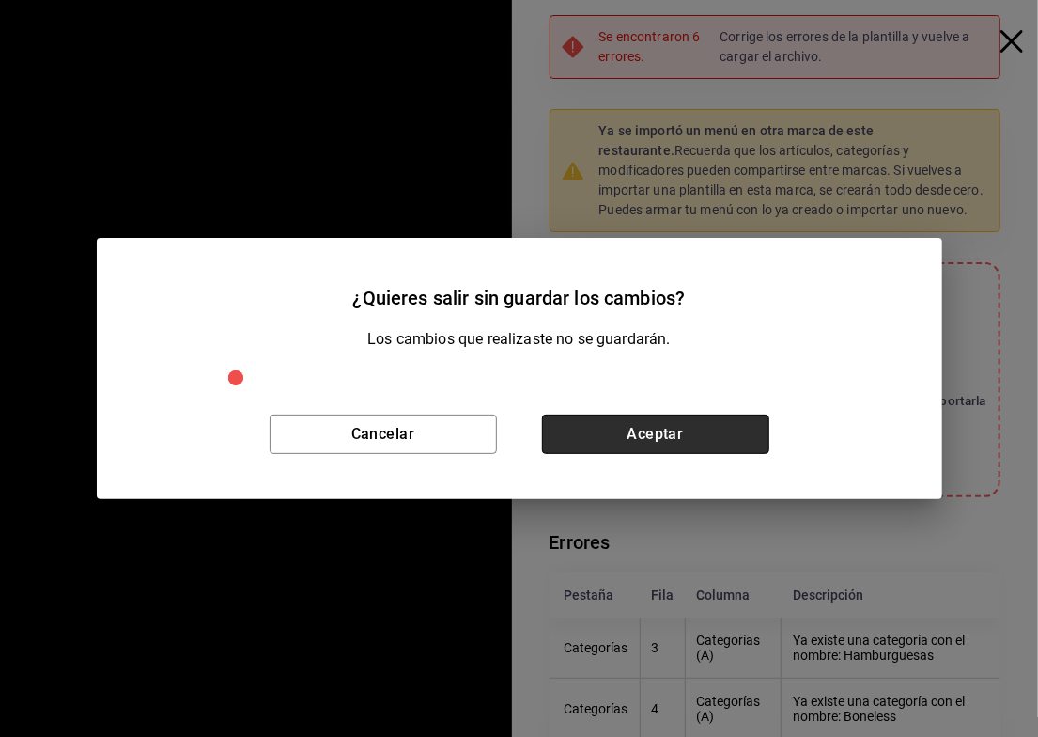
click at [684, 431] on button "Aceptar" at bounding box center [655, 433] width 227 height 39
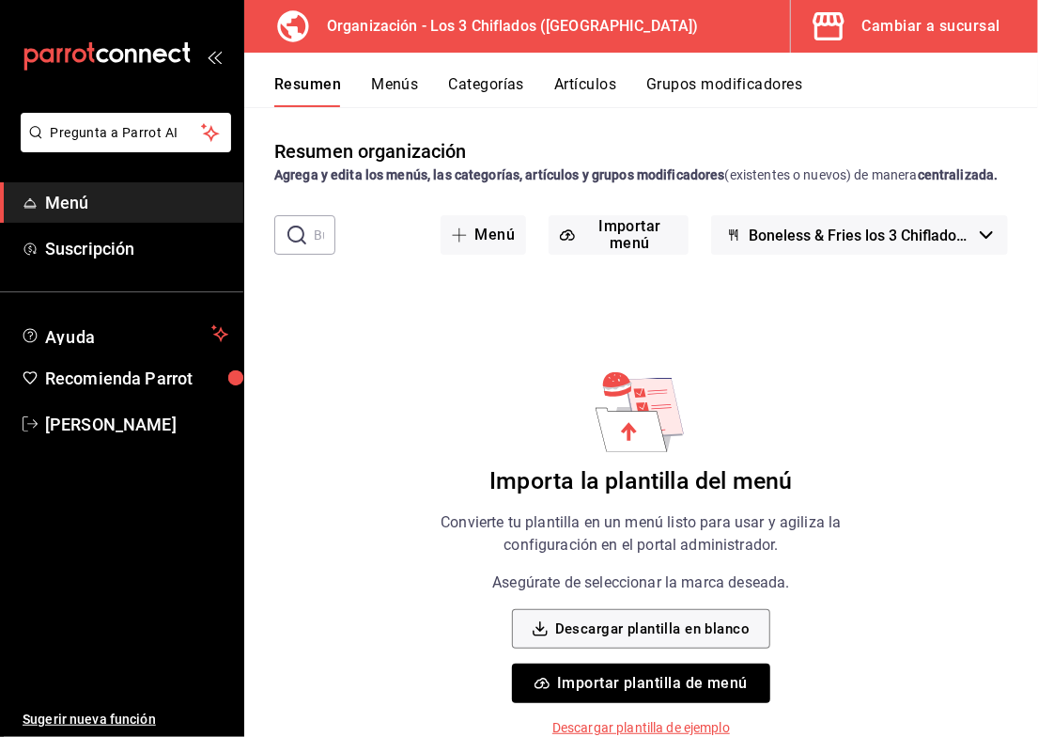
click at [677, 703] on button "Importar plantilla de menú" at bounding box center [641, 682] width 258 height 39
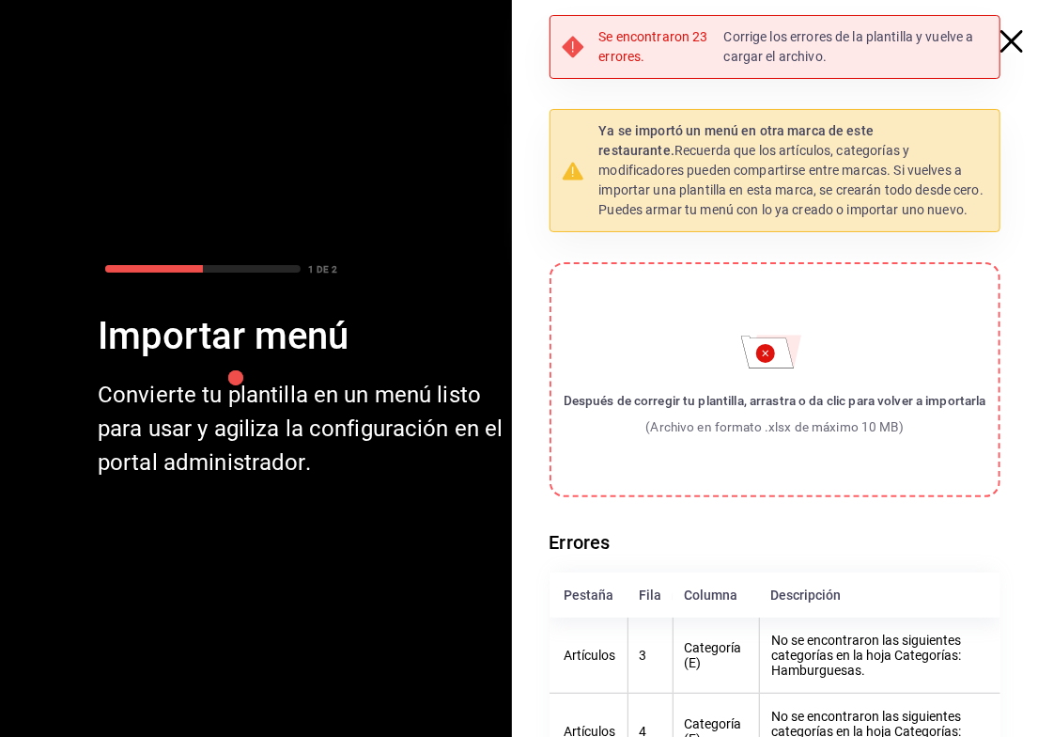
click at [1001, 42] on icon "button" at bounding box center [1012, 41] width 23 height 23
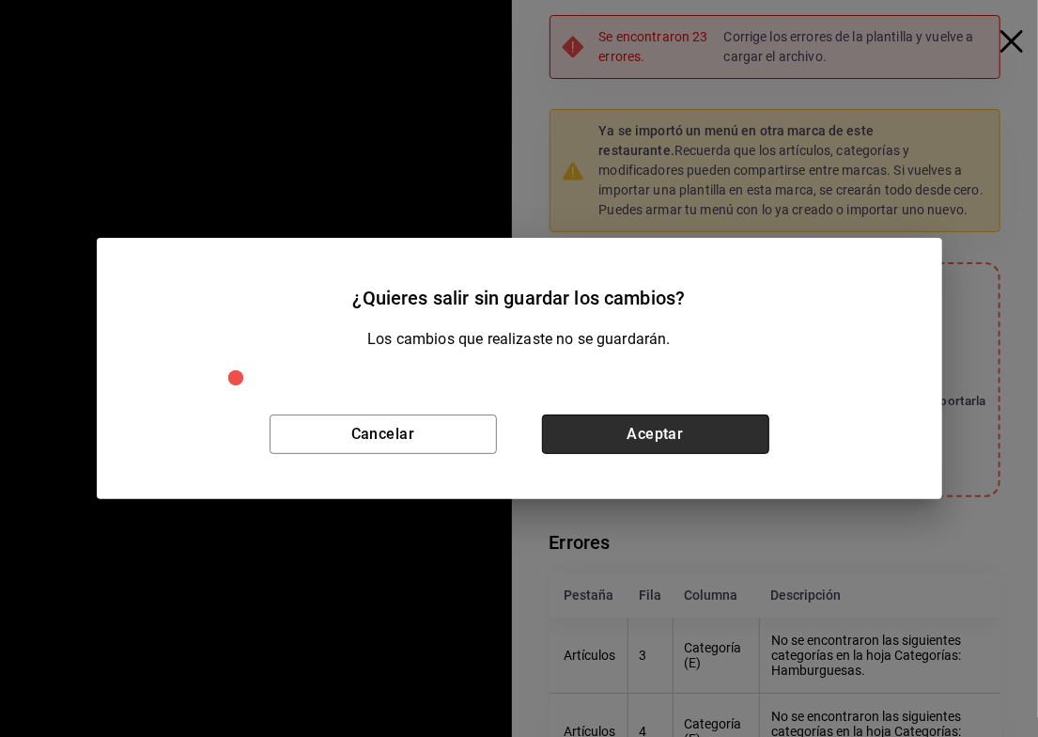
click at [638, 431] on button "Aceptar" at bounding box center [655, 433] width 227 height 39
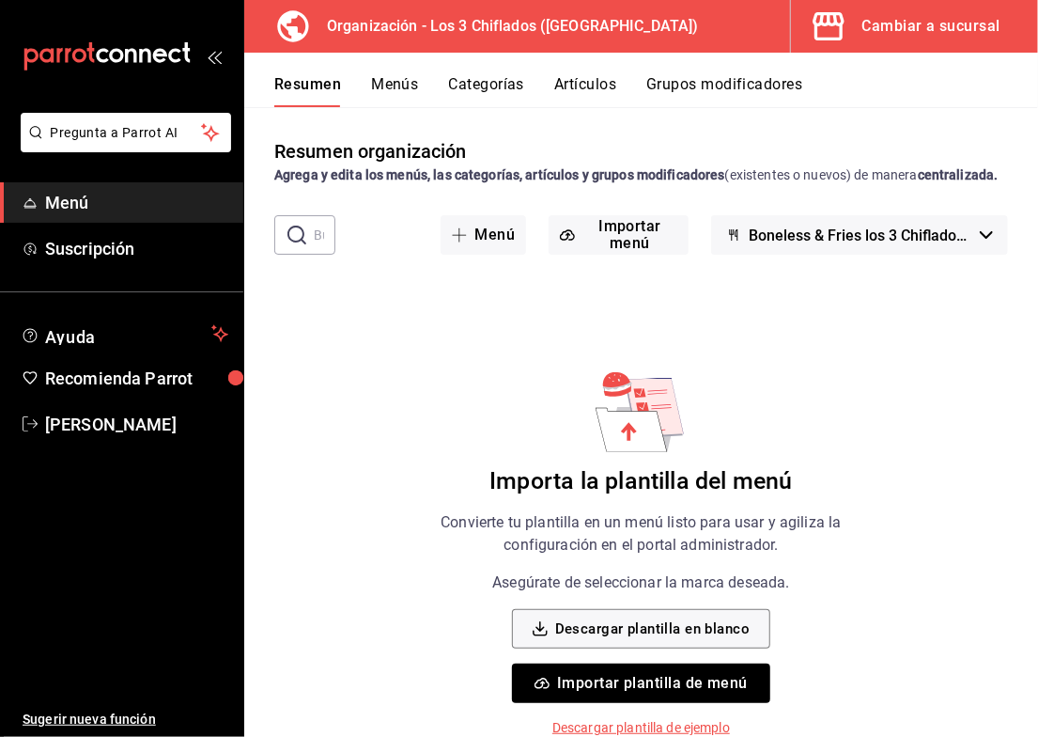
click at [647, 701] on button "Importar plantilla de menú" at bounding box center [641, 682] width 258 height 39
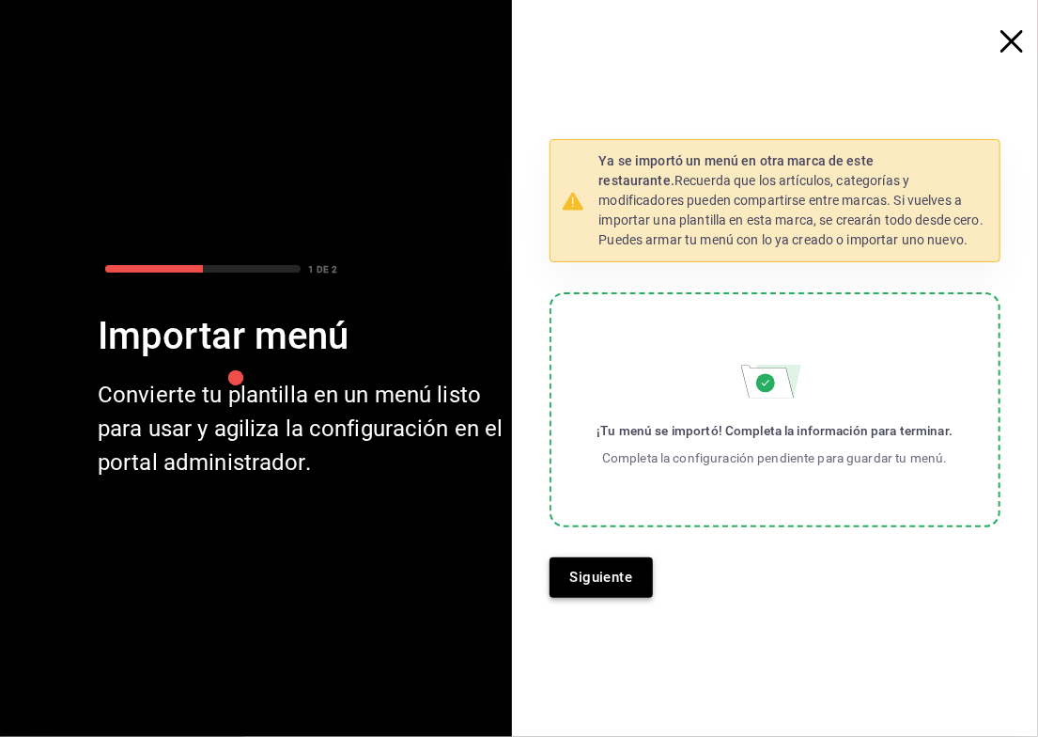
click at [608, 576] on button "Siguiente" at bounding box center [602, 576] width 104 height 39
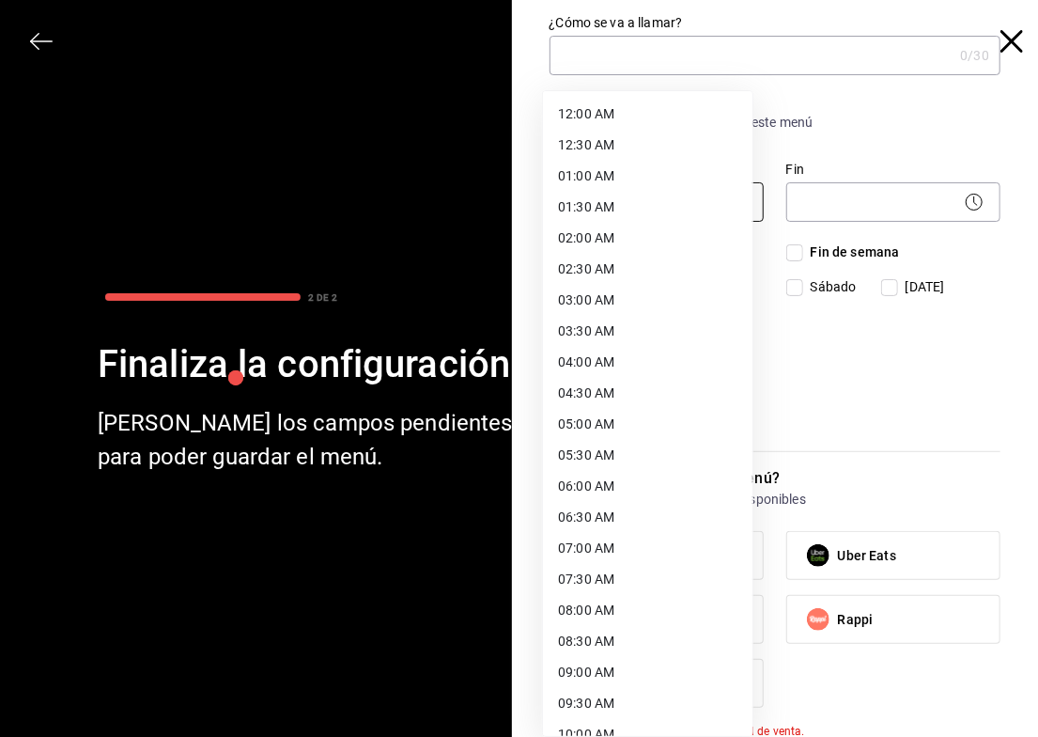
click at [622, 196] on body "Pregunta a Parrot AI Menú Suscripción Ayuda Recomienda Parrot [PERSON_NAME] Sug…" at bounding box center [519, 368] width 1038 height 737
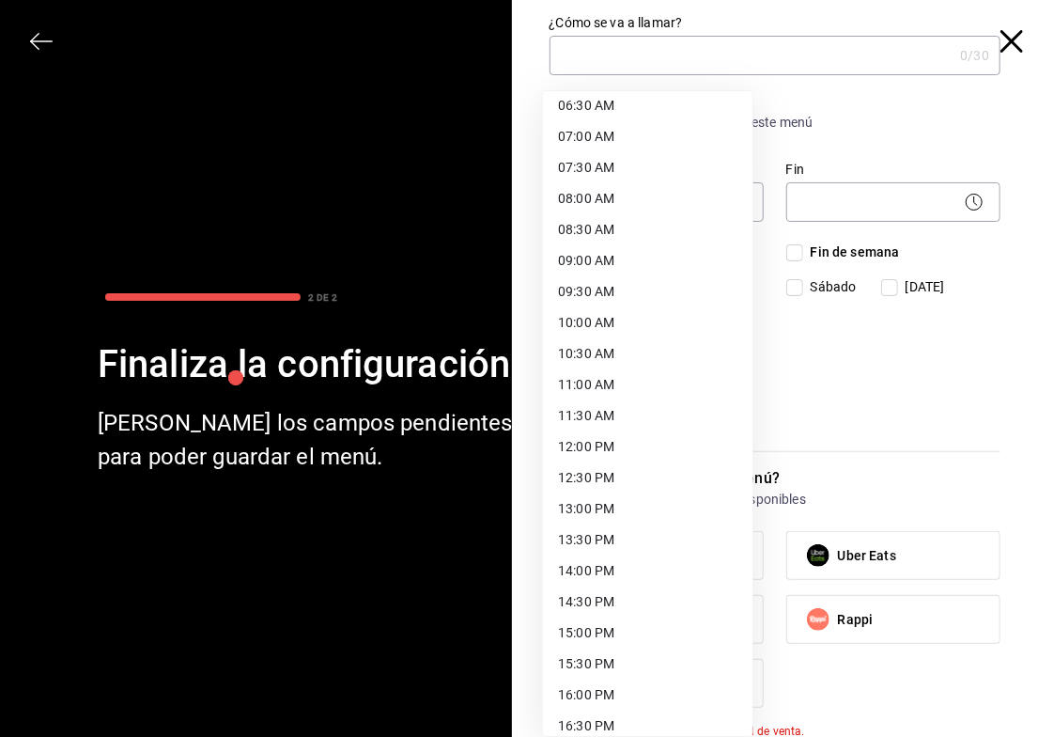
scroll to position [419, 0]
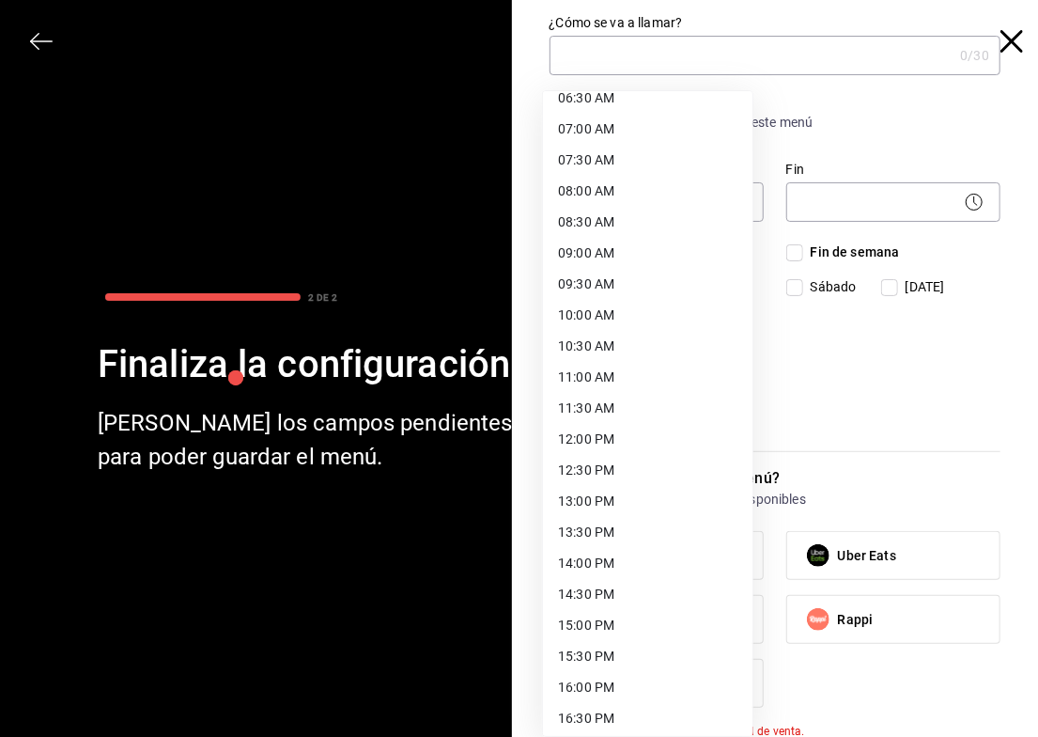
click at [674, 366] on li "11:00 AM" at bounding box center [648, 377] width 210 height 31
type input "11:00"
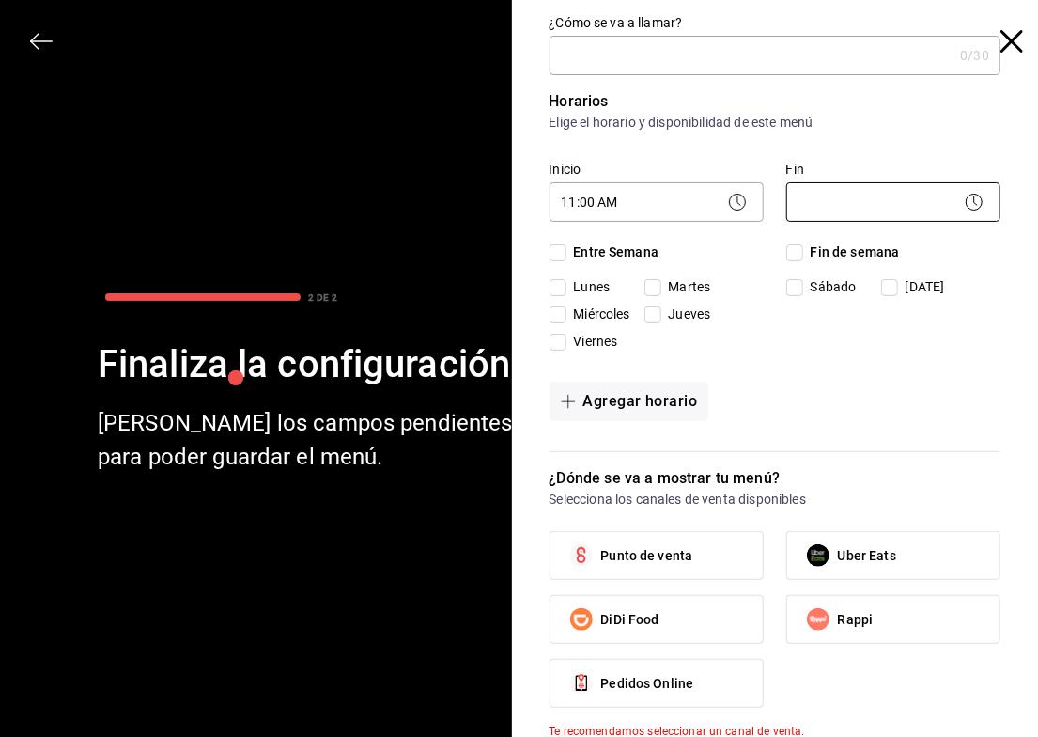
click at [918, 187] on body "Pregunta a Parrot AI Menú Suscripción Ayuda Recomienda Parrot [PERSON_NAME] Sug…" at bounding box center [519, 368] width 1038 height 737
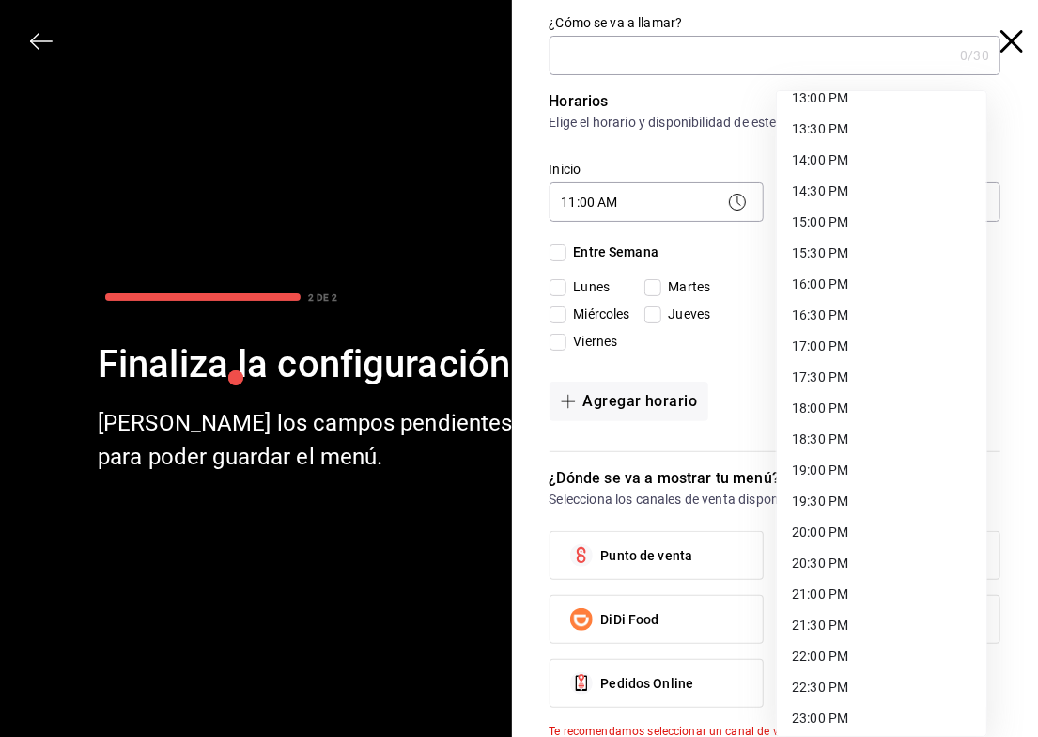
scroll to position [889, 0]
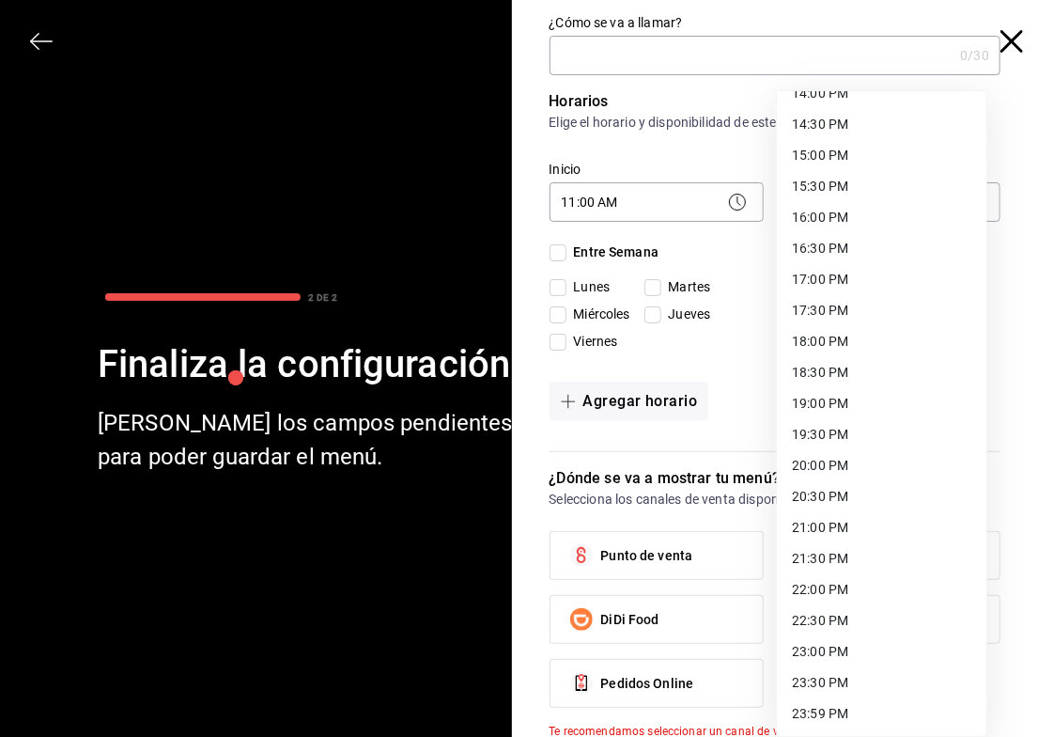
click at [874, 652] on li "23:00 PM" at bounding box center [882, 651] width 210 height 31
type input "23:00"
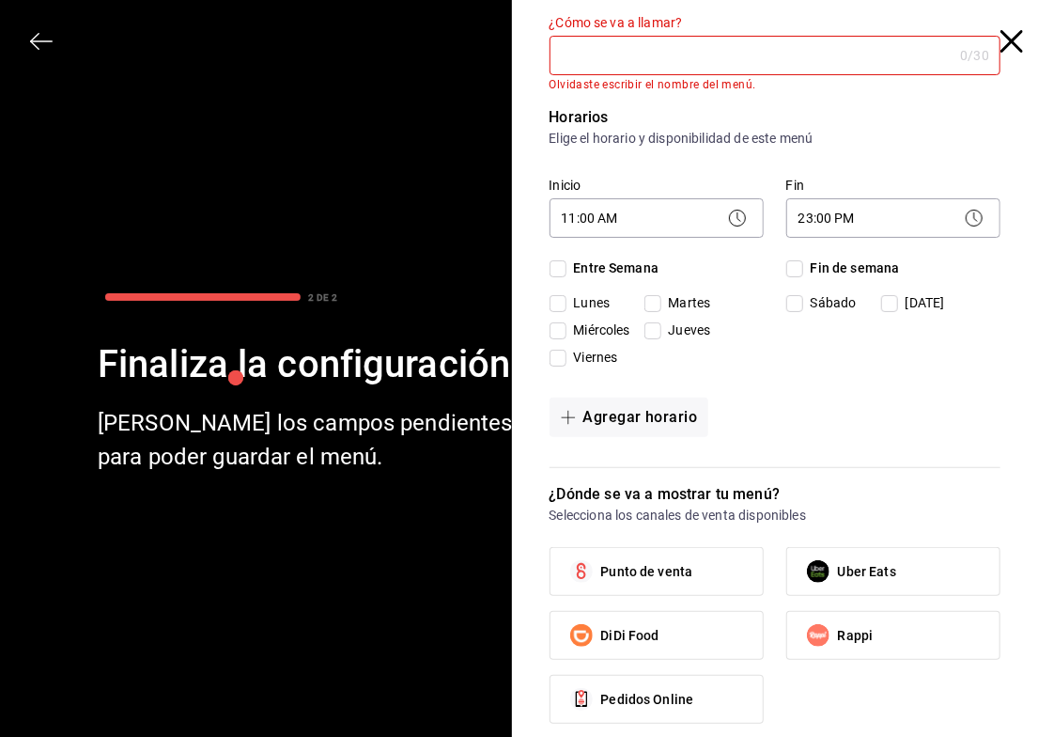
click at [553, 265] on input "Entre Semana" at bounding box center [558, 268] width 17 height 17
checkbox input "true"
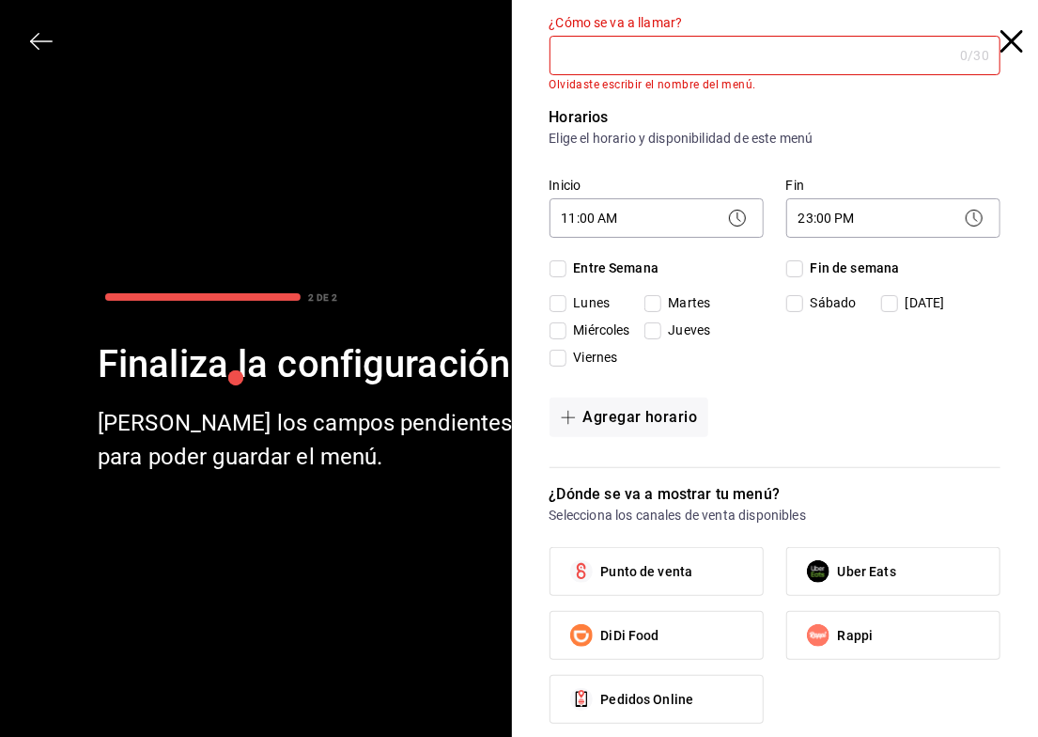
checkbox input "true"
click at [791, 268] on input "Fin de semana" at bounding box center [794, 268] width 17 height 17
checkbox input "true"
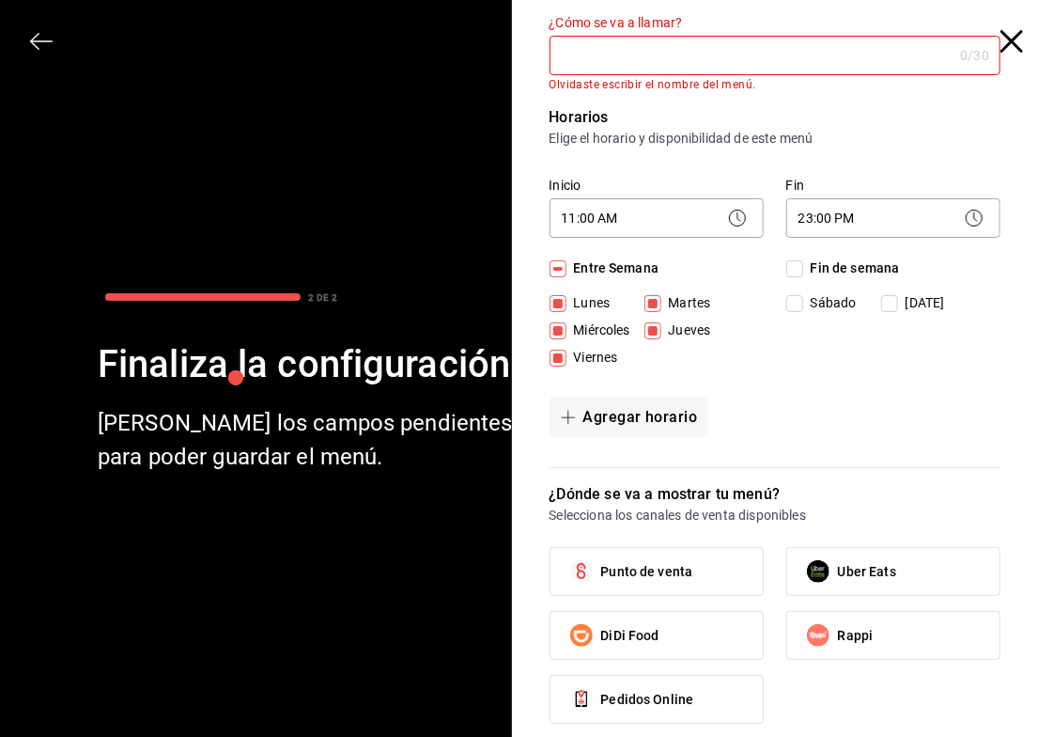
checkbox input "true"
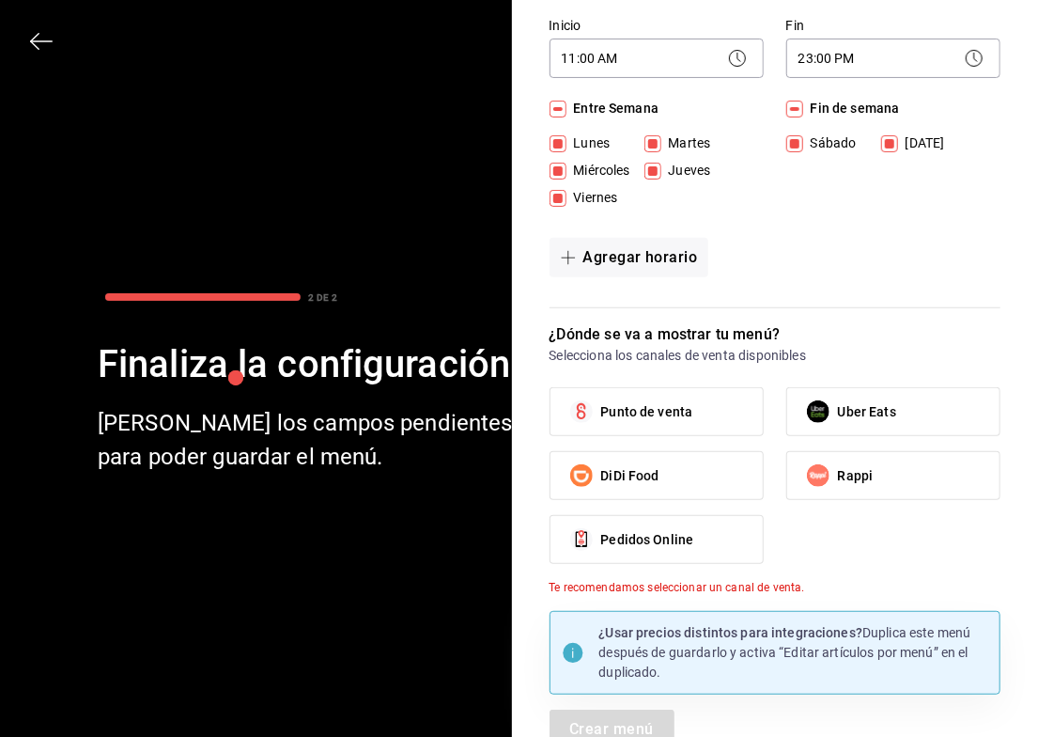
scroll to position [184, 0]
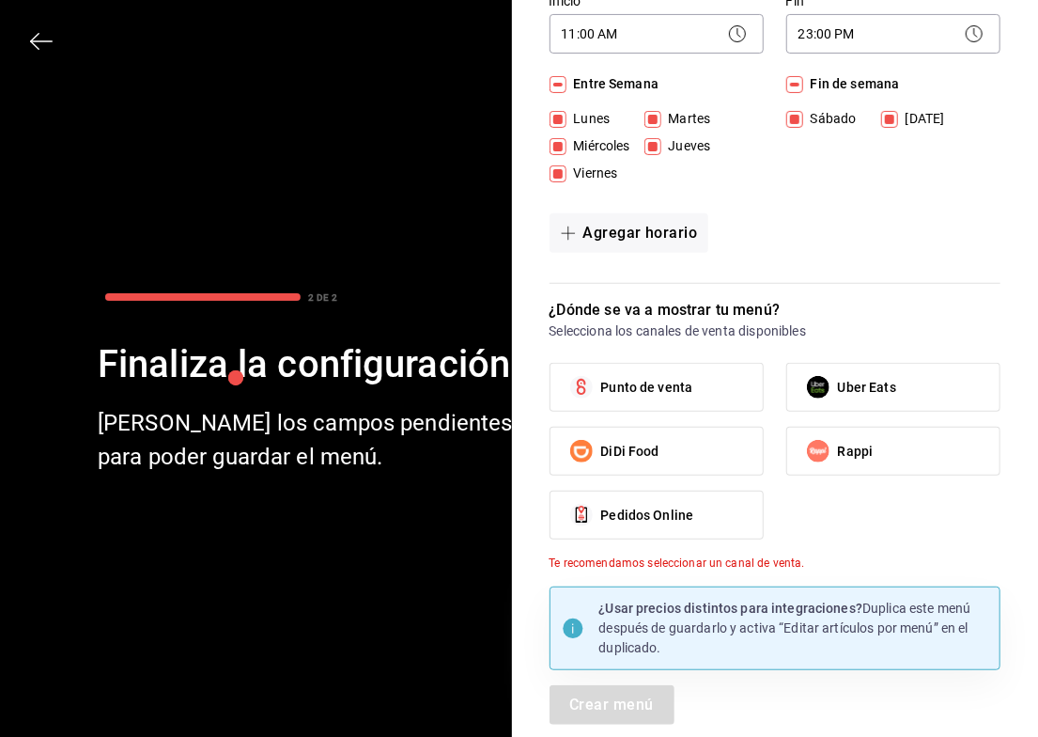
click at [671, 451] on label "DiDi Food" at bounding box center [657, 451] width 212 height 47
click at [601, 451] on input "DiDi Food" at bounding box center [581, 450] width 39 height 39
checkbox input "true"
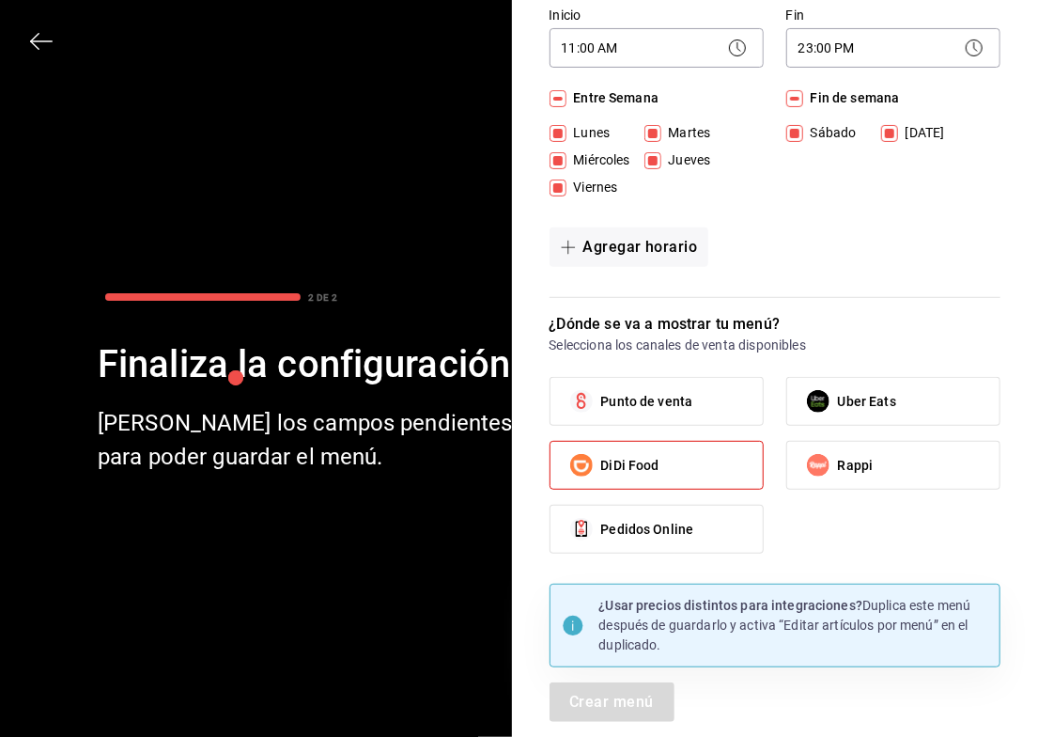
scroll to position [167, 0]
